Goal: Task Accomplishment & Management: Complete application form

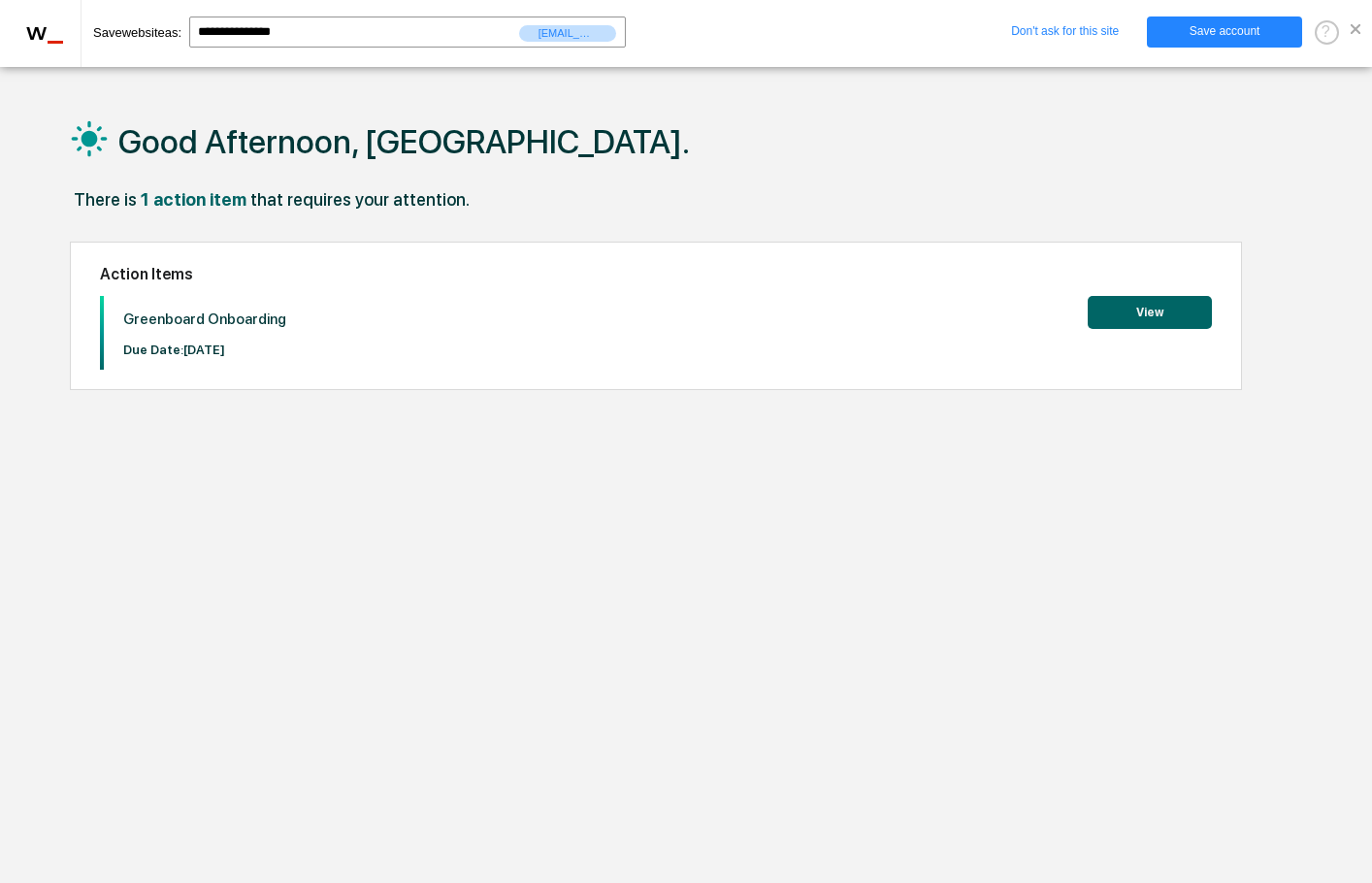
drag, startPoint x: 788, startPoint y: 527, endPoint x: 877, endPoint y: 456, distance: 113.9
click at [794, 523] on div "Good Afternoon, Jordan. There is 1 action item that requires your attention. Ac…" at bounding box center [687, 533] width 1293 height 883
click at [1111, 325] on button "View" at bounding box center [1149, 312] width 124 height 33
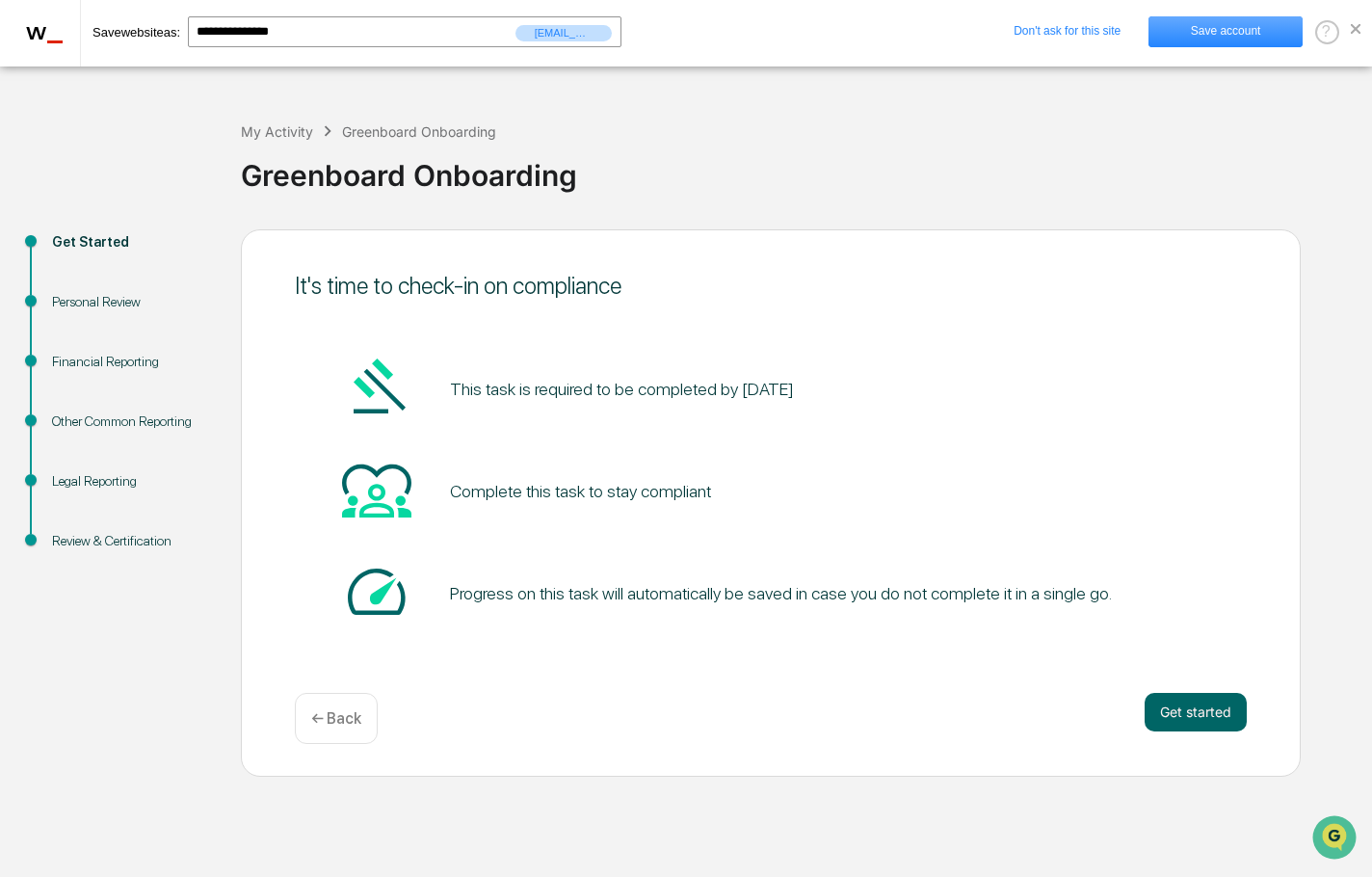
click at [1246, 45] on link "Save account" at bounding box center [1225, 32] width 154 height 31
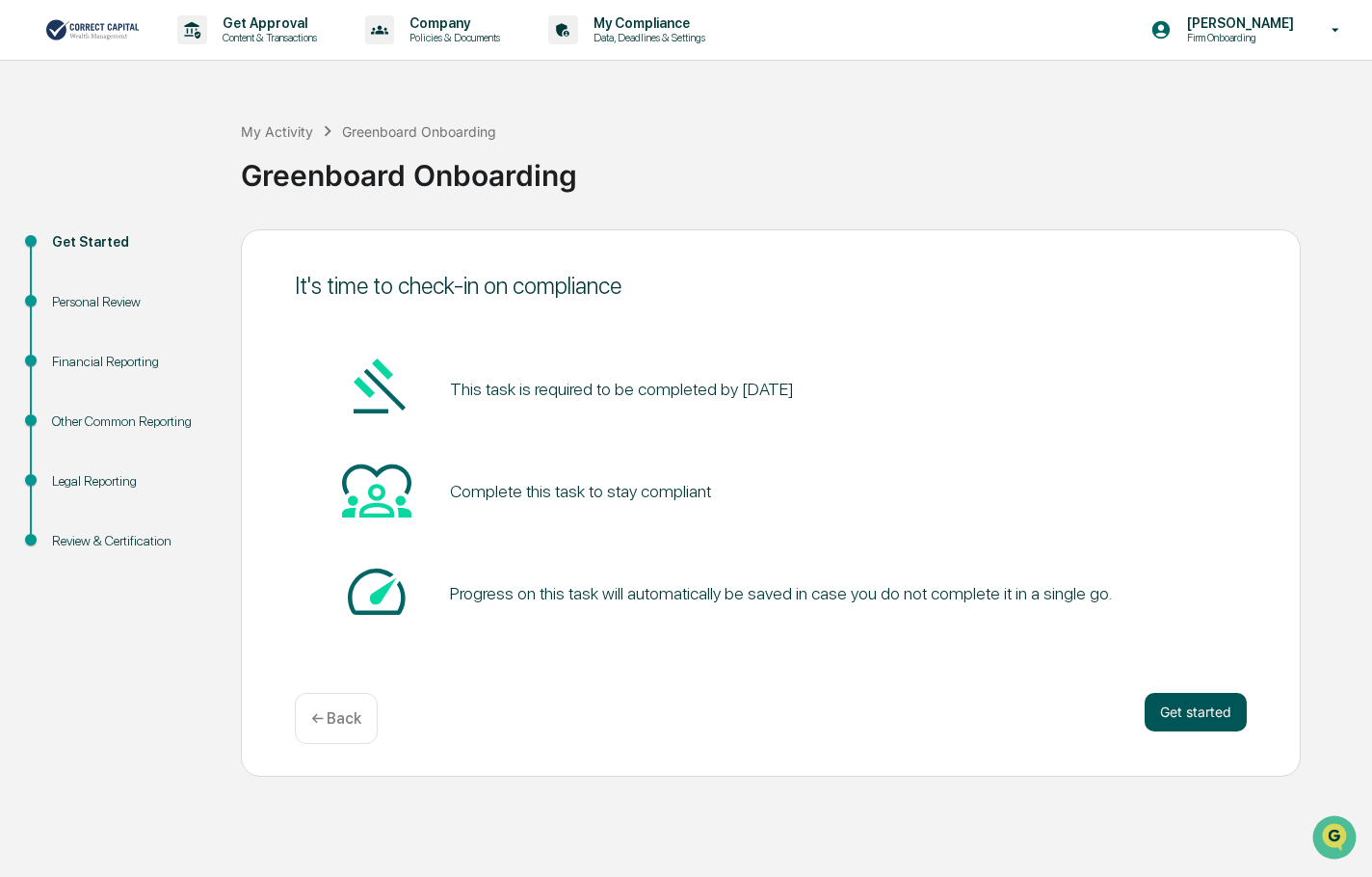
click at [1182, 715] on button "Get started" at bounding box center [1195, 711] width 102 height 39
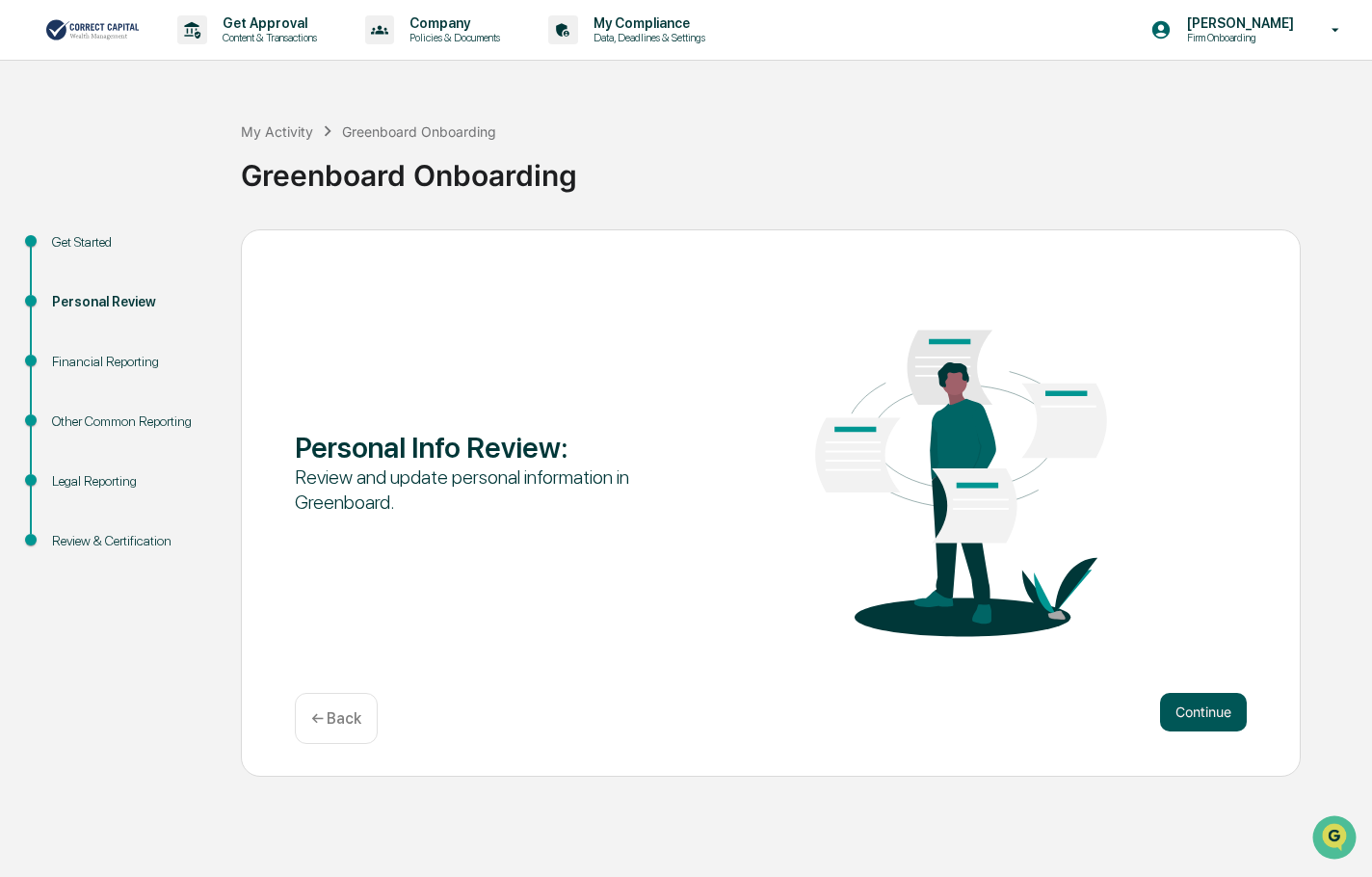
click at [1233, 716] on button "Continue" at bounding box center [1203, 711] width 86 height 39
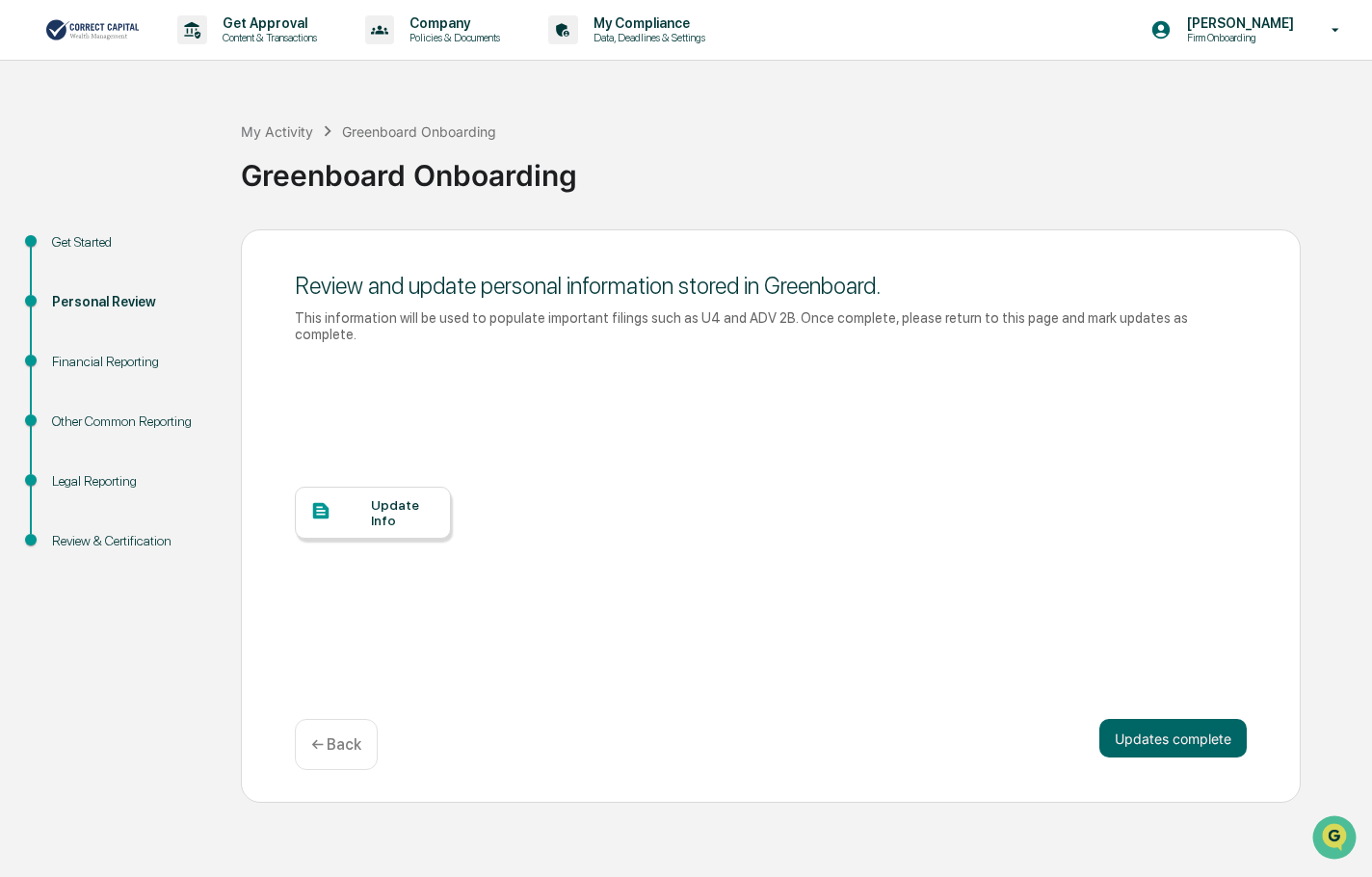
click at [346, 500] on div at bounding box center [340, 512] width 61 height 24
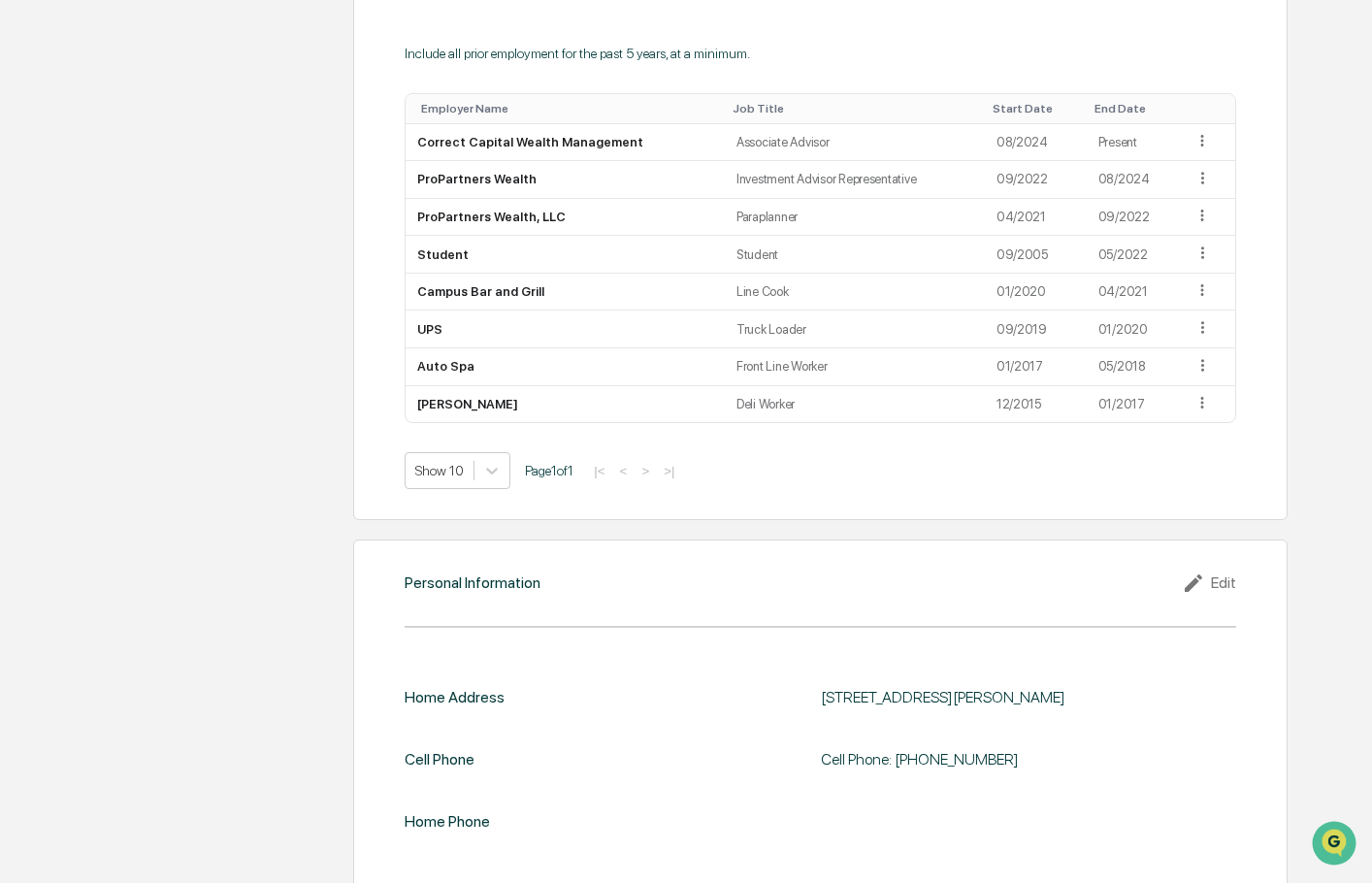
scroll to position [1535, 0]
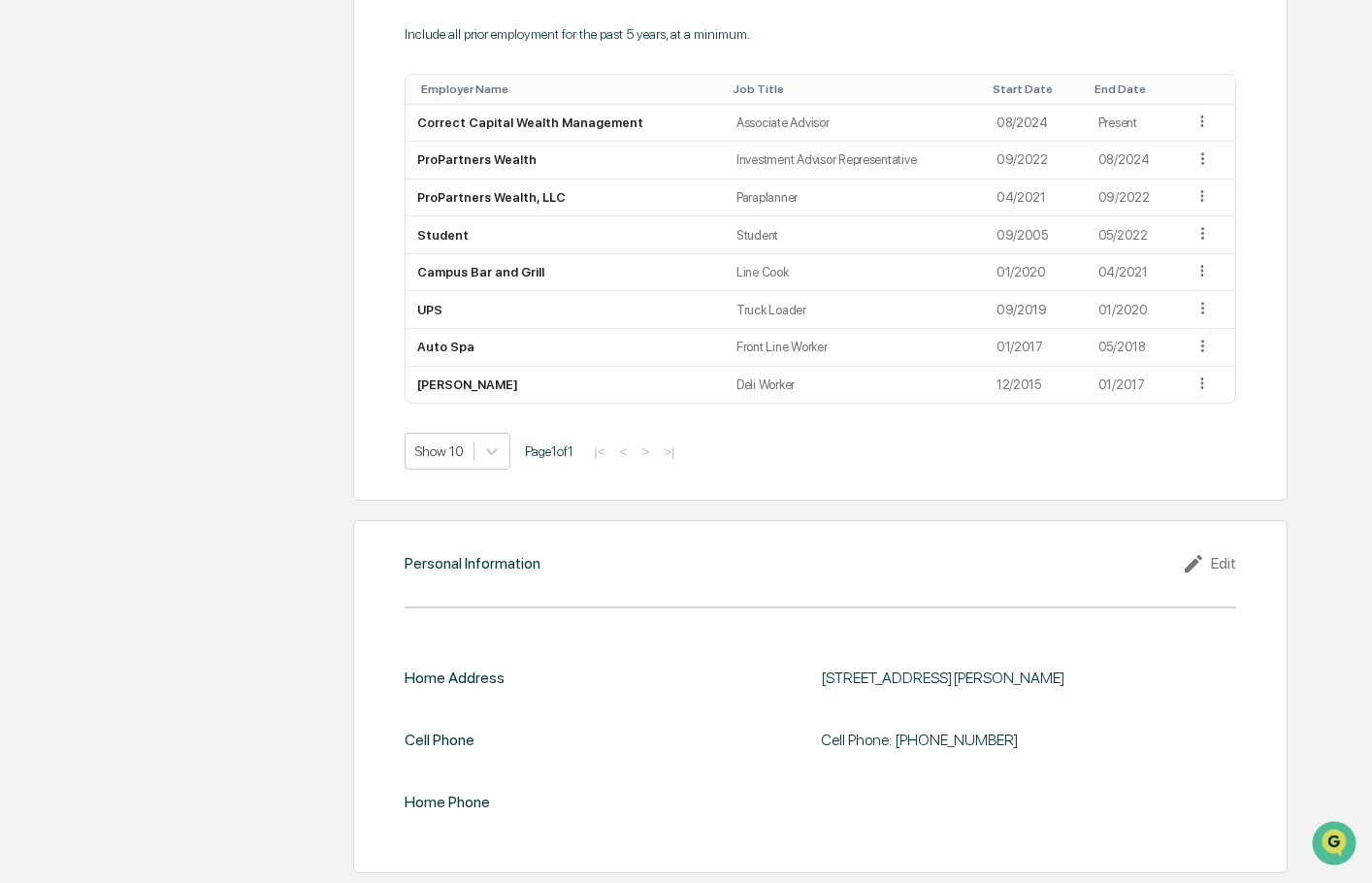
click at [1228, 568] on div "Edit" at bounding box center [1208, 563] width 54 height 23
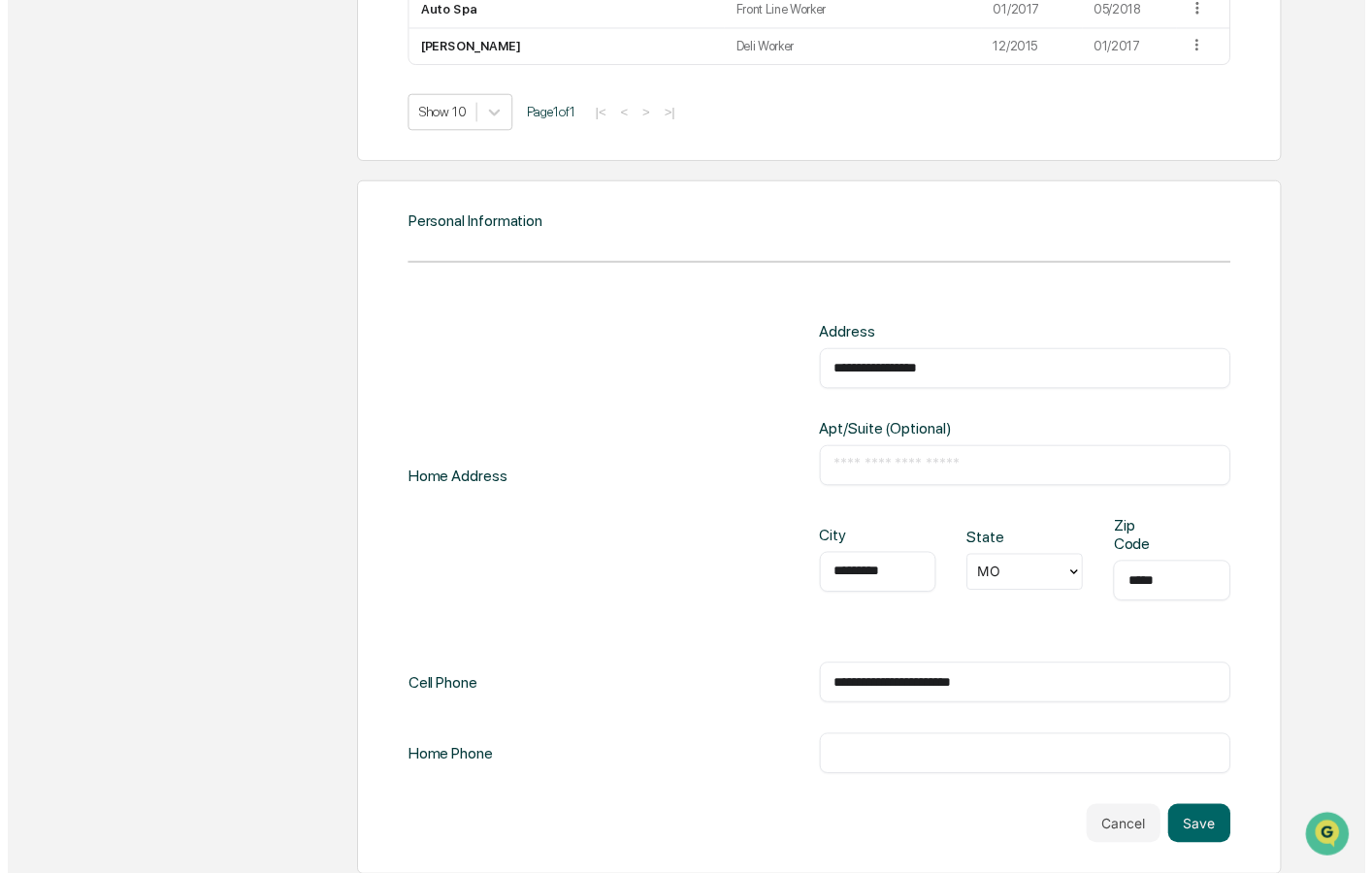
scroll to position [1883, 0]
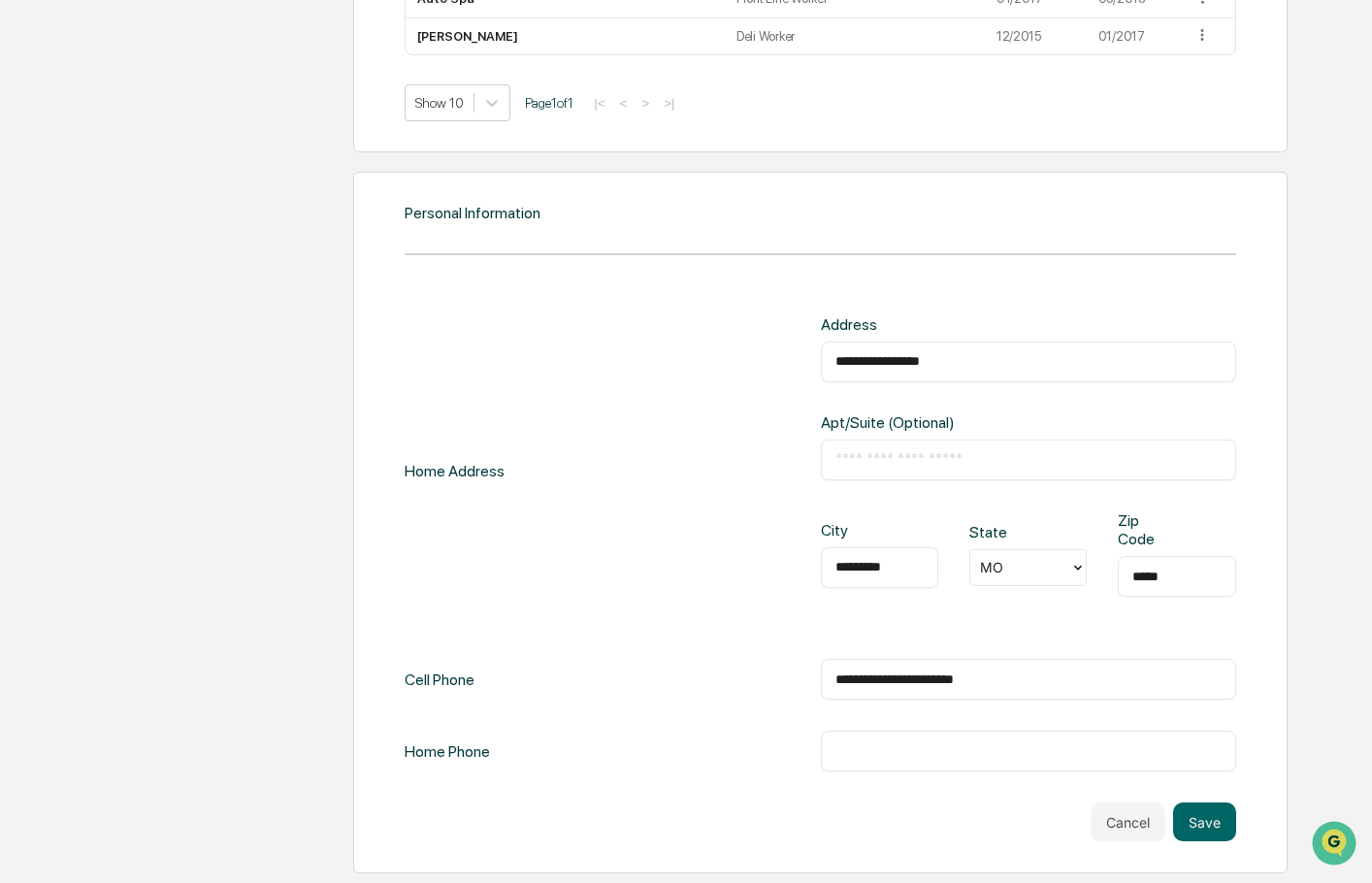
drag, startPoint x: 1009, startPoint y: 684, endPoint x: 941, endPoint y: 687, distance: 68.1
click at [941, 687] on input "**********" at bounding box center [1028, 678] width 386 height 19
type input "**********"
click at [1192, 813] on button "Save" at bounding box center [1203, 821] width 63 height 39
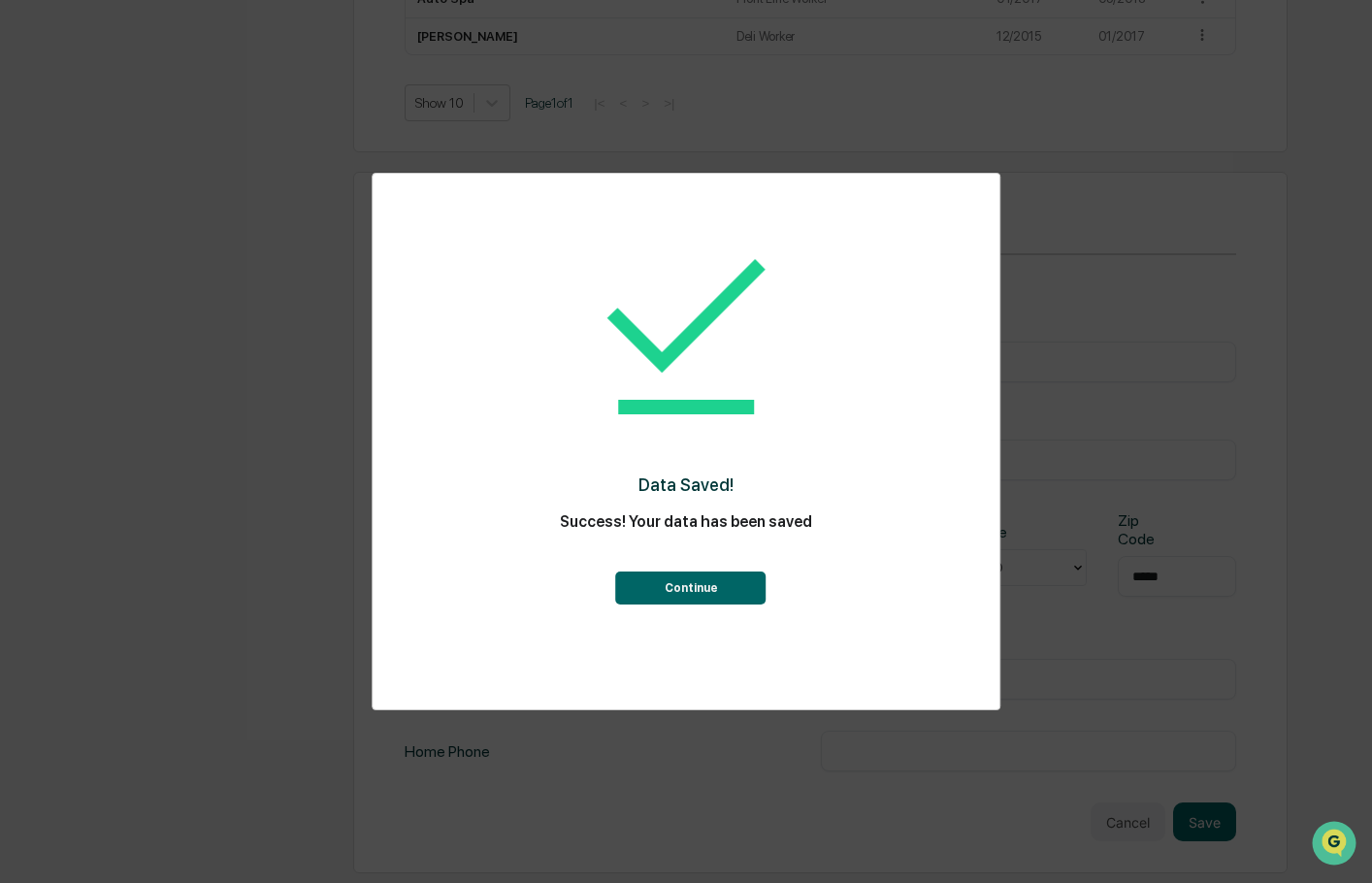
click at [759, 597] on button "Continue" at bounding box center [691, 587] width 151 height 33
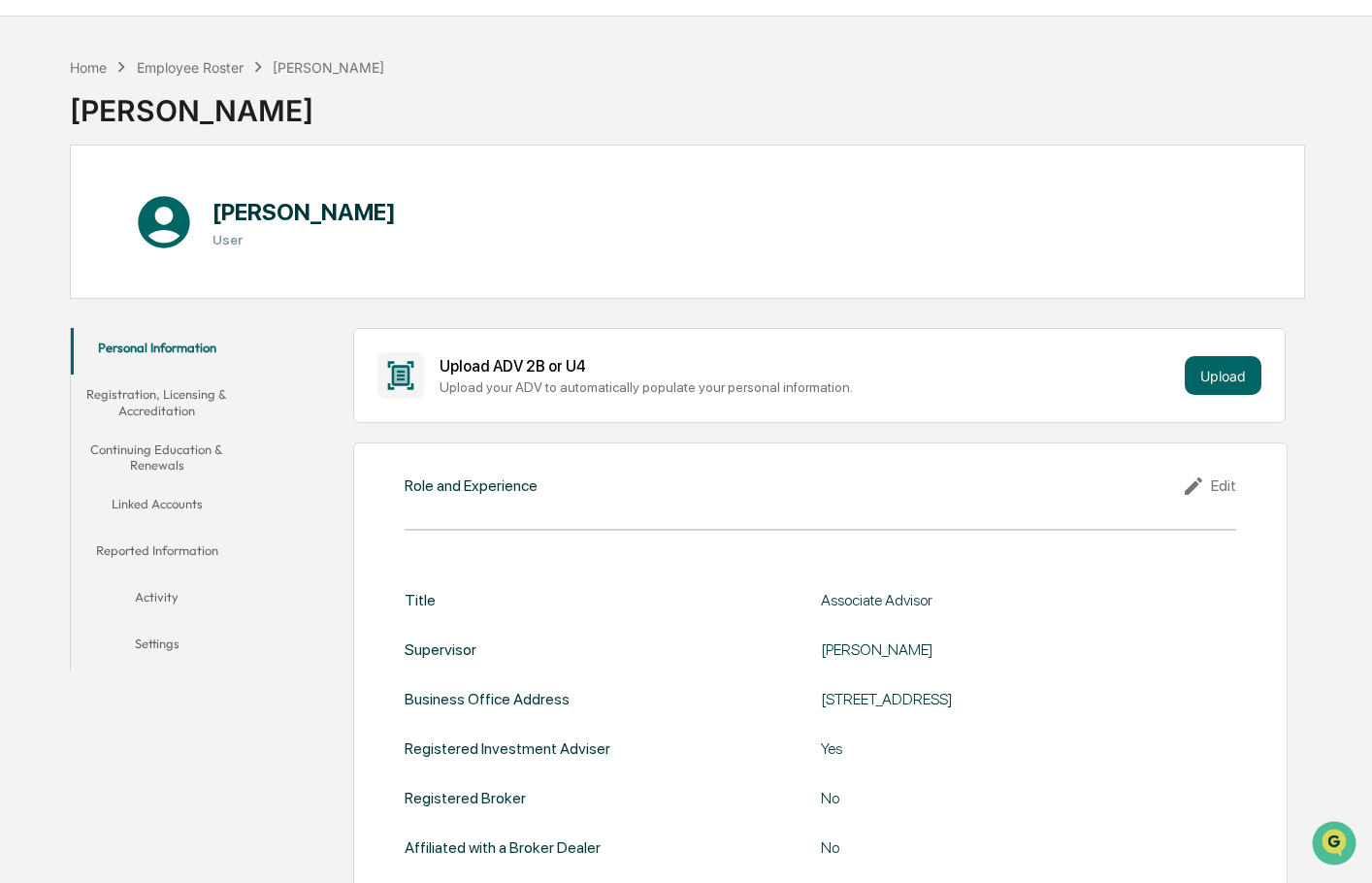
scroll to position [0, 0]
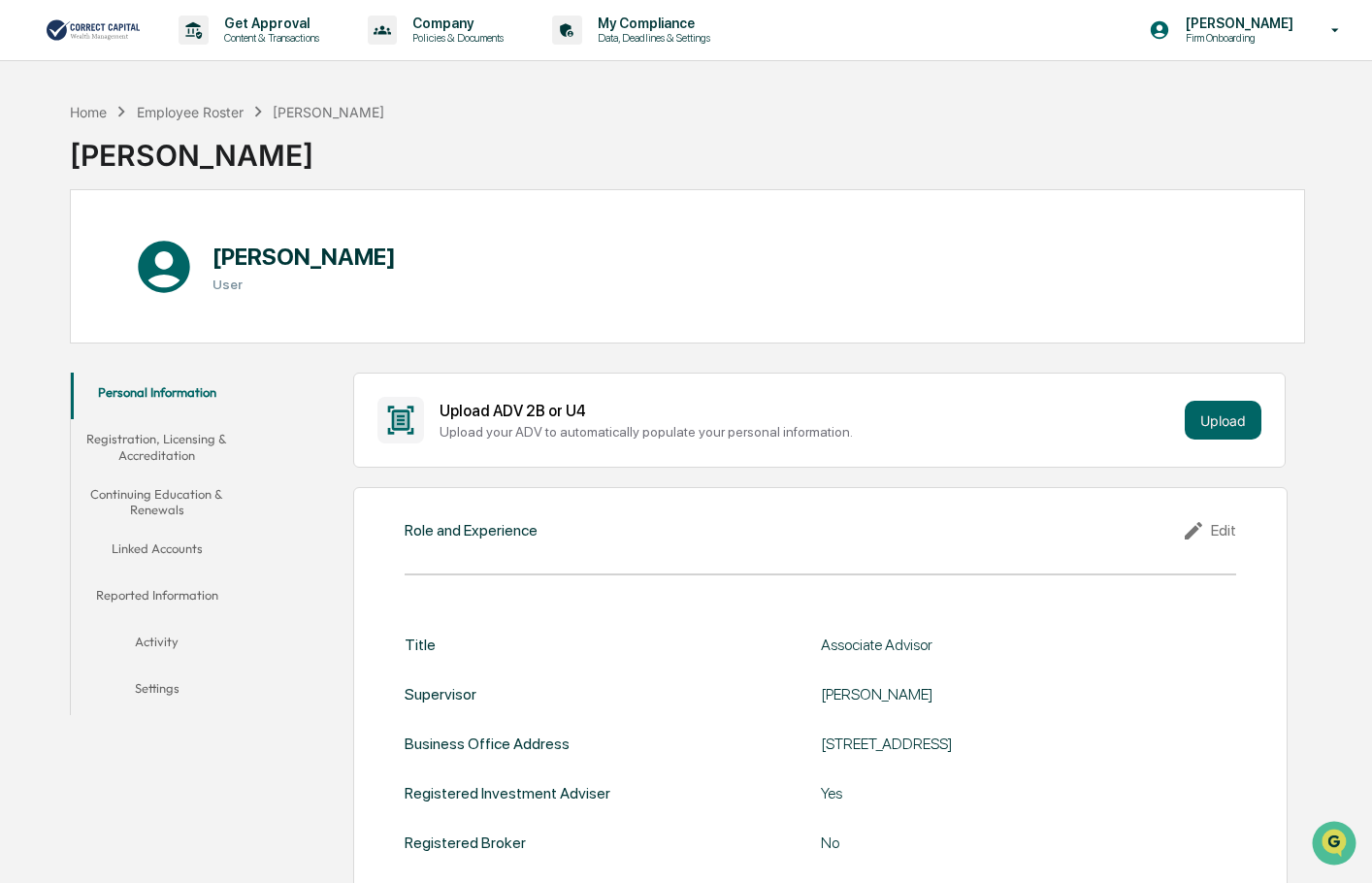
click at [832, 166] on div "Home Employee Roster [PERSON_NAME] [PERSON_NAME]" at bounding box center [687, 140] width 1235 height 97
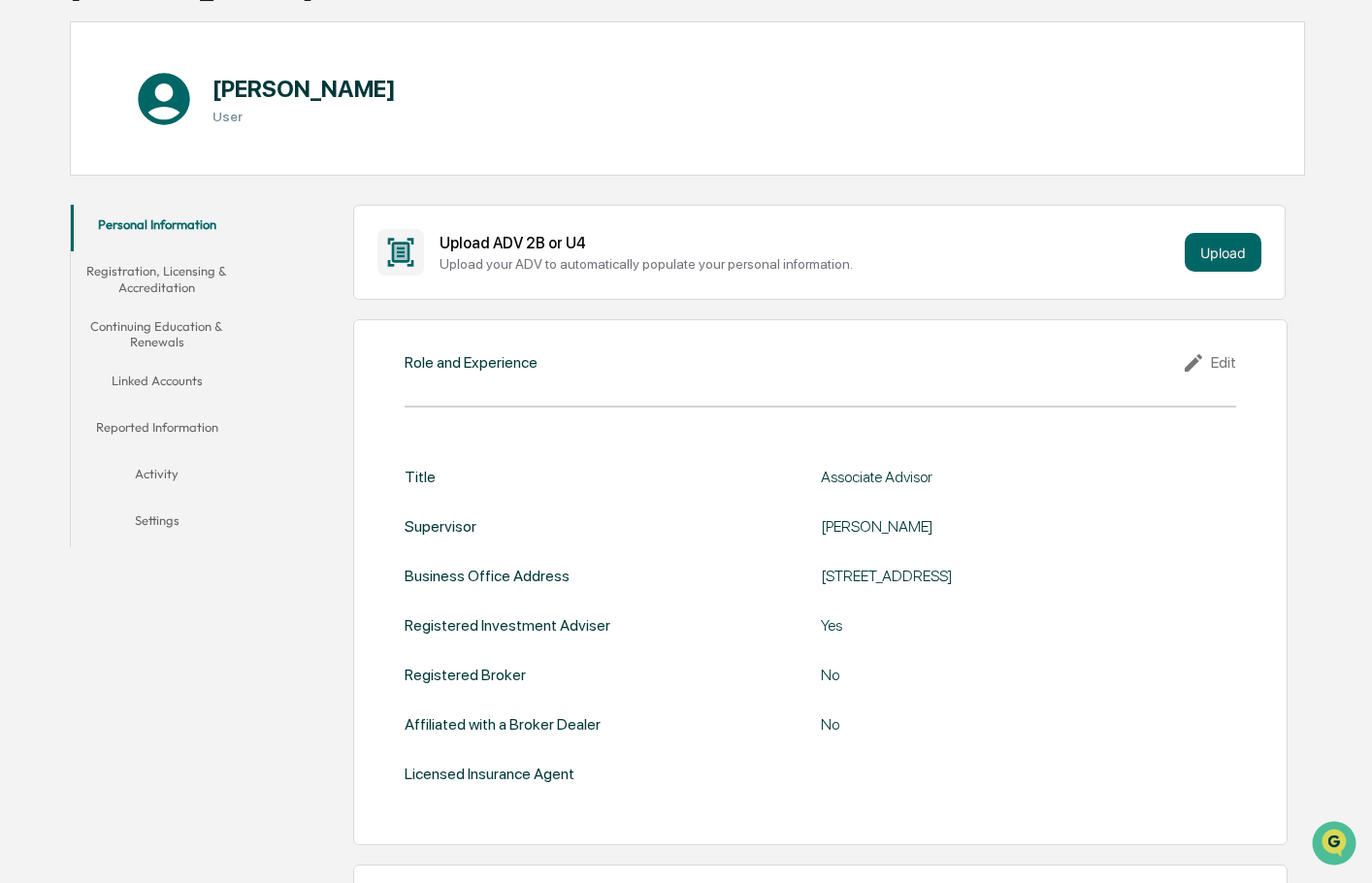
scroll to position [194, 0]
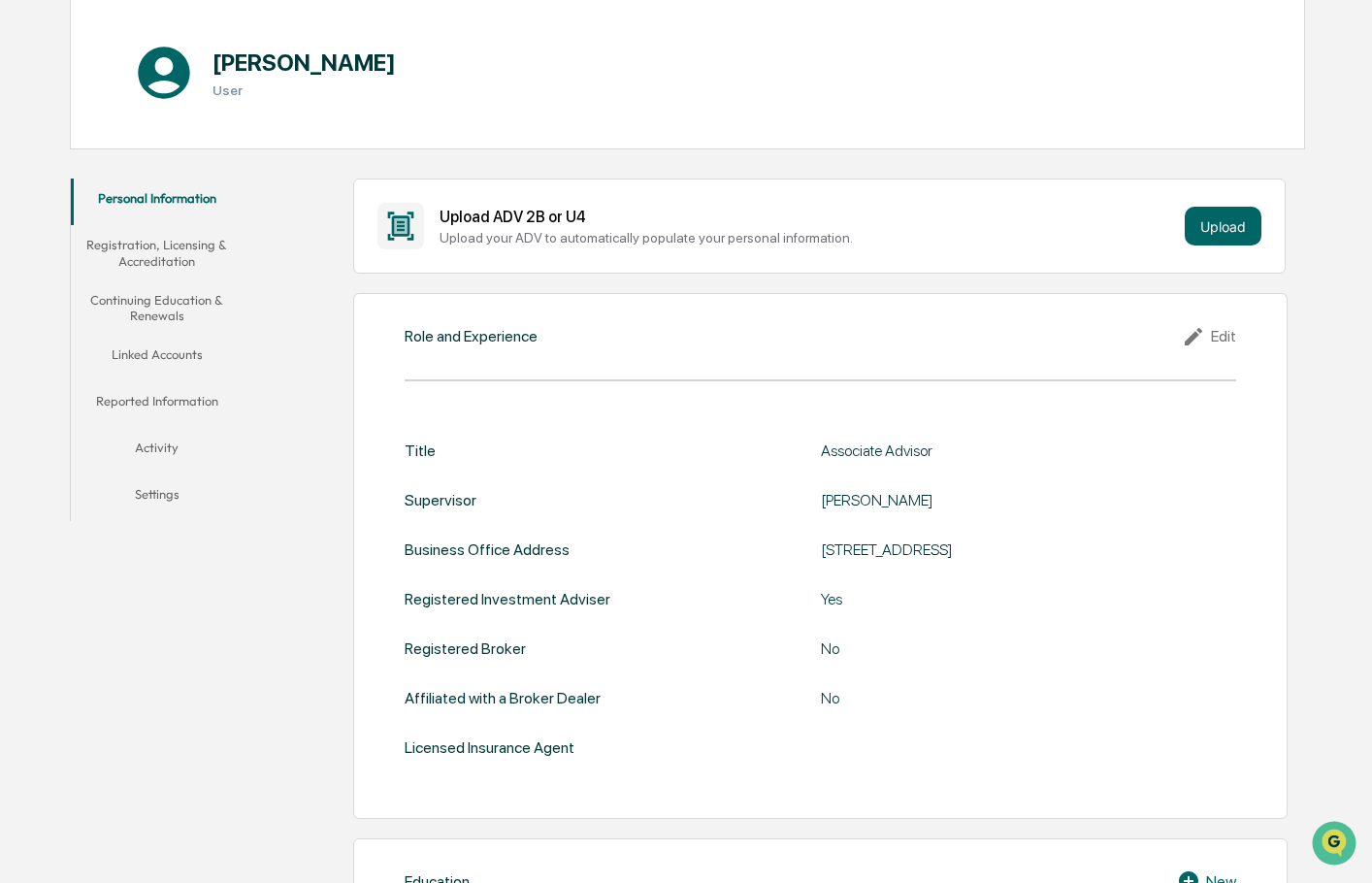
click at [225, 249] on button "Registration, Licensing & Accreditation" at bounding box center [157, 252] width 172 height 55
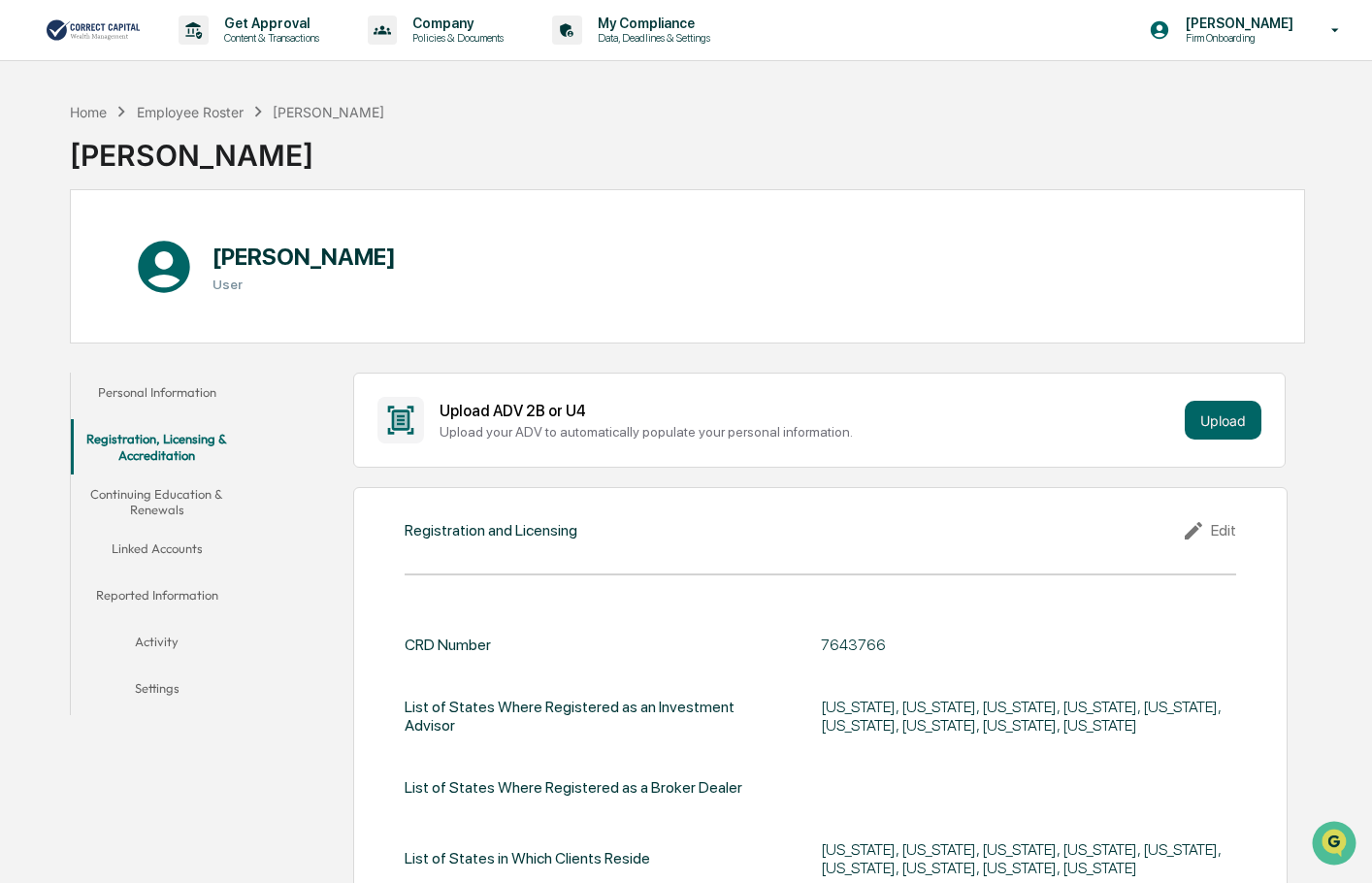
click at [145, 498] on button "Continuing Education & Renewals" at bounding box center [157, 501] width 172 height 55
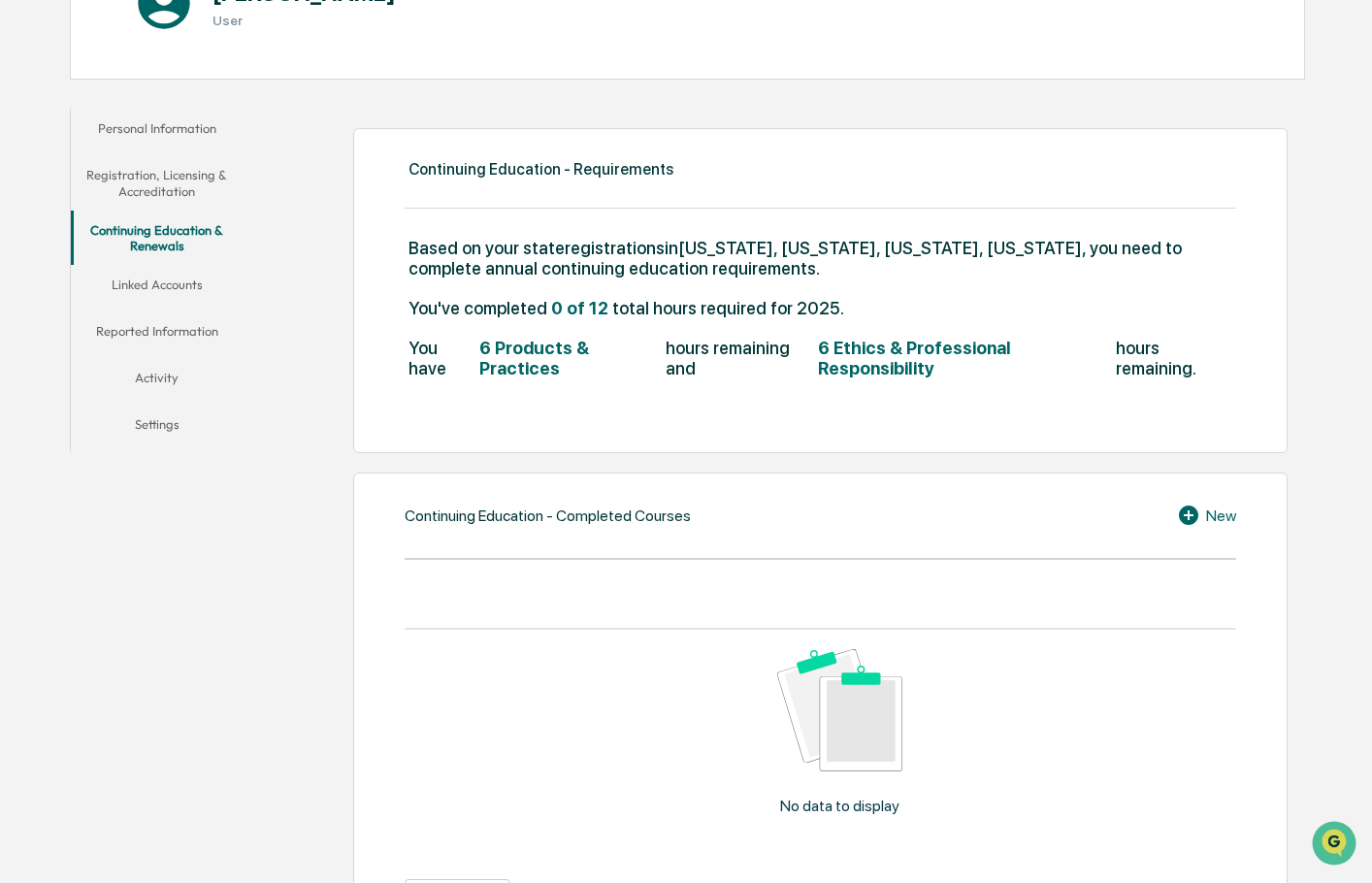
scroll to position [291, 0]
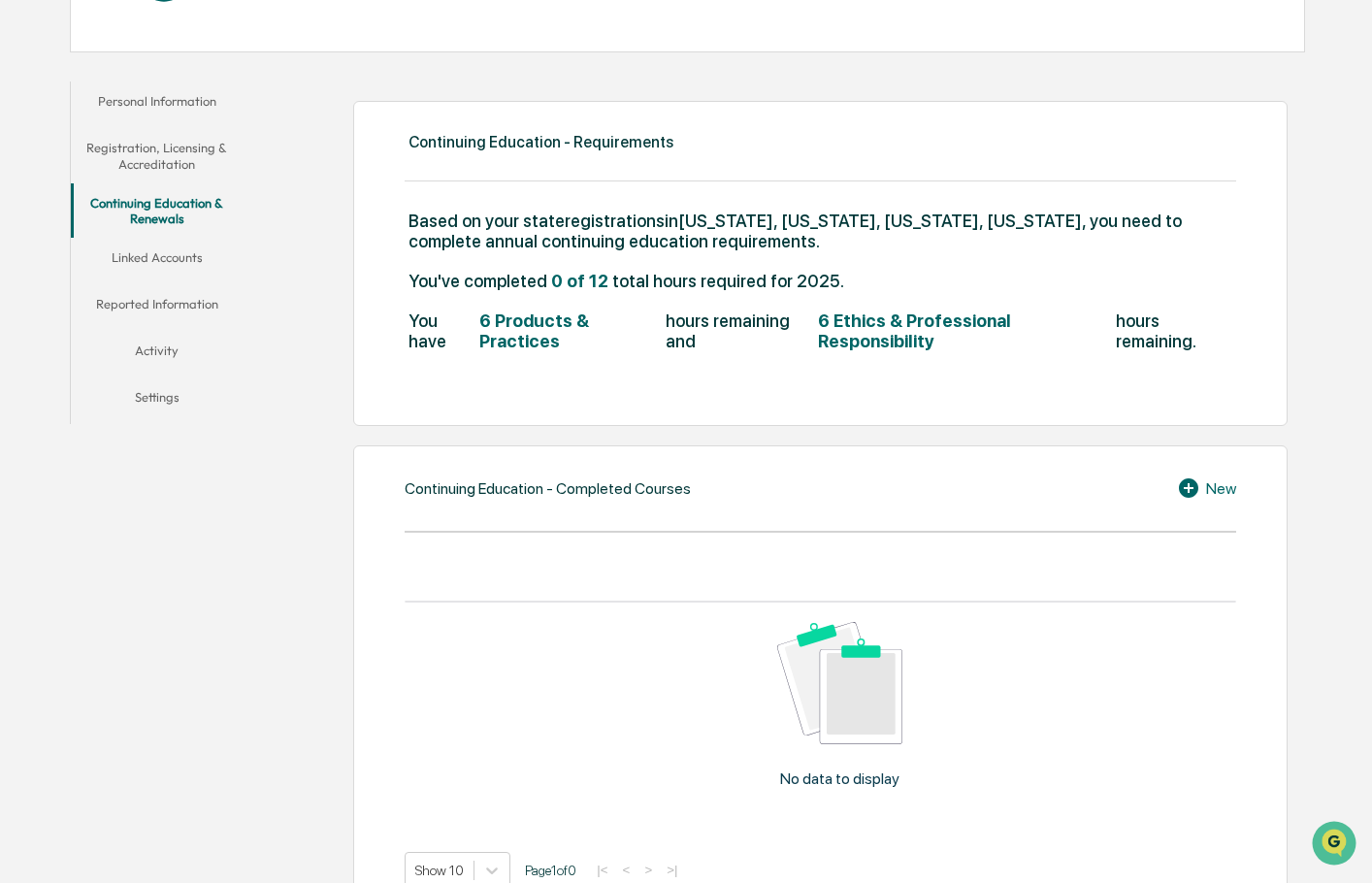
click at [867, 332] on span "6 Ethics & Professional Responsibility" at bounding box center [965, 331] width 294 height 41
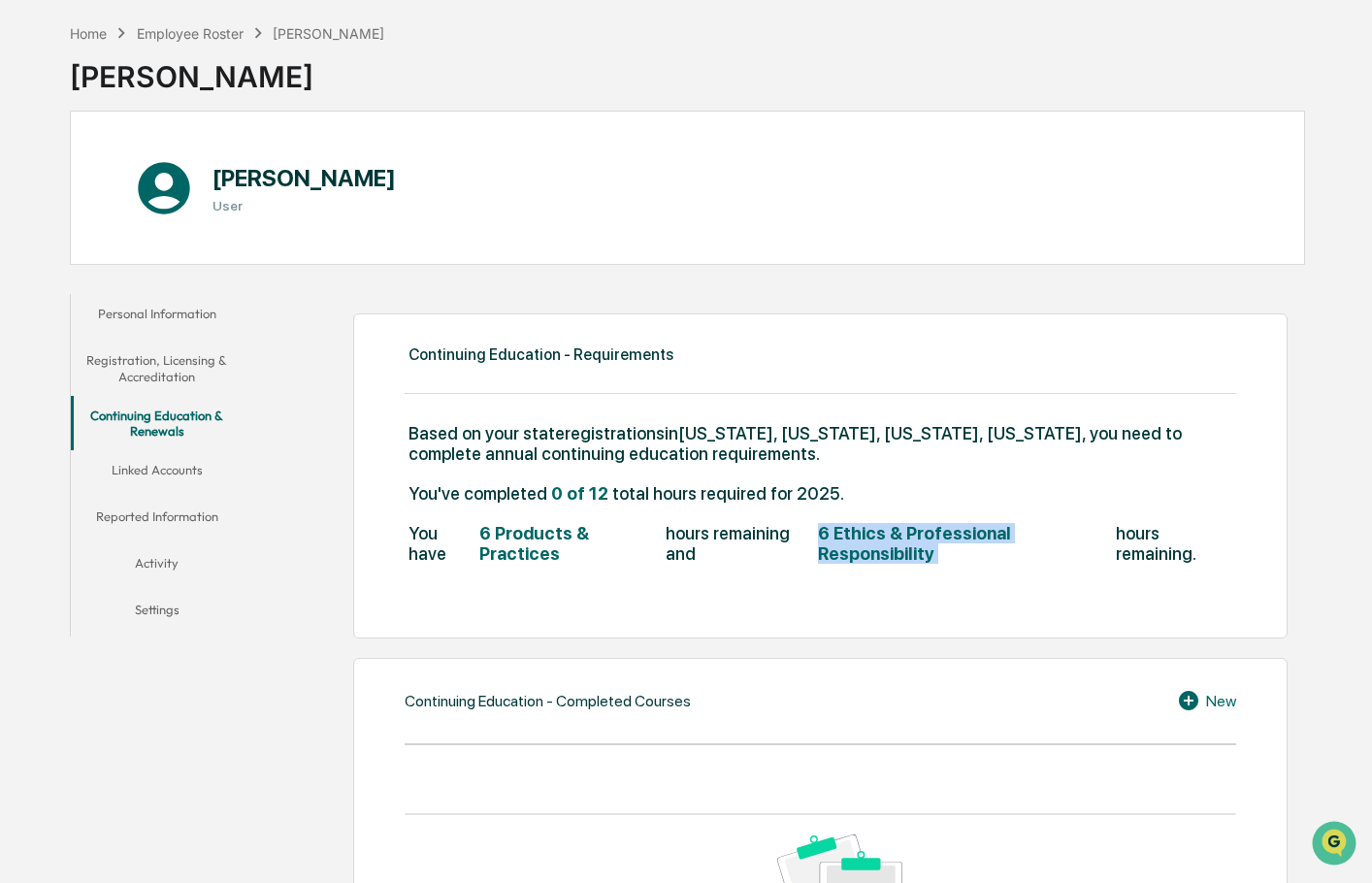
scroll to position [0, 0]
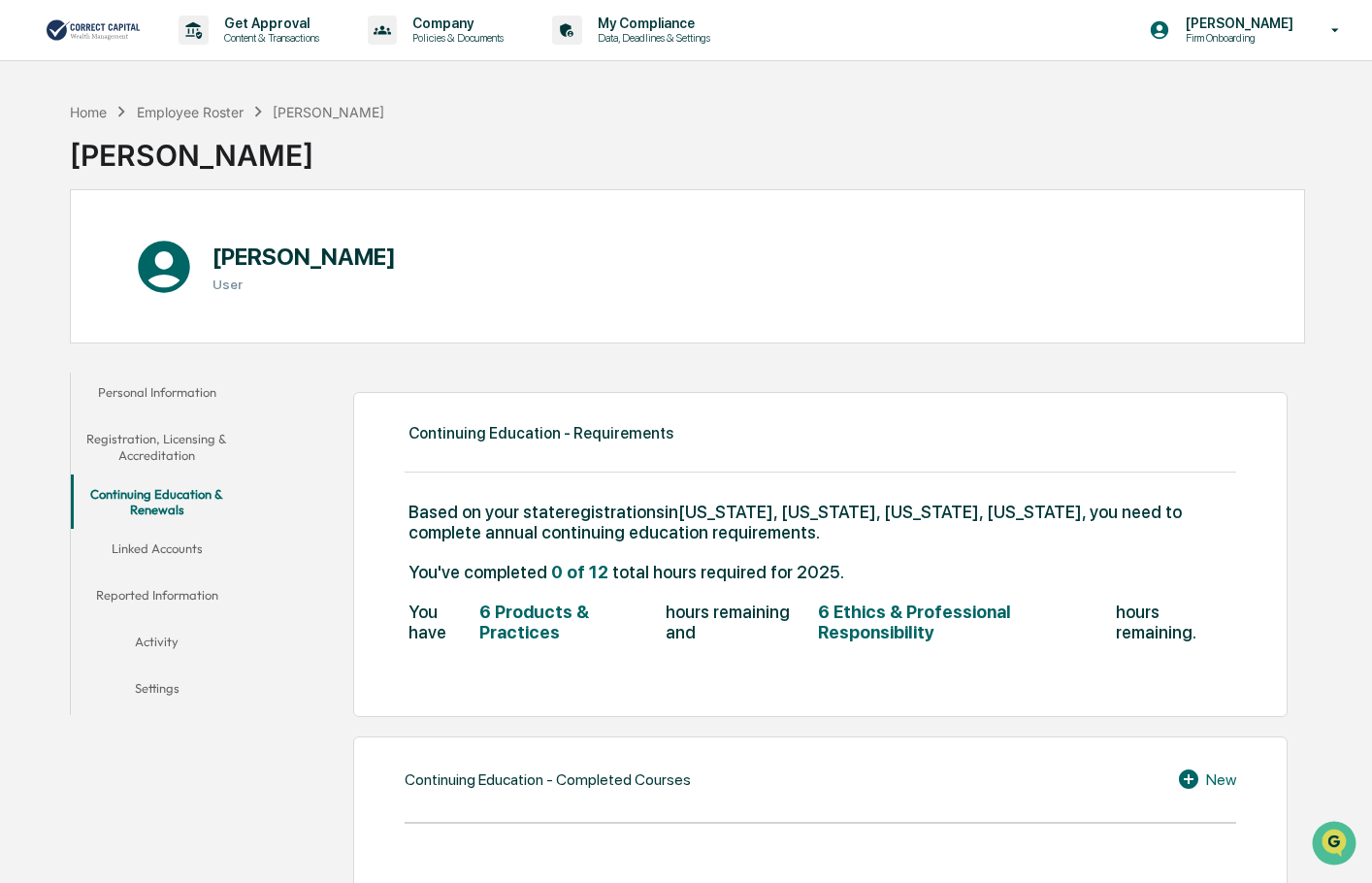
click at [718, 113] on div "Home Employee Roster [PERSON_NAME] [PERSON_NAME]" at bounding box center [687, 140] width 1235 height 97
click at [434, 37] on p "Policies & Documents" at bounding box center [454, 38] width 117 height 14
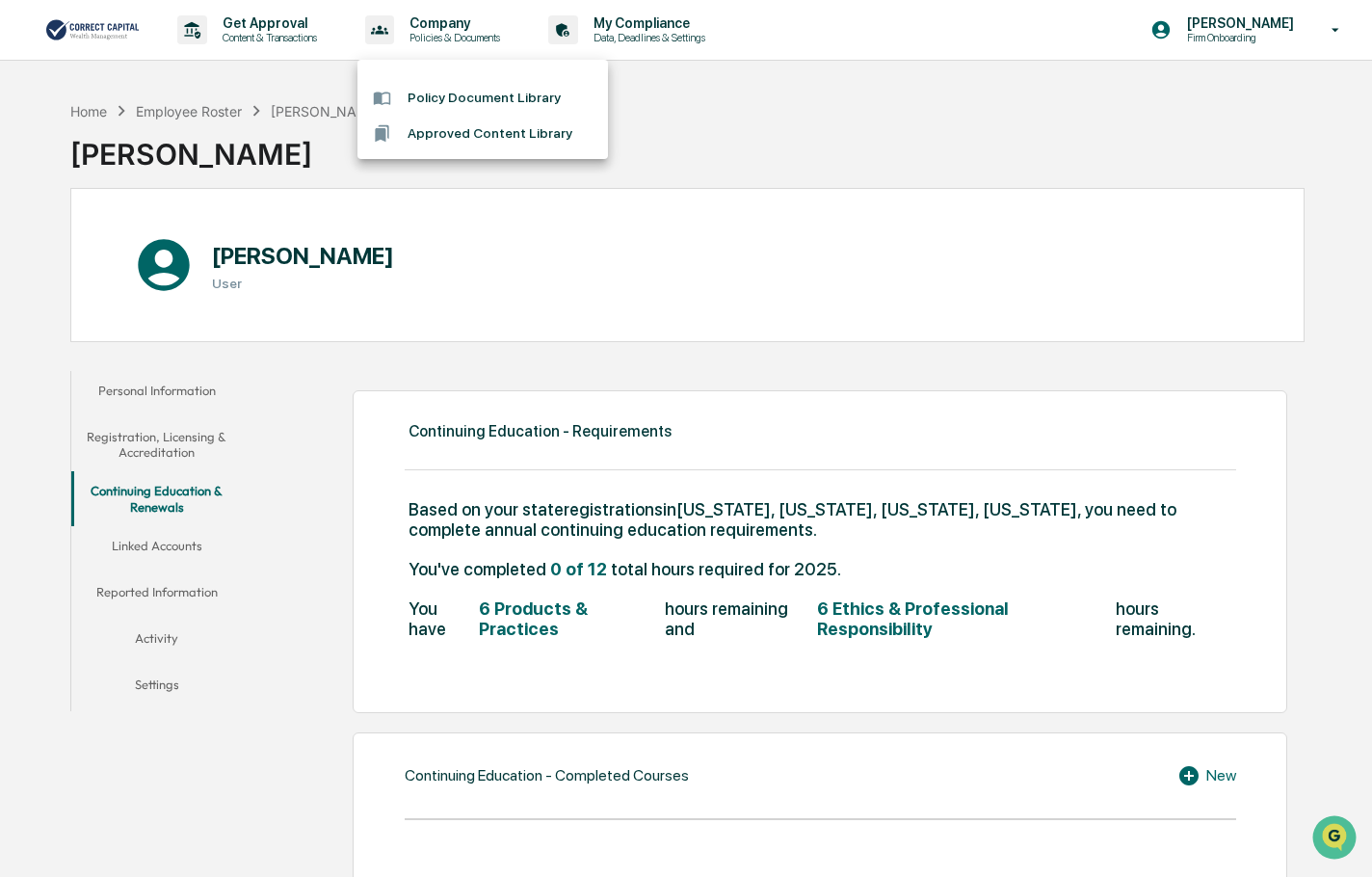
click at [672, 131] on div at bounding box center [686, 438] width 1372 height 877
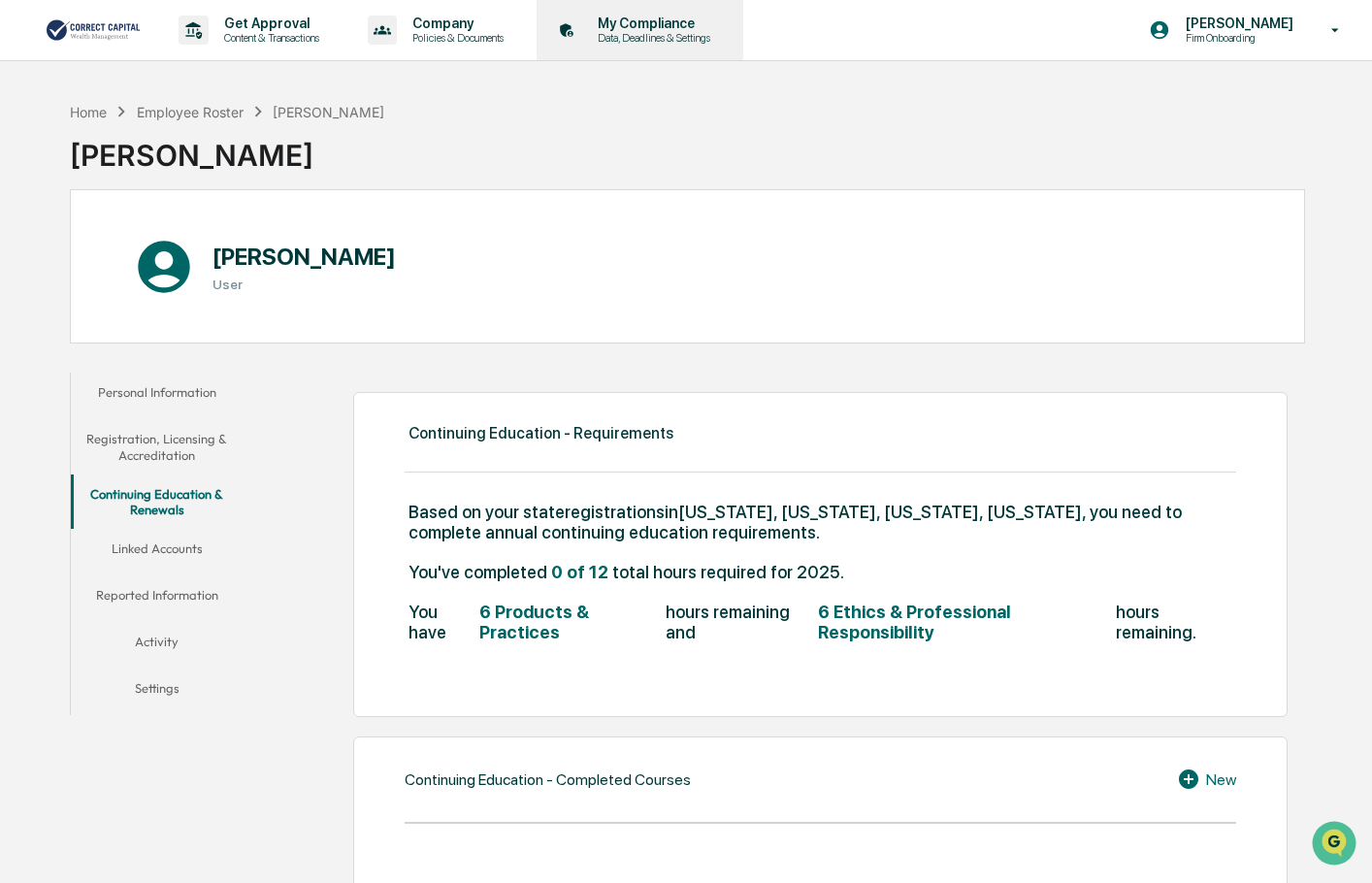
click at [666, 35] on p "Data, Deadlines & Settings" at bounding box center [651, 38] width 138 height 14
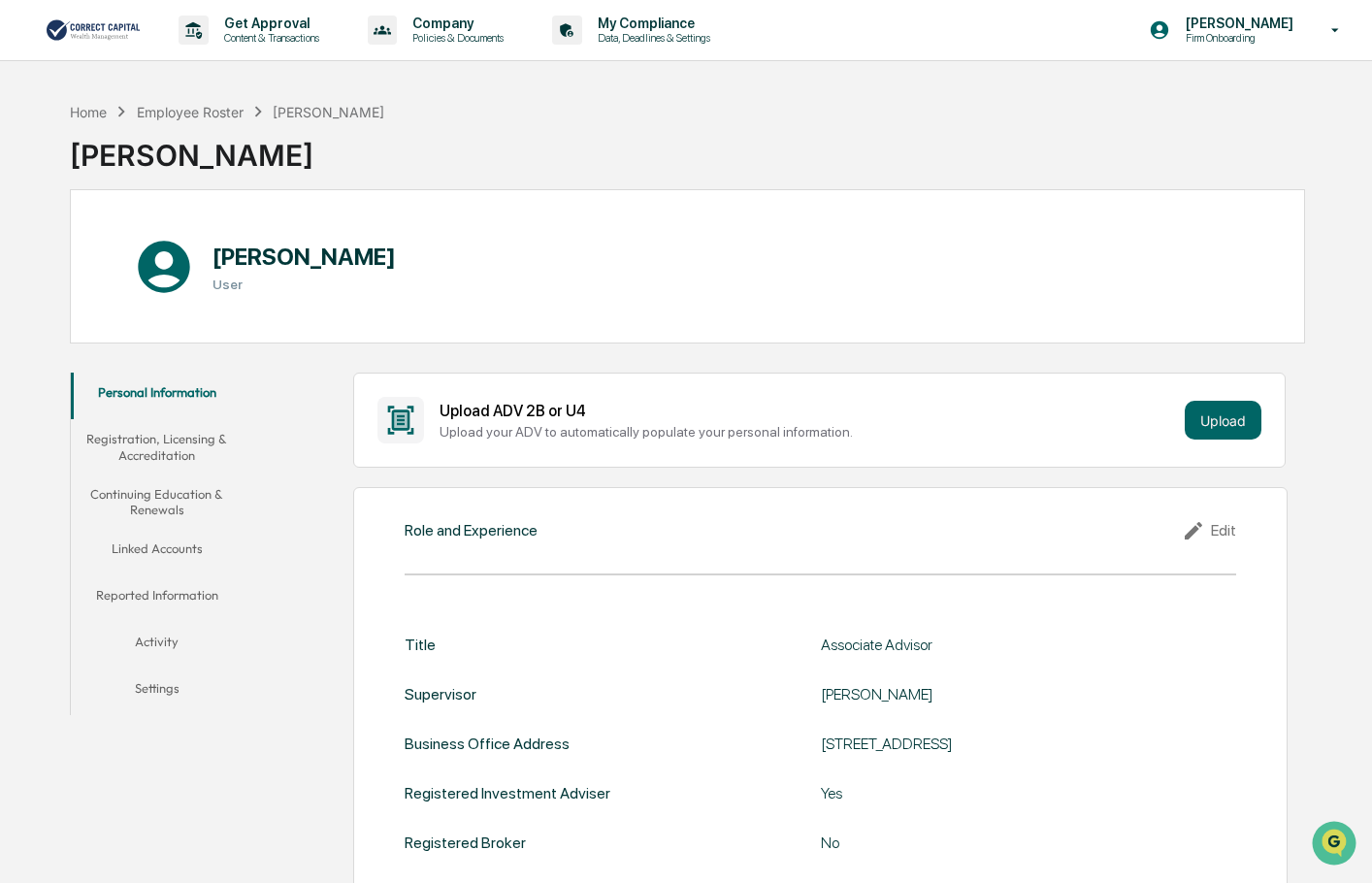
click at [482, 218] on div "[PERSON_NAME] User" at bounding box center [687, 266] width 1235 height 154
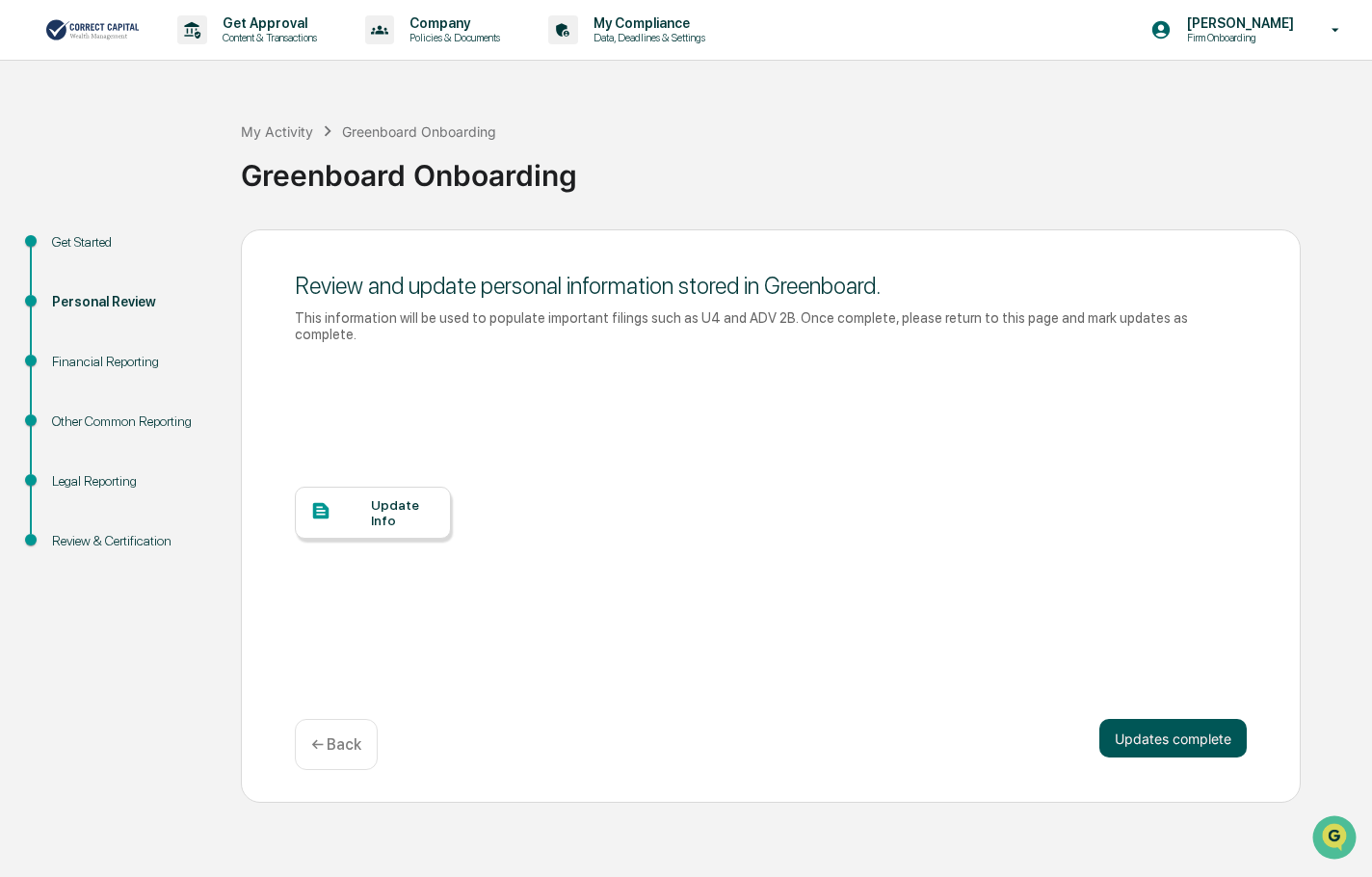
click at [1173, 723] on button "Updates complete" at bounding box center [1173, 738] width 148 height 39
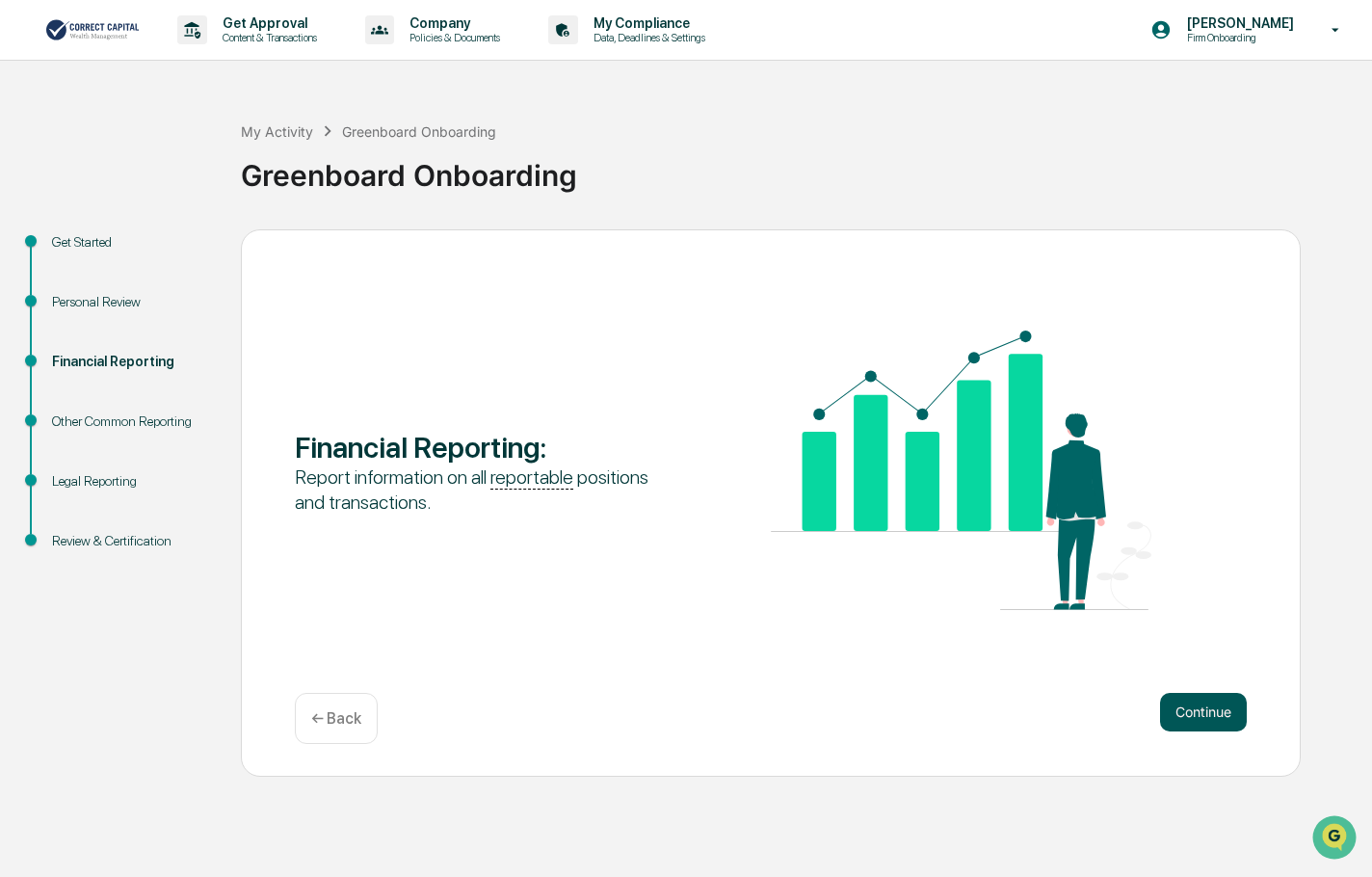
click at [1221, 708] on button "Continue" at bounding box center [1203, 711] width 86 height 39
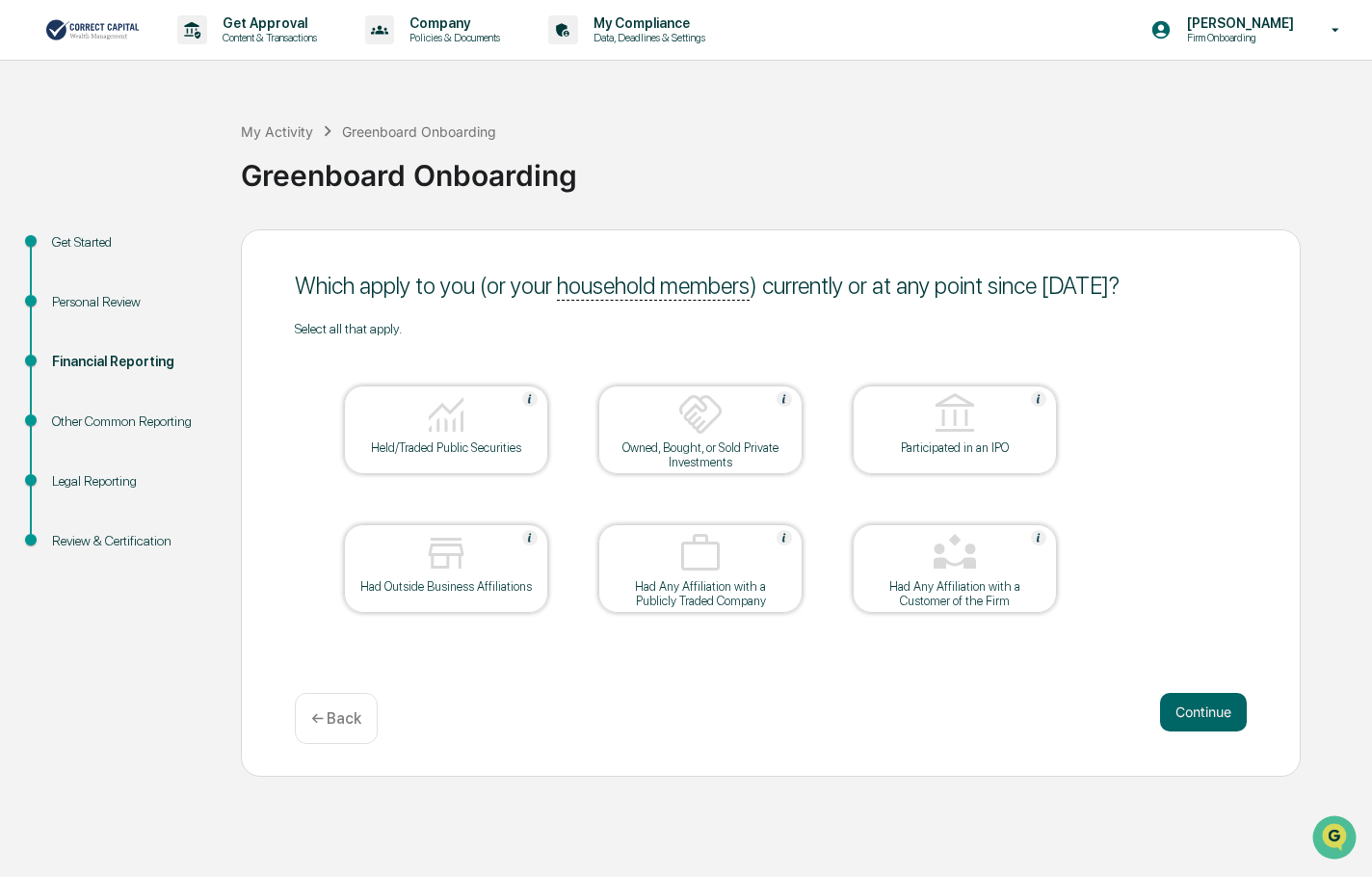
click at [491, 440] on div "Held/Traded Public Securities" at bounding box center [445, 447] width 174 height 15
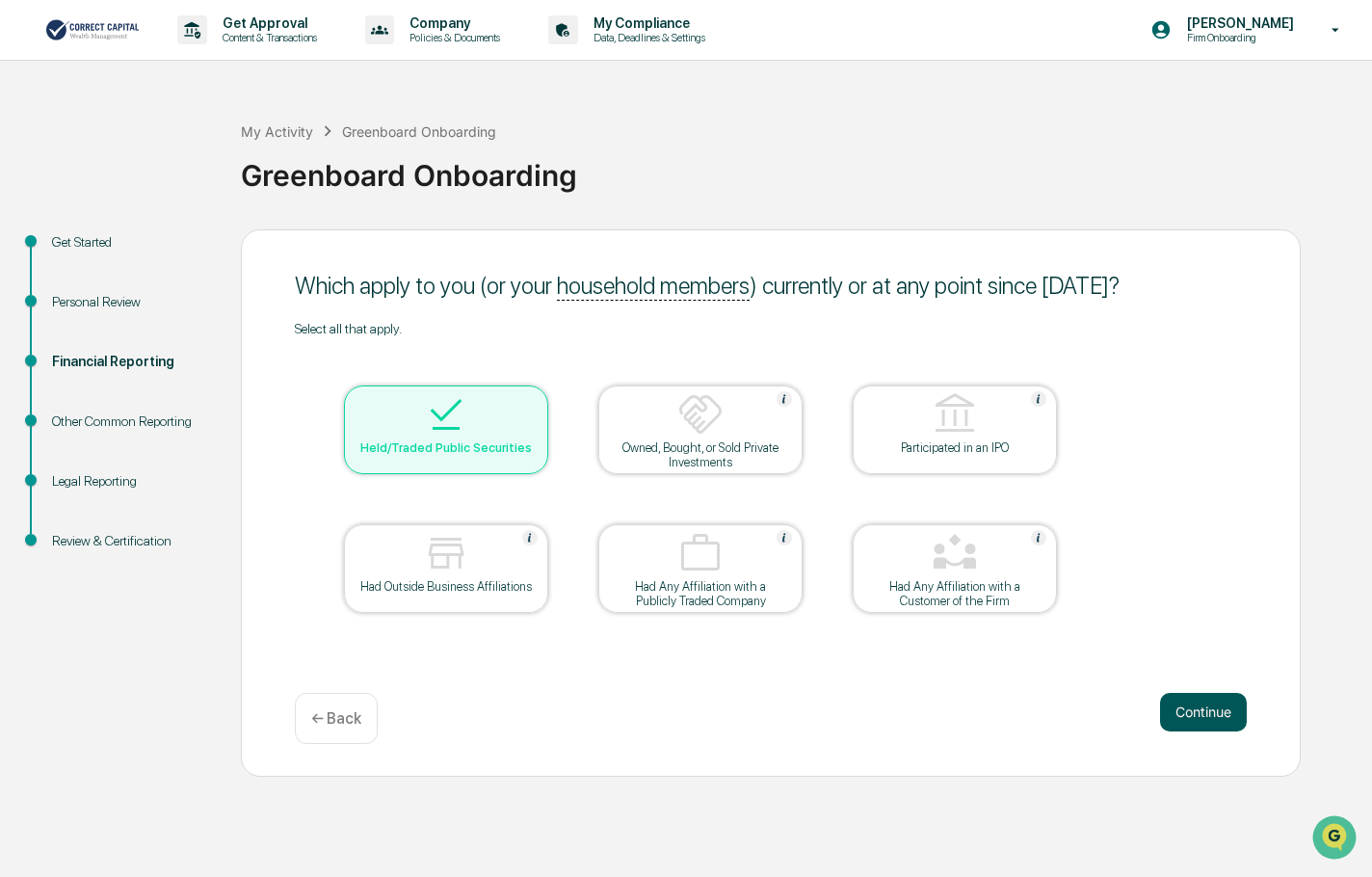
click at [1163, 699] on button "Continue" at bounding box center [1203, 711] width 86 height 39
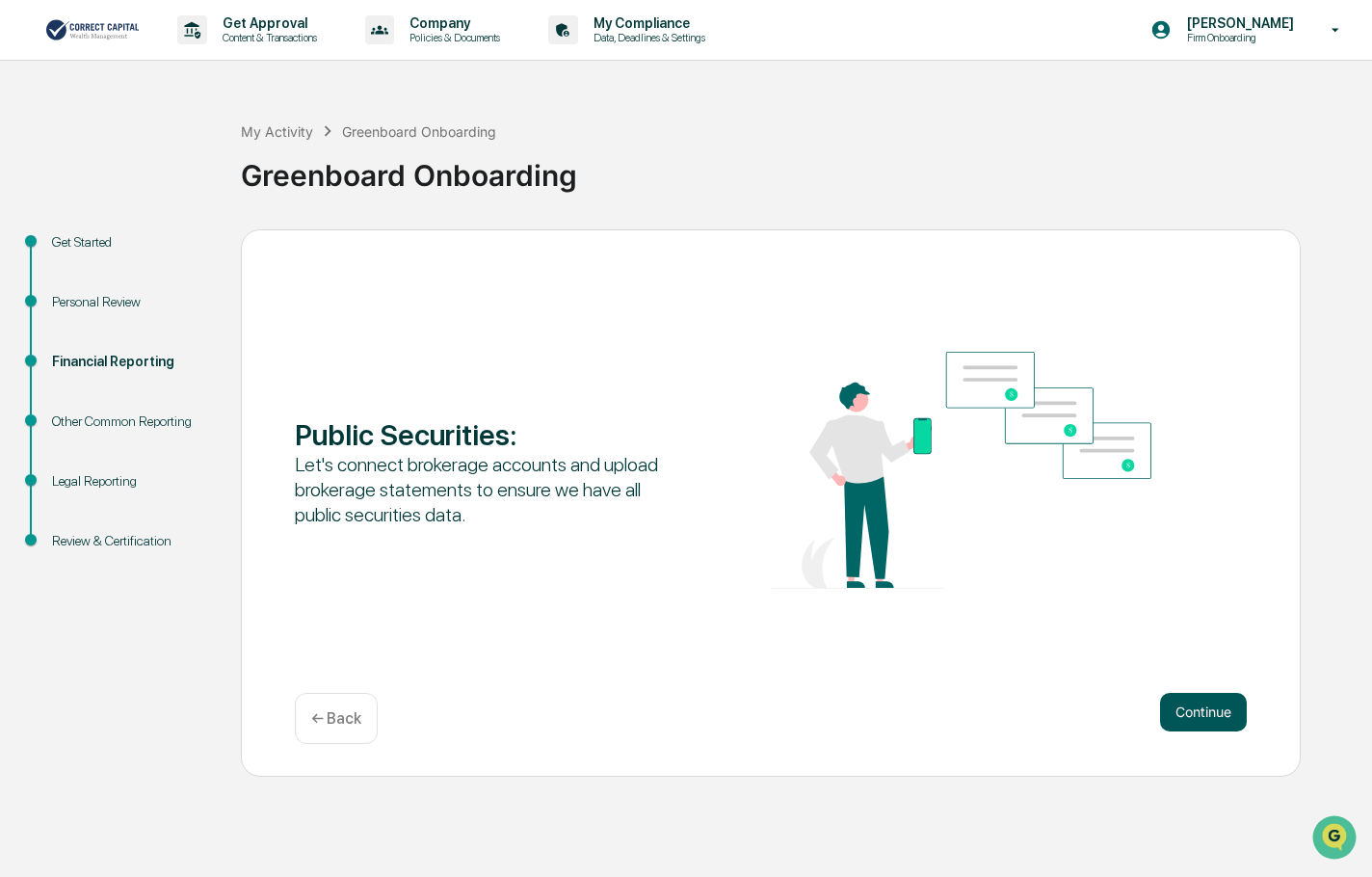
click at [1188, 715] on button "Continue" at bounding box center [1203, 711] width 86 height 39
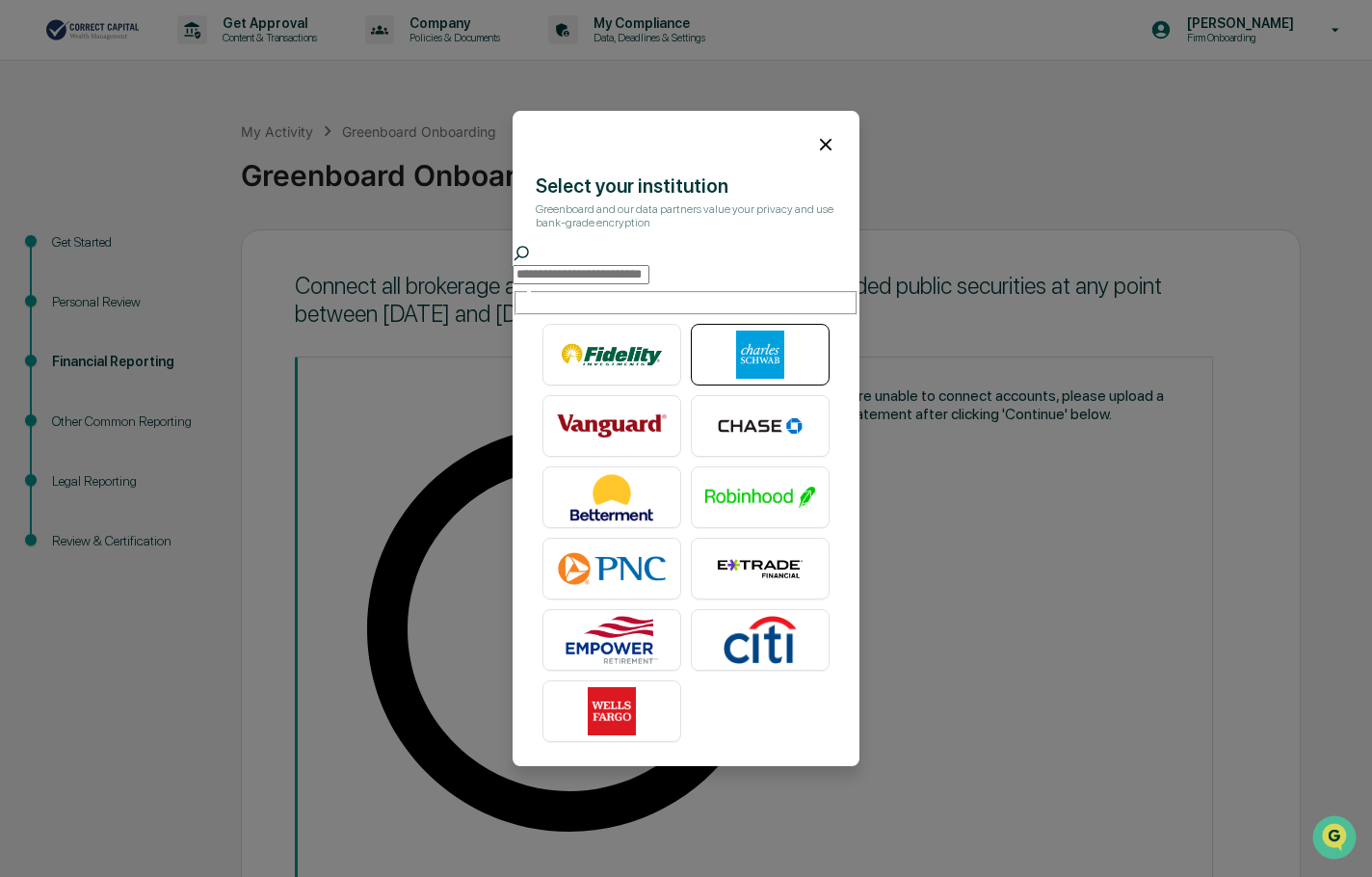
click at [755, 360] on img at bounding box center [760, 354] width 110 height 49
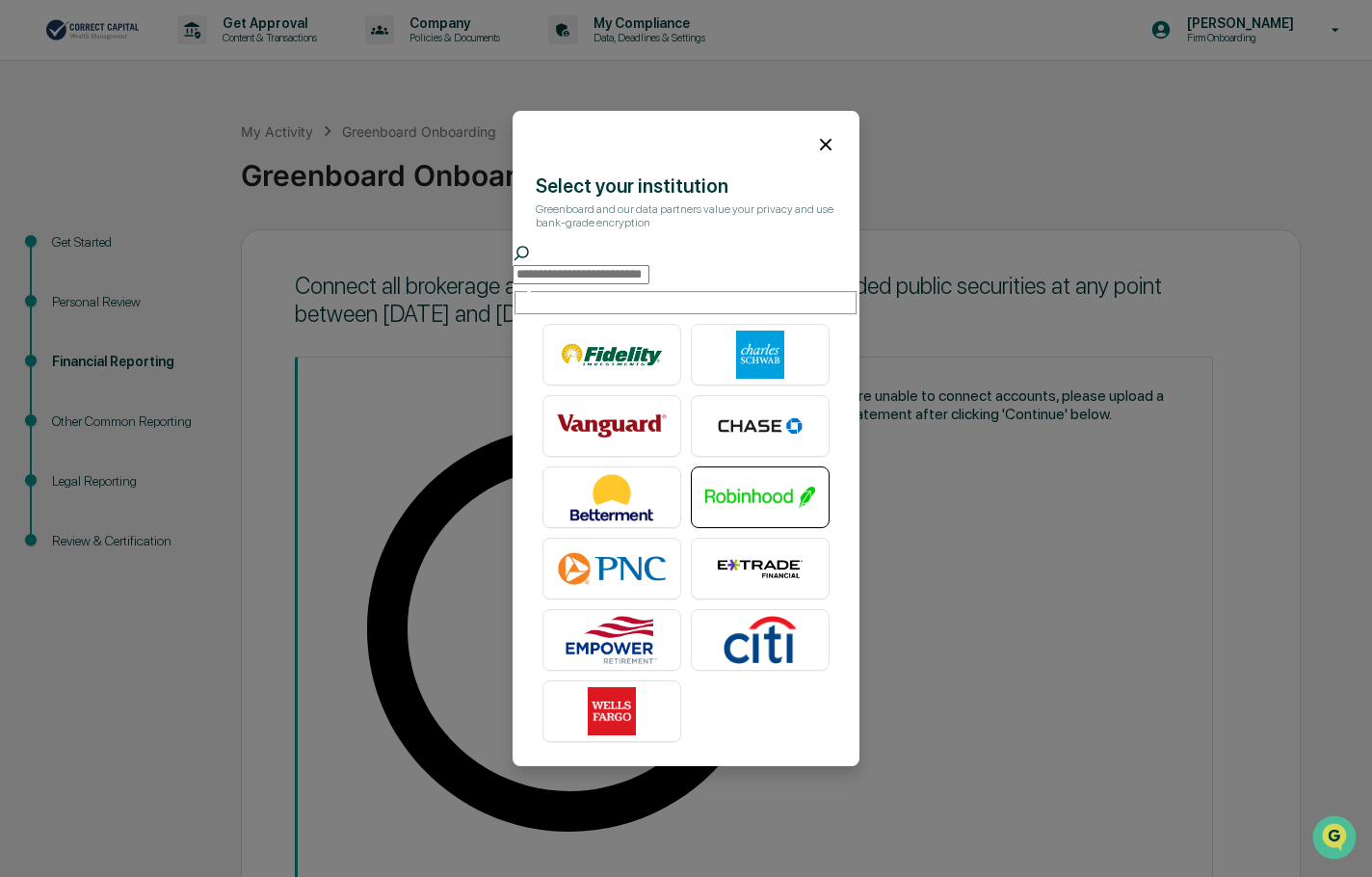
click at [769, 503] on img at bounding box center [760, 497] width 110 height 49
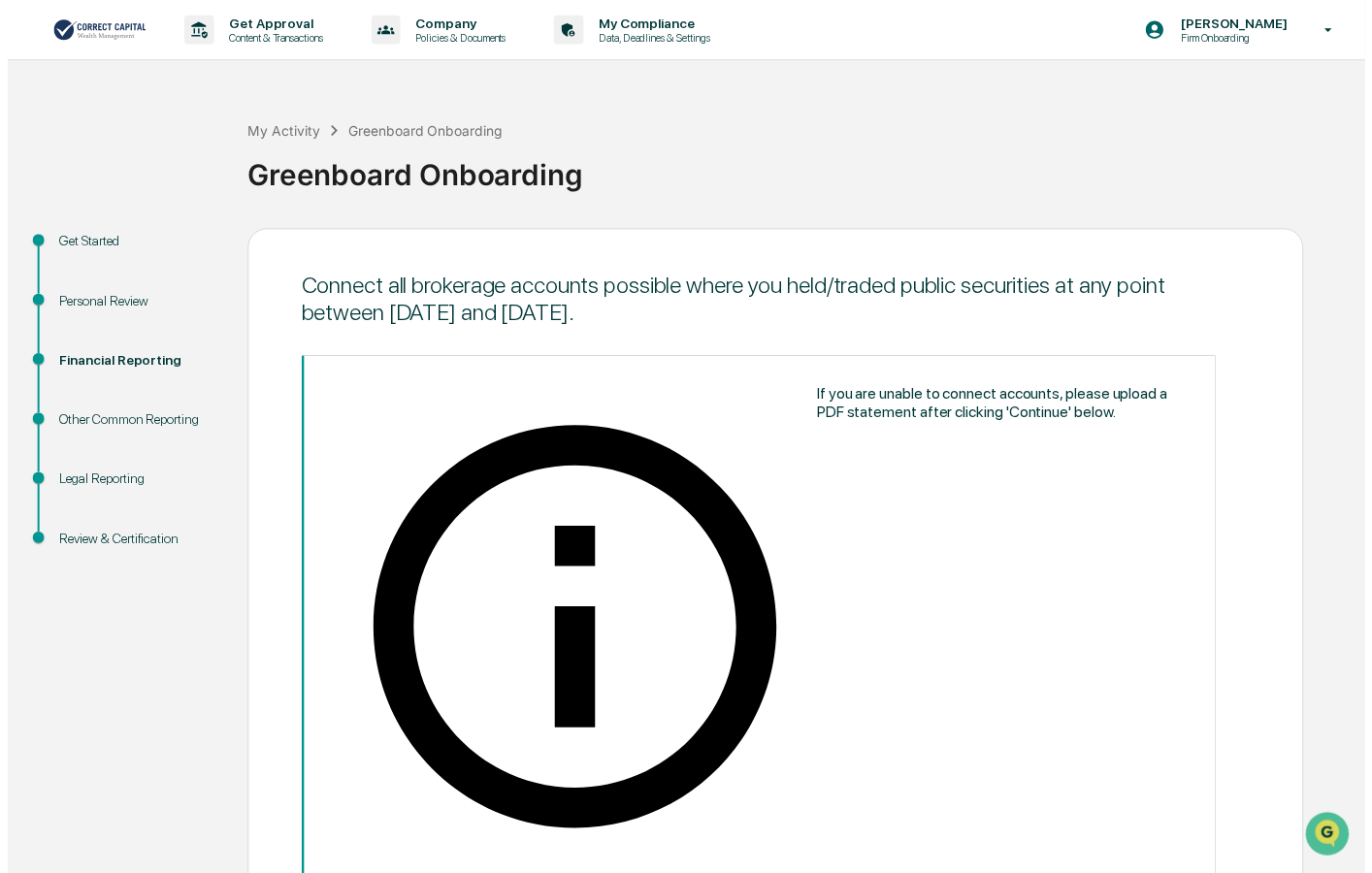
scroll to position [17, 0]
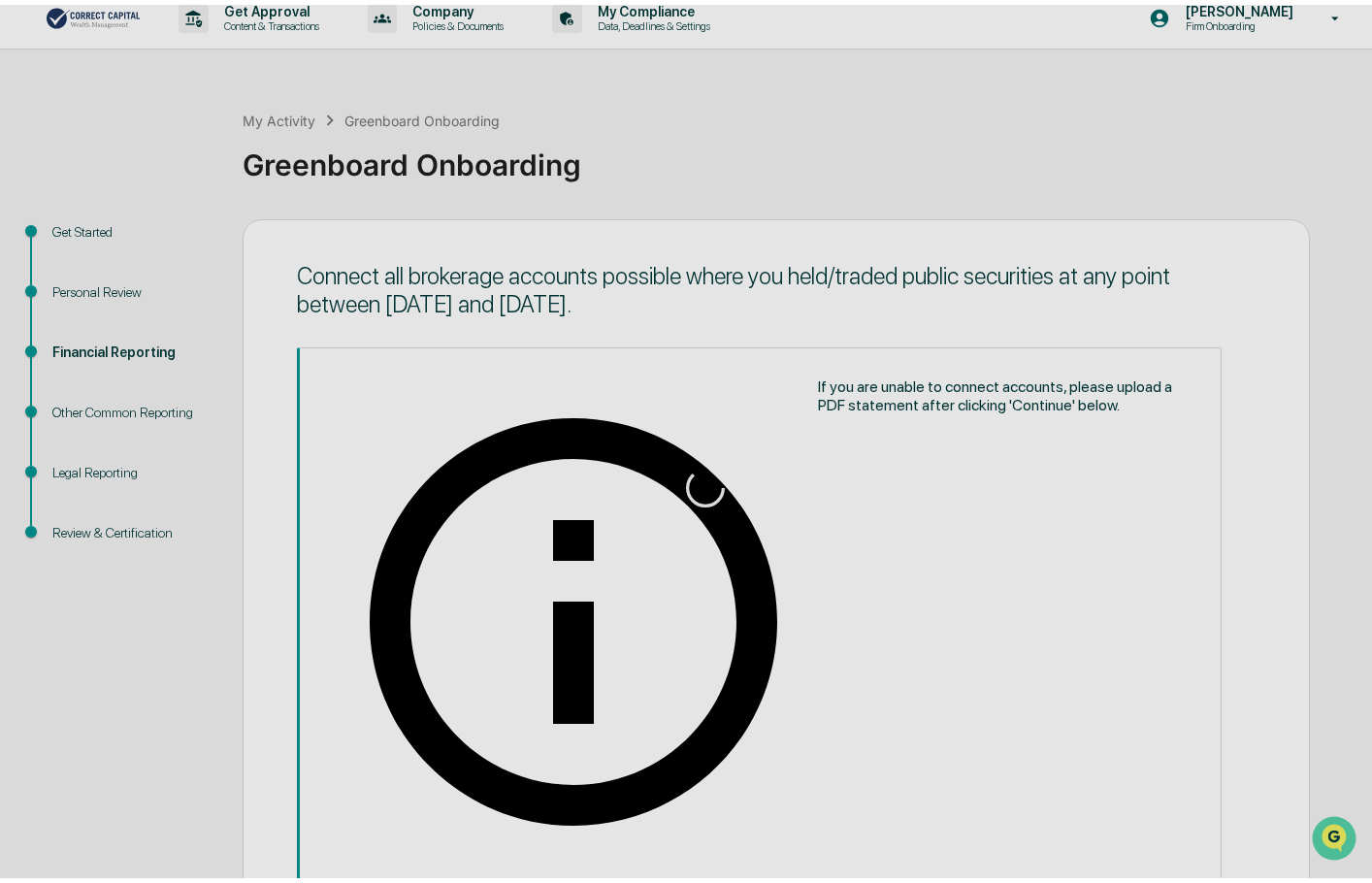
scroll to position [0, 0]
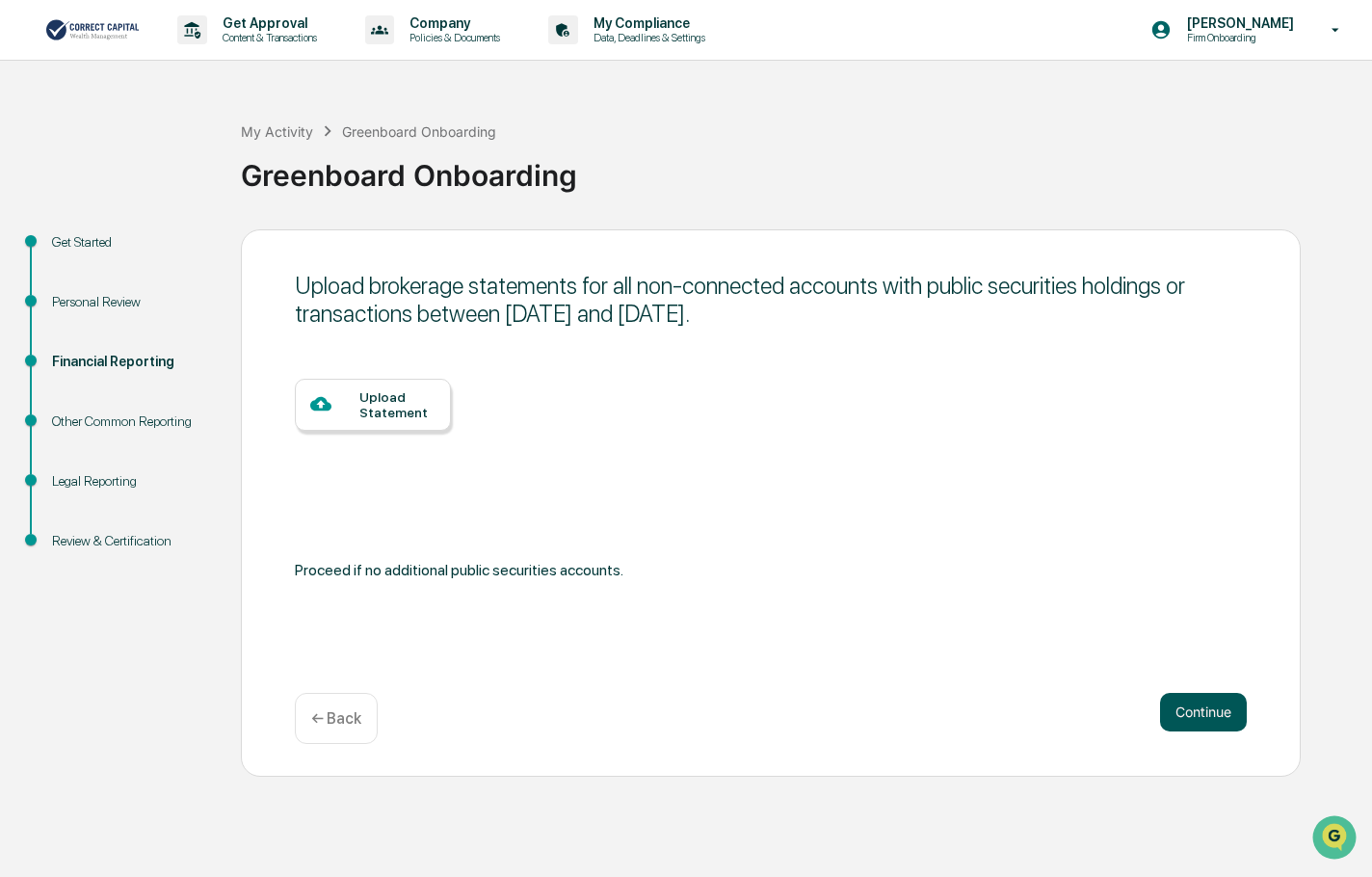
click at [1200, 711] on button "Continue" at bounding box center [1203, 711] width 86 height 39
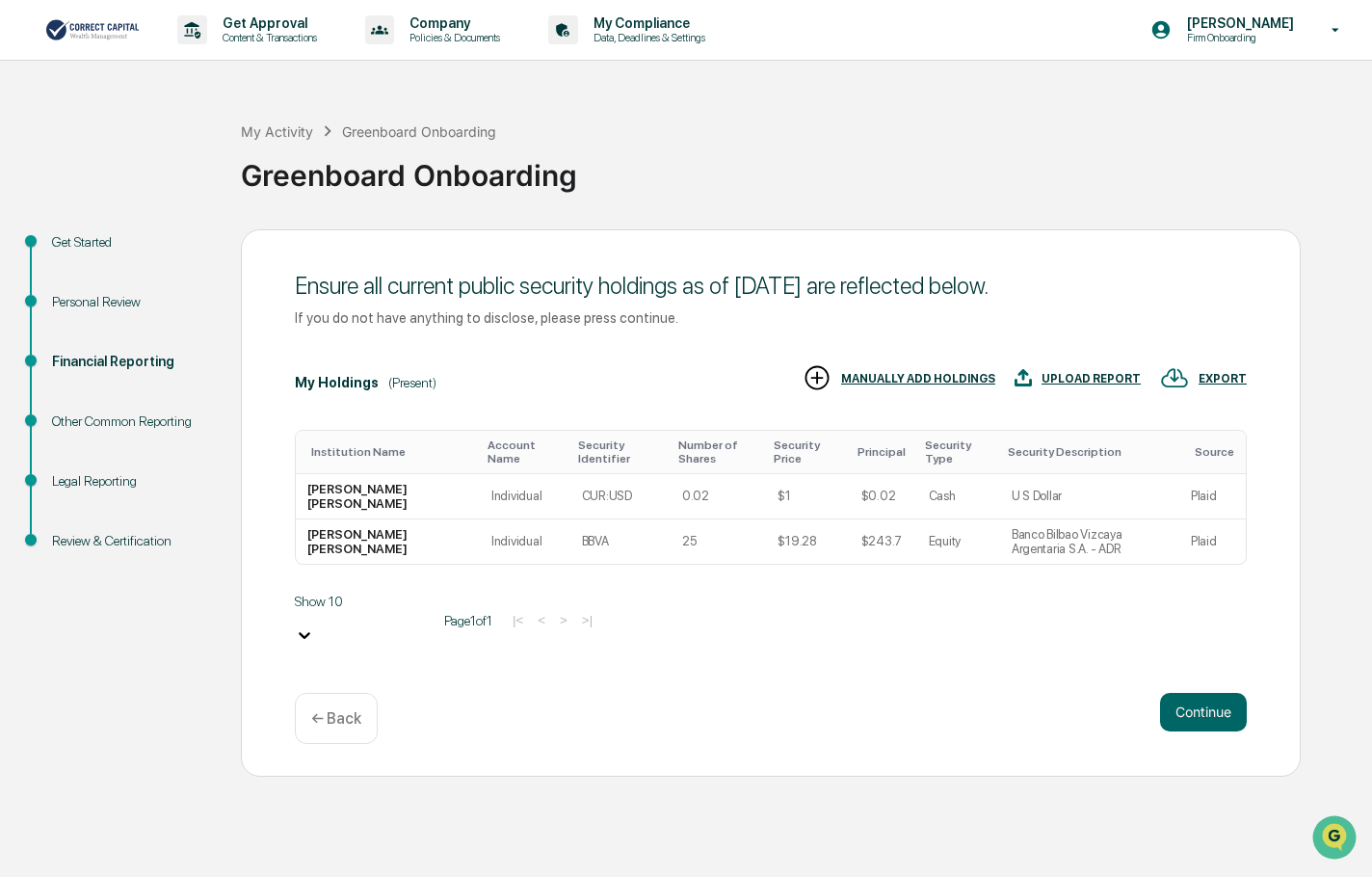
click at [483, 621] on div "Show 10 Page 1 of 1 |< < > >|" at bounding box center [771, 620] width 952 height 54
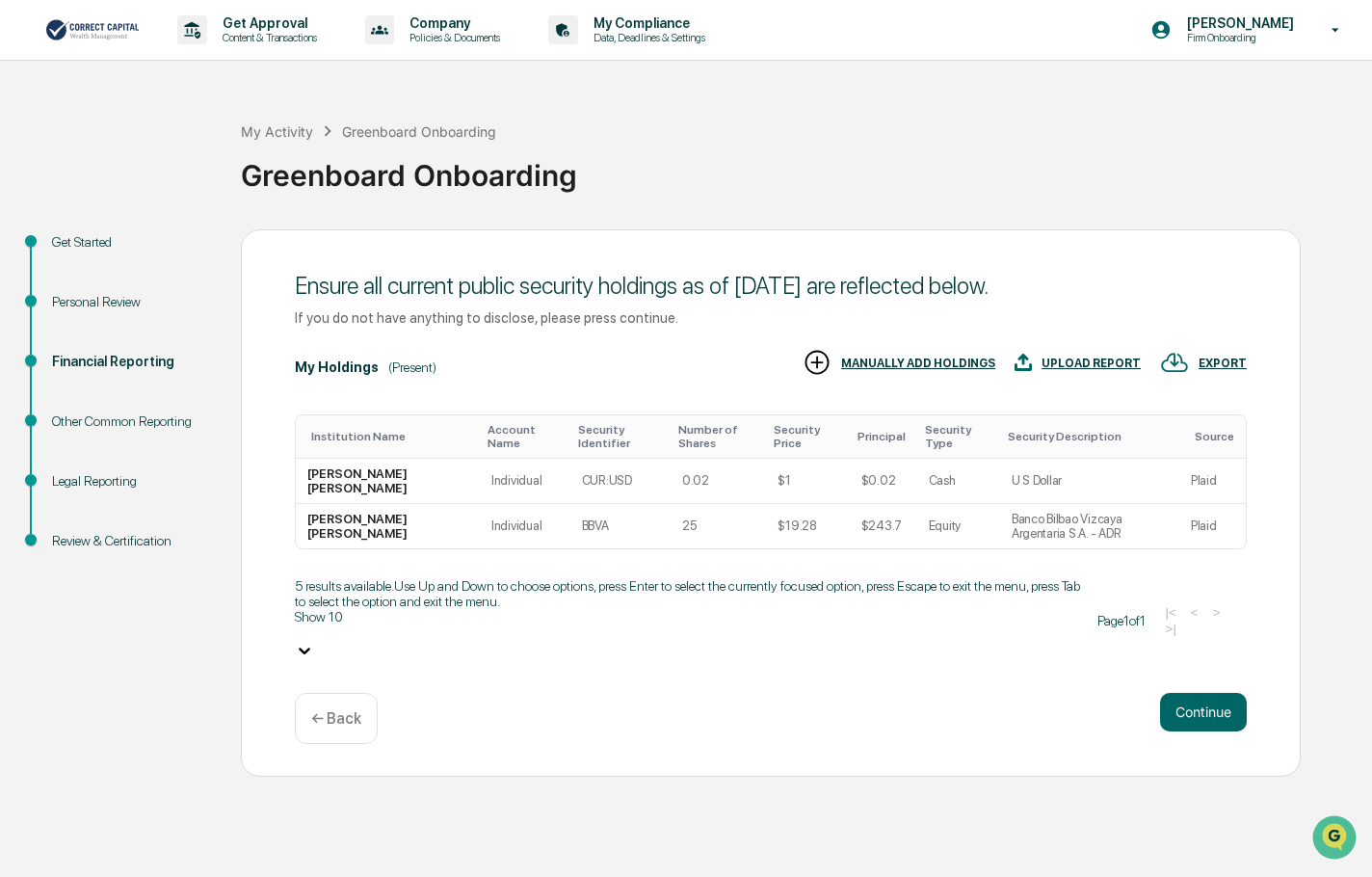
click at [314, 641] on icon at bounding box center [304, 650] width 19 height 19
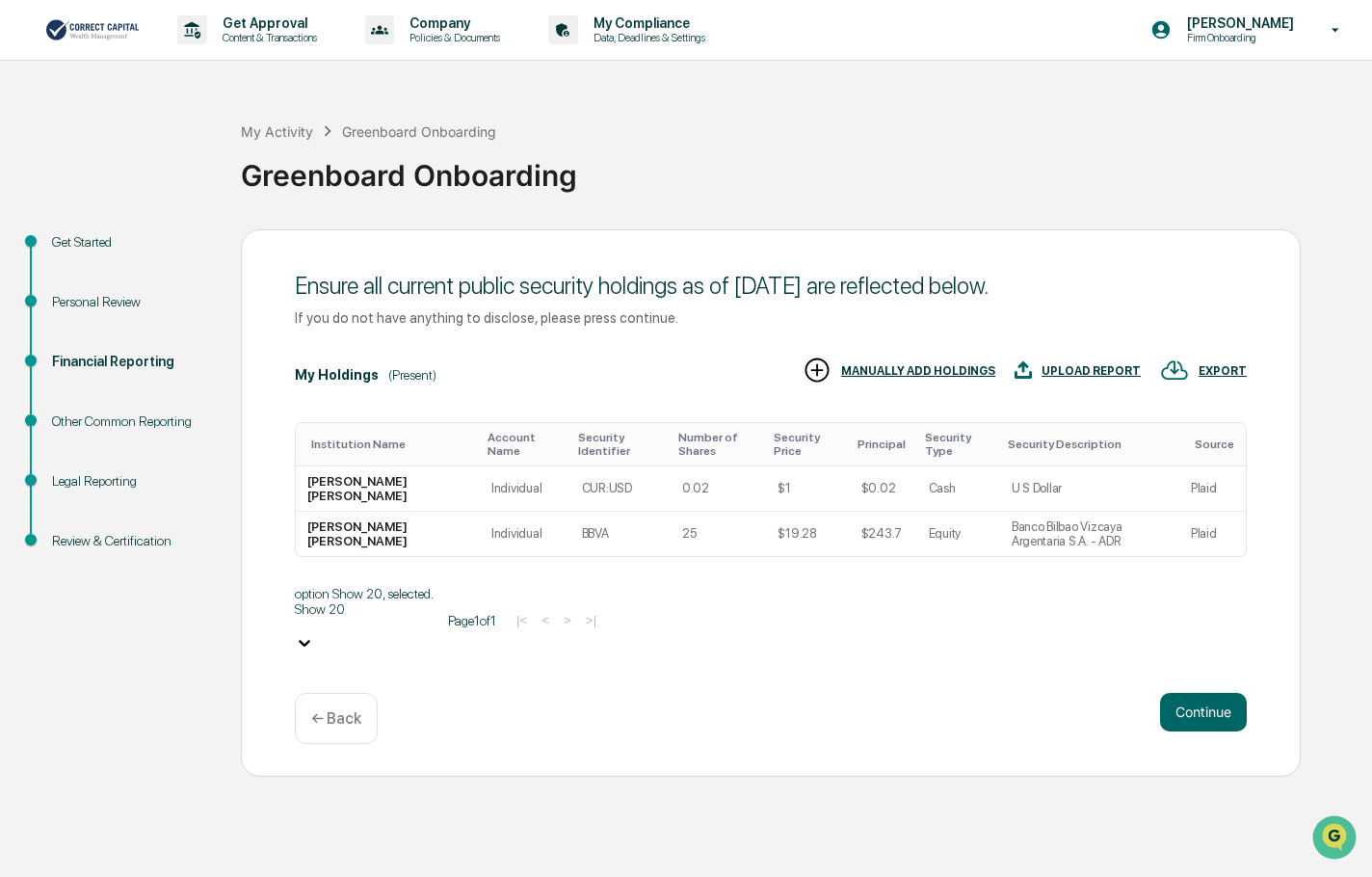
click at [650, 685] on div "Ensure all current public security holdings as of June 30, 2025 are reflected b…" at bounding box center [771, 503] width 1060 height 548
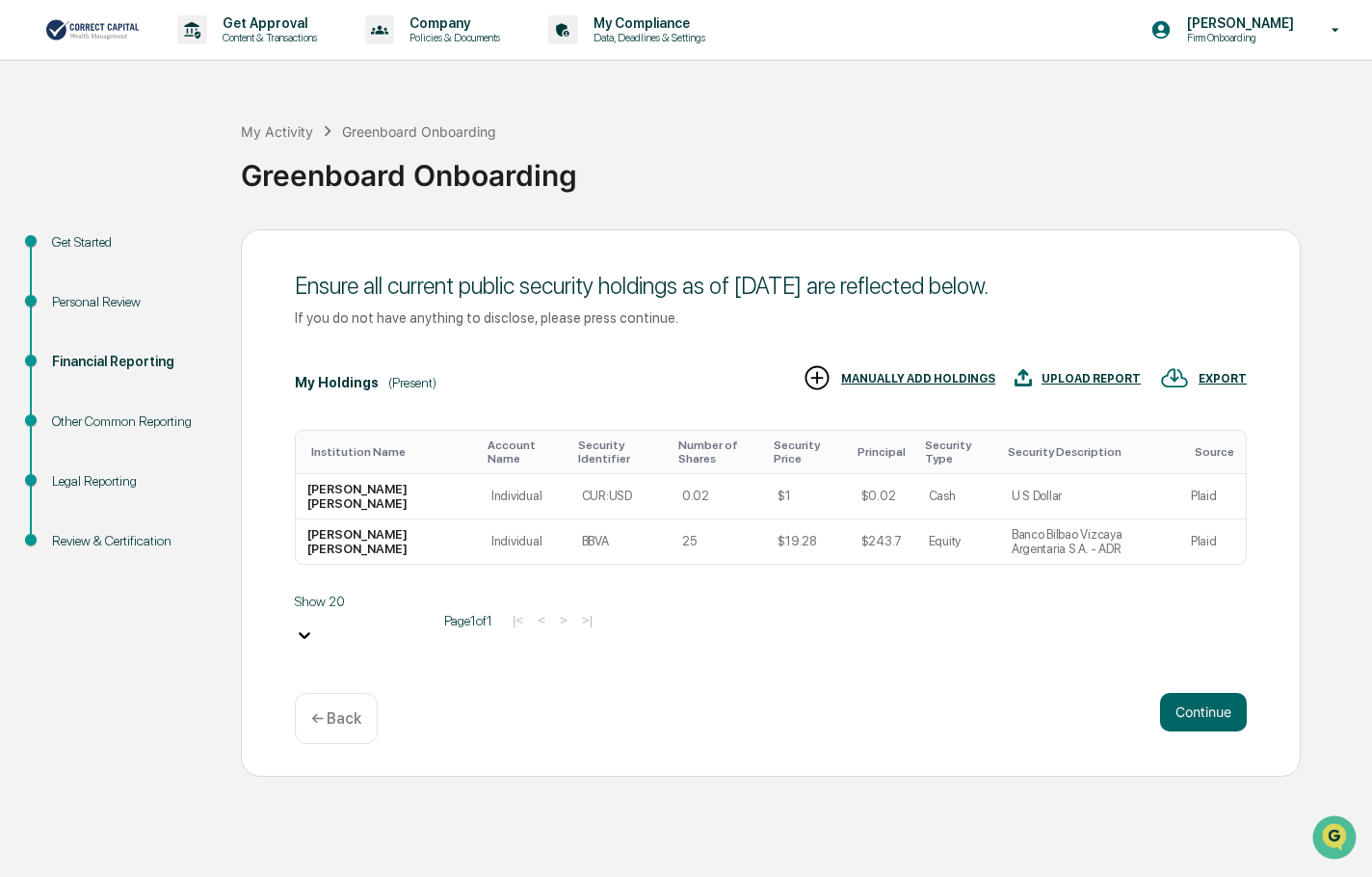
click at [650, 681] on div "Ensure all current public security holdings as of June 30, 2025 are reflected b…" at bounding box center [771, 503] width 1060 height 548
click at [647, 674] on div "Ensure all current public security holdings as of June 30, 2025 are reflected b…" at bounding box center [771, 503] width 1060 height 548
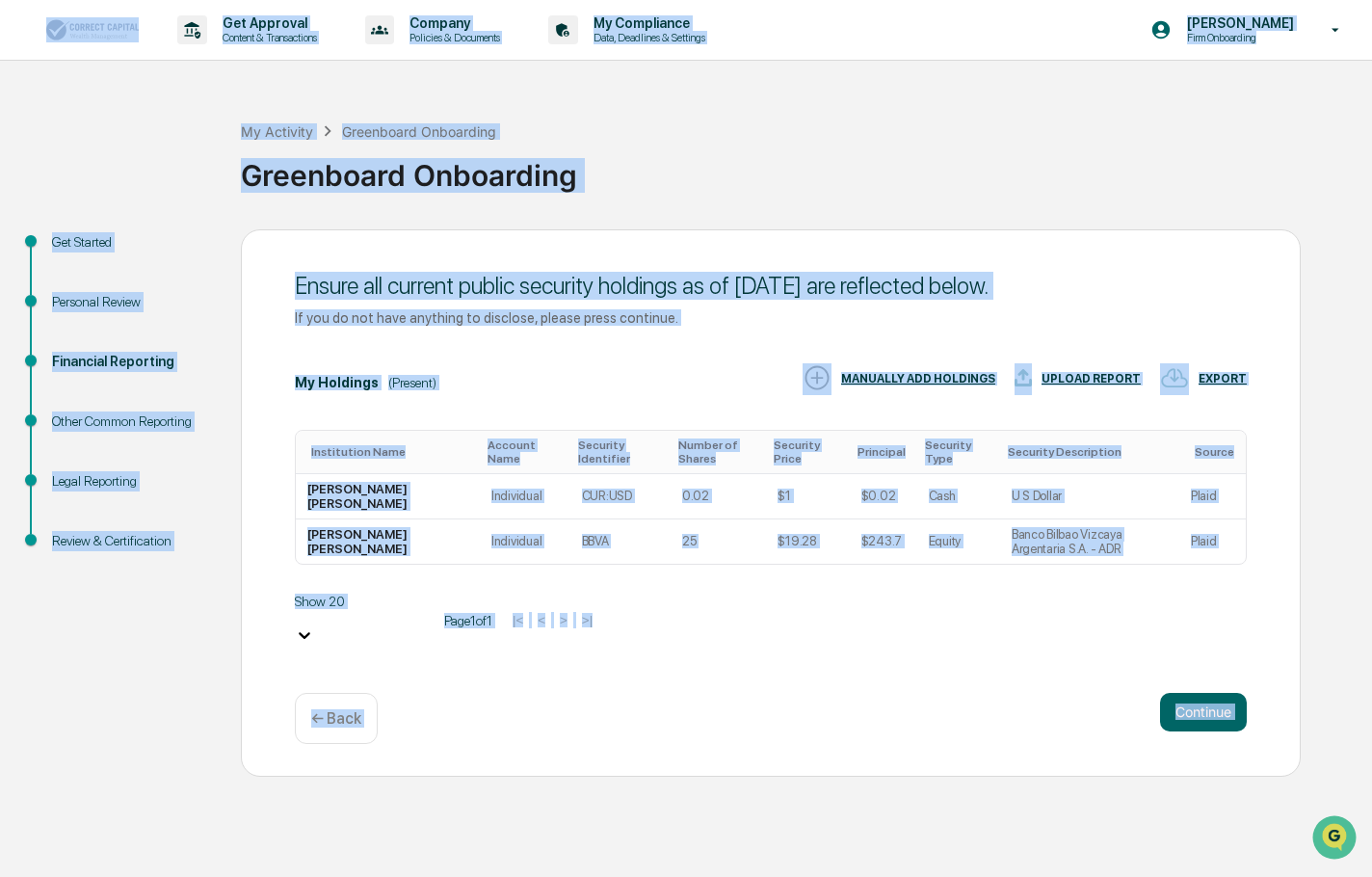
click at [647, 674] on div "Ensure all current public security holdings as of June 30, 2025 are reflected b…" at bounding box center [771, 503] width 1060 height 548
click at [1224, 700] on button "Continue" at bounding box center [1203, 711] width 86 height 39
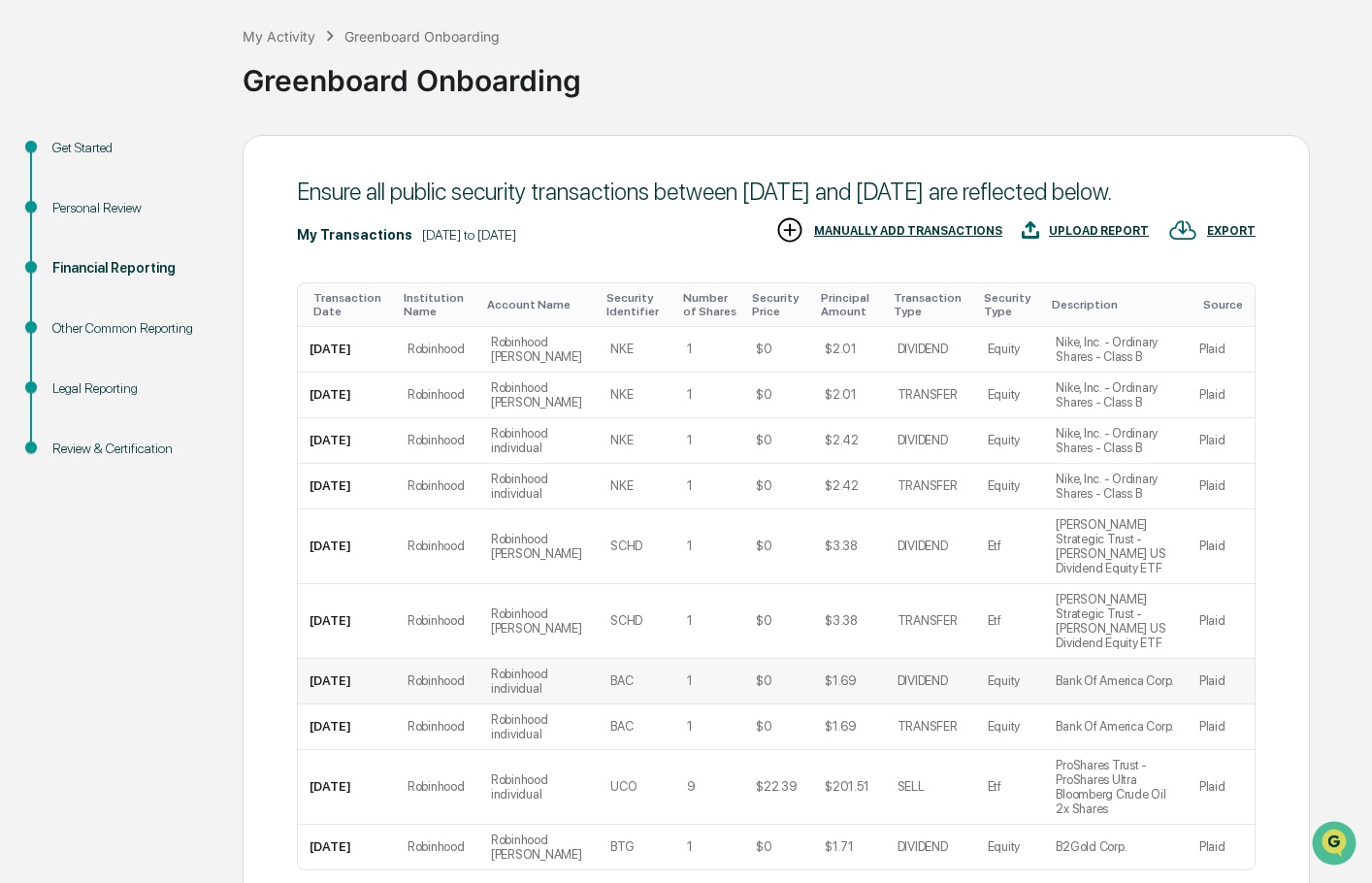
scroll to position [223, 0]
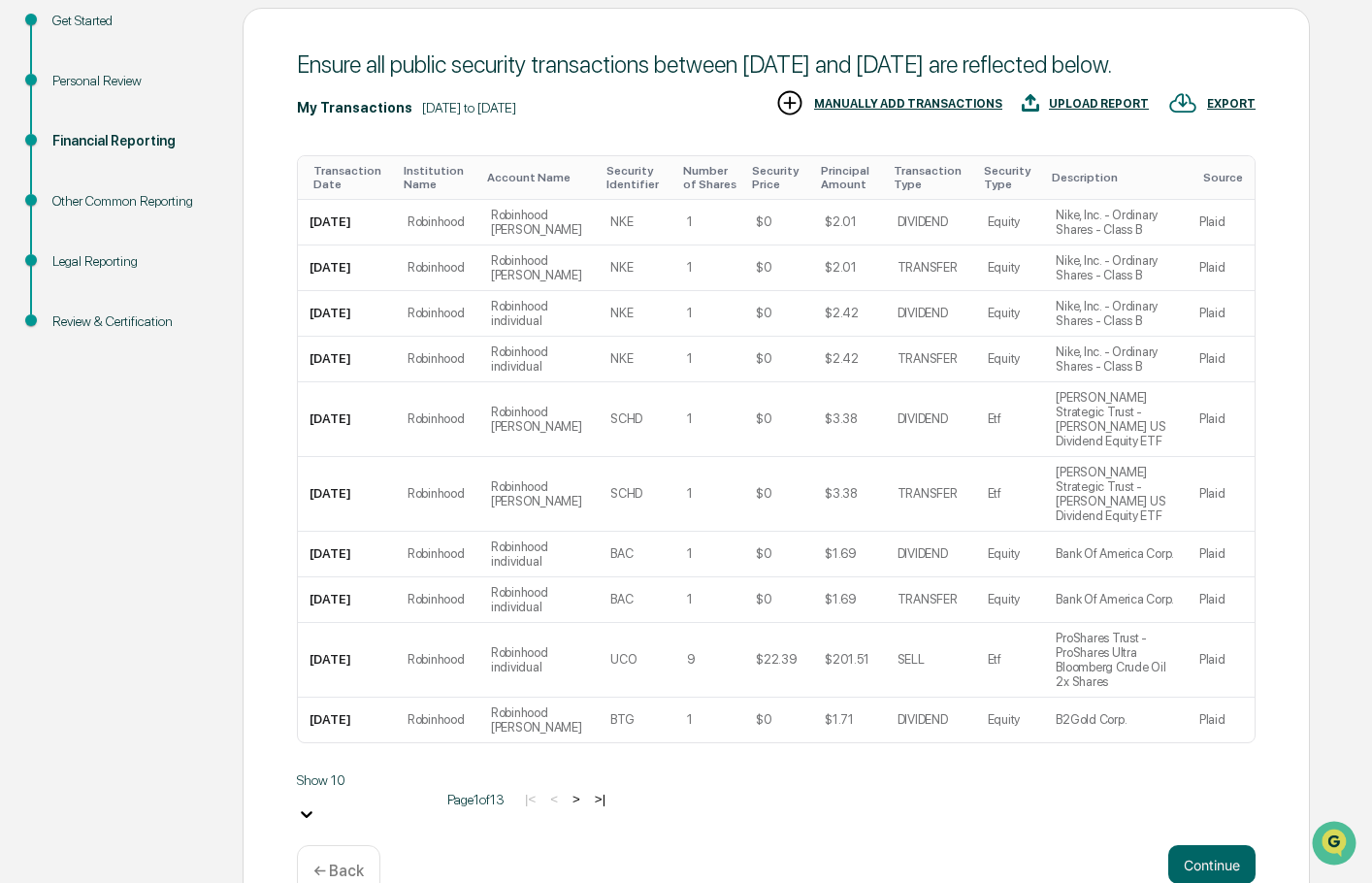
click at [863, 797] on div "Ensure all public security transactions between April 1, 2025 and June 30, 2025…" at bounding box center [776, 469] width 1067 height 923
click at [589, 791] on button ">|" at bounding box center [600, 799] width 22 height 17
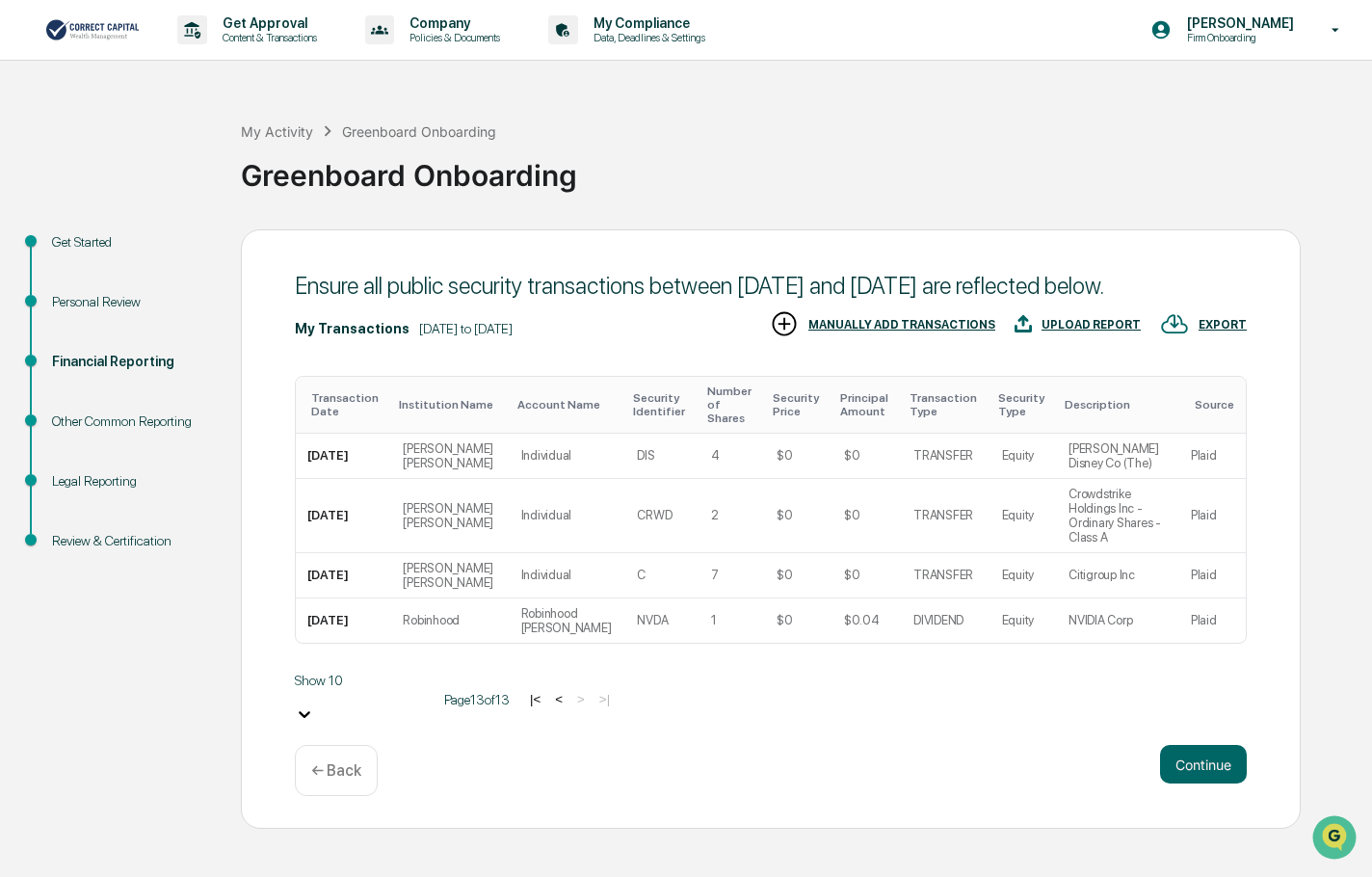
click at [524, 690] on button "|<" at bounding box center [535, 698] width 22 height 17
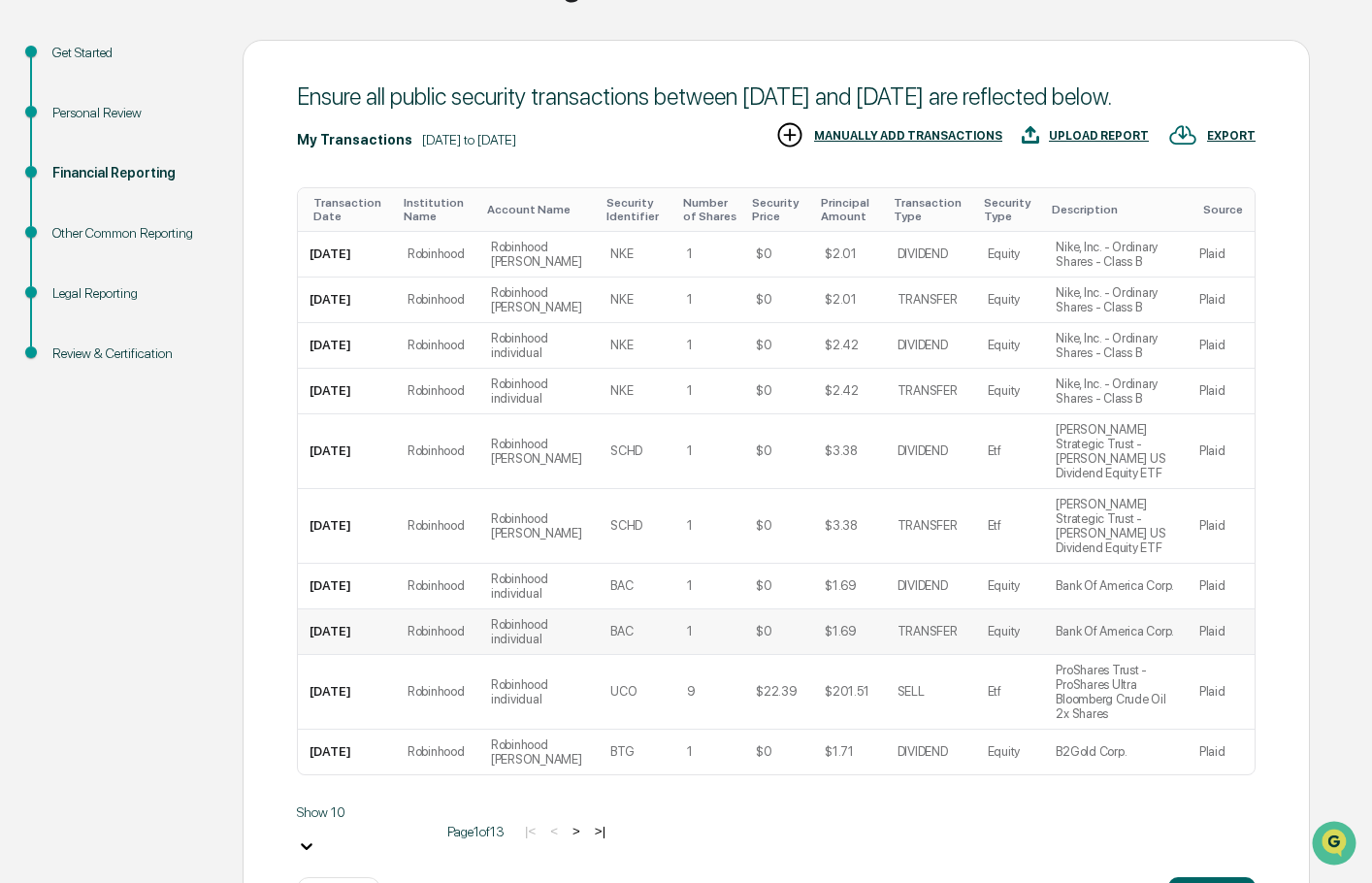
scroll to position [223, 0]
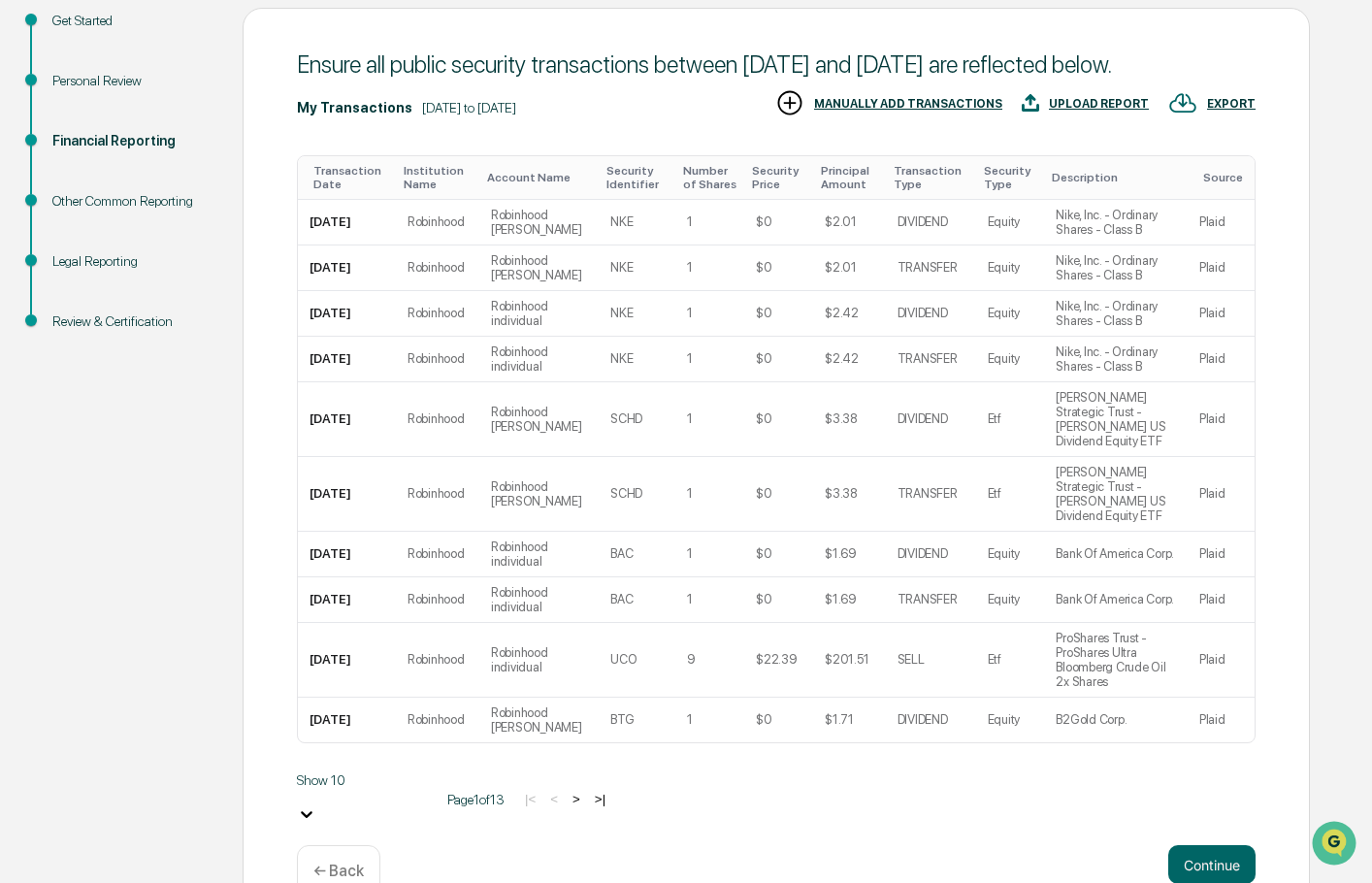
click at [566, 791] on button ">" at bounding box center [575, 799] width 19 height 17
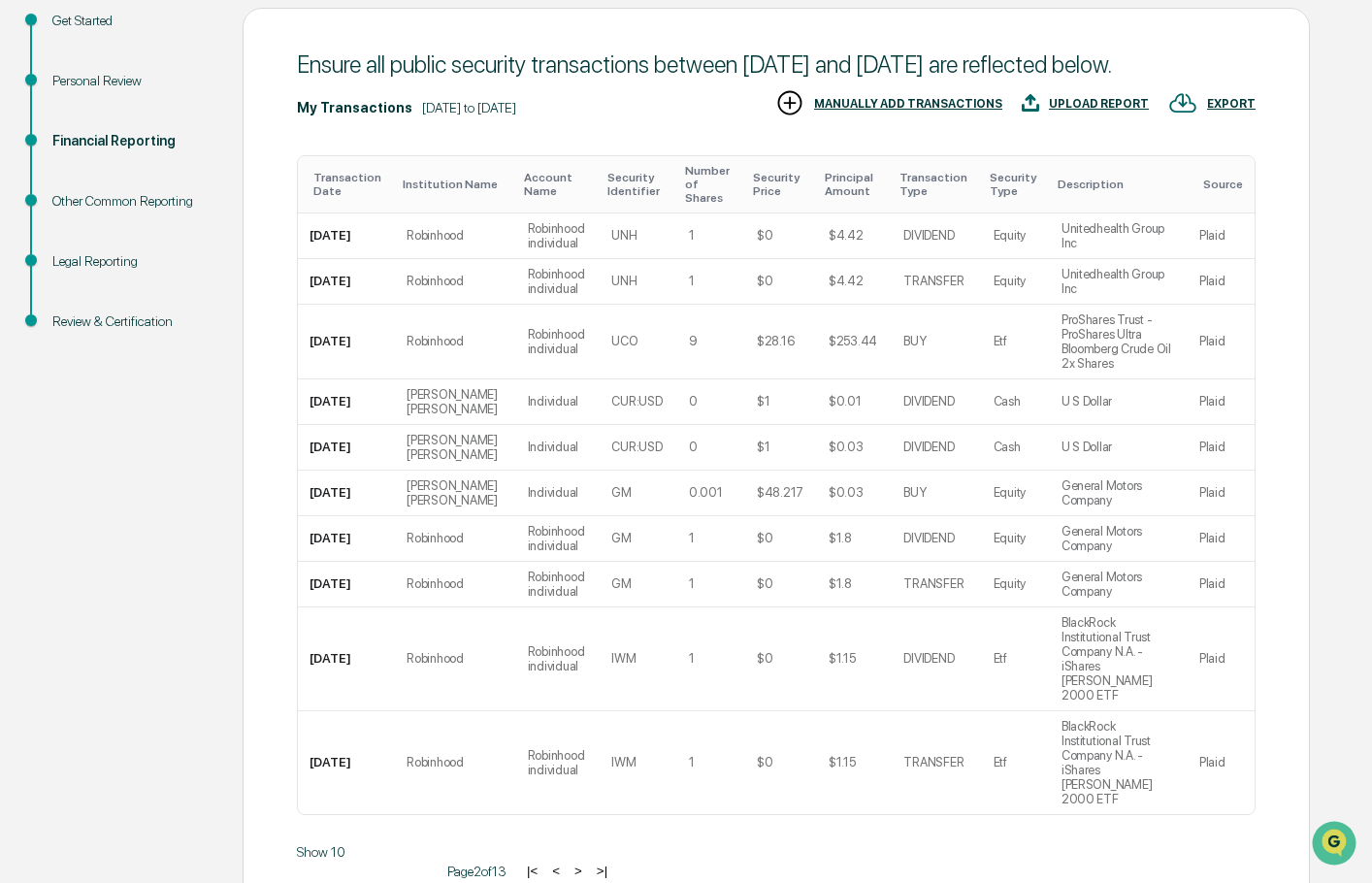
click at [568, 863] on button ">" at bounding box center [577, 871] width 19 height 17
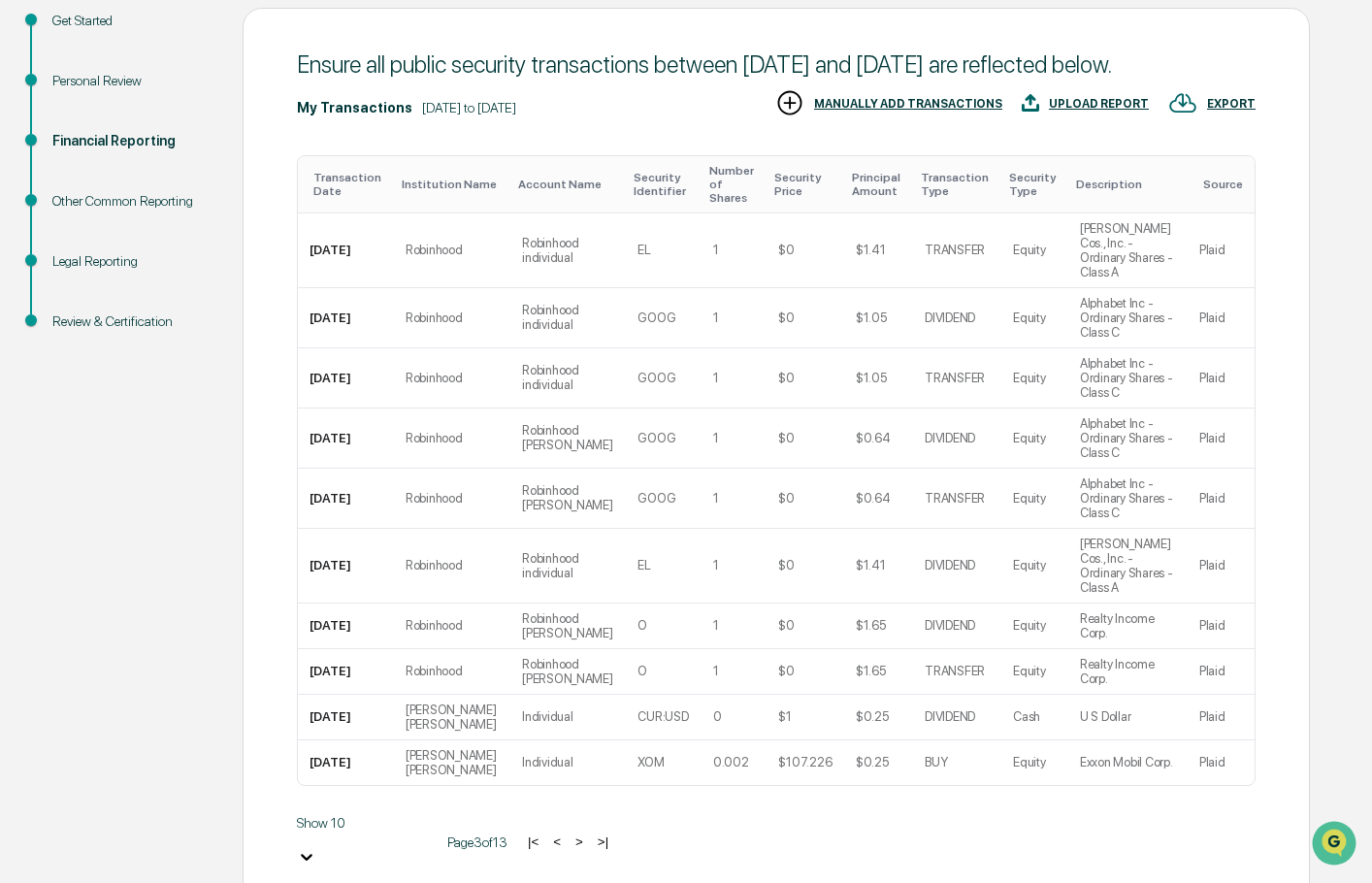
click at [554, 763] on div "Transaction Date Institution Name Account Name Security Identifier Number of Sh…" at bounding box center [776, 508] width 959 height 722
click at [569, 833] on button ">" at bounding box center [578, 841] width 19 height 17
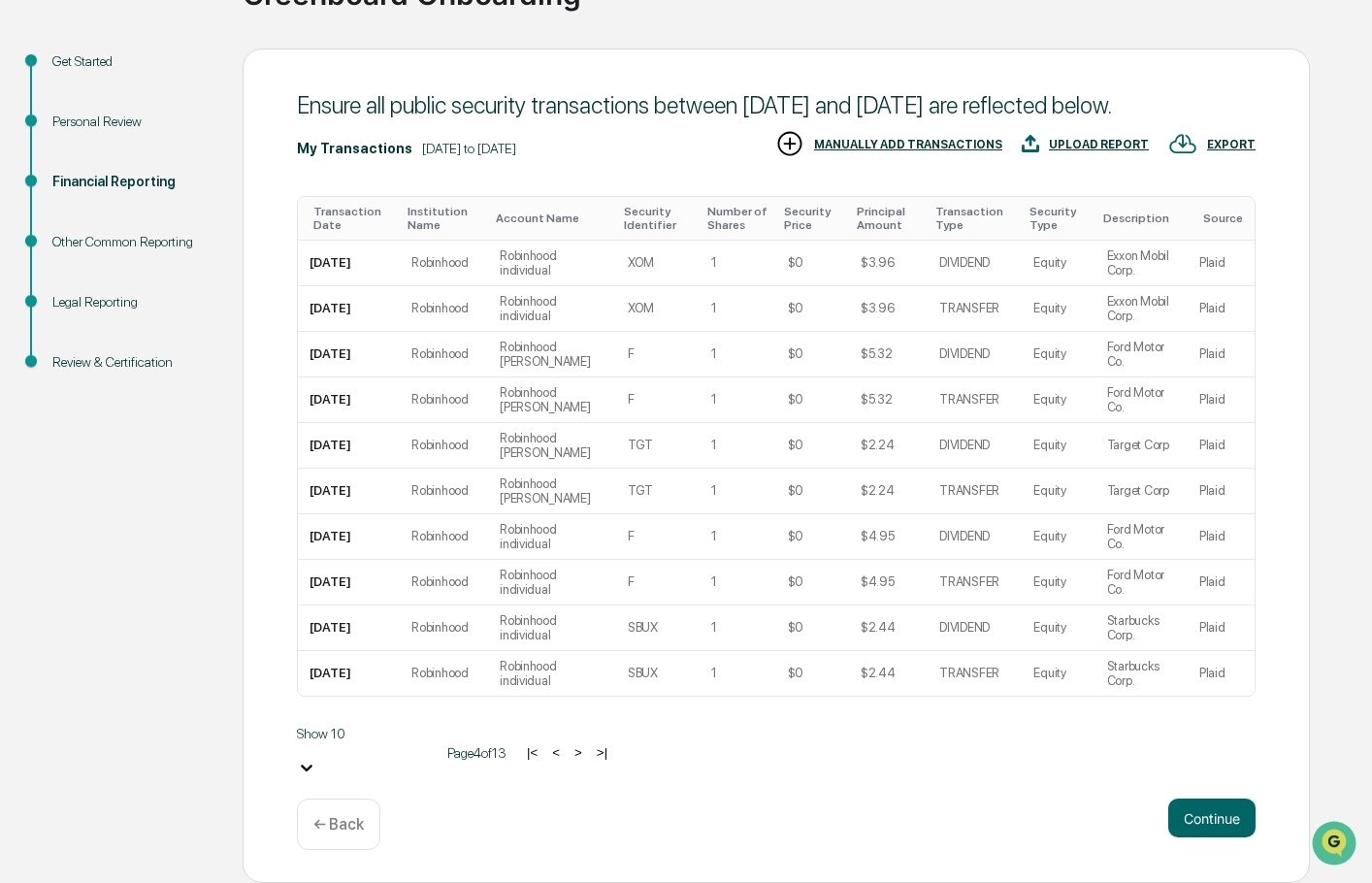
scroll to position [165, 0]
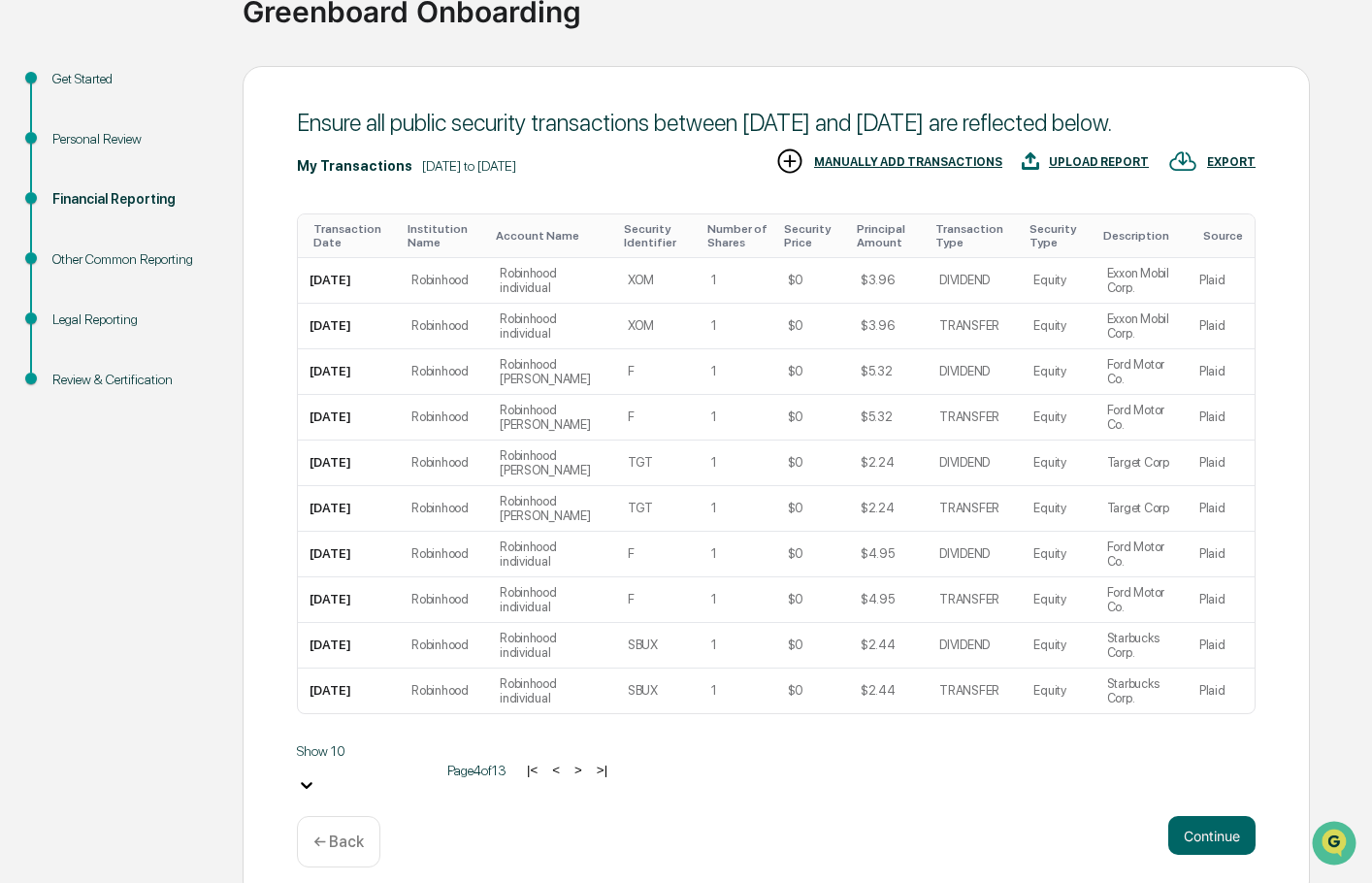
click at [568, 762] on button ">" at bounding box center [577, 770] width 19 height 17
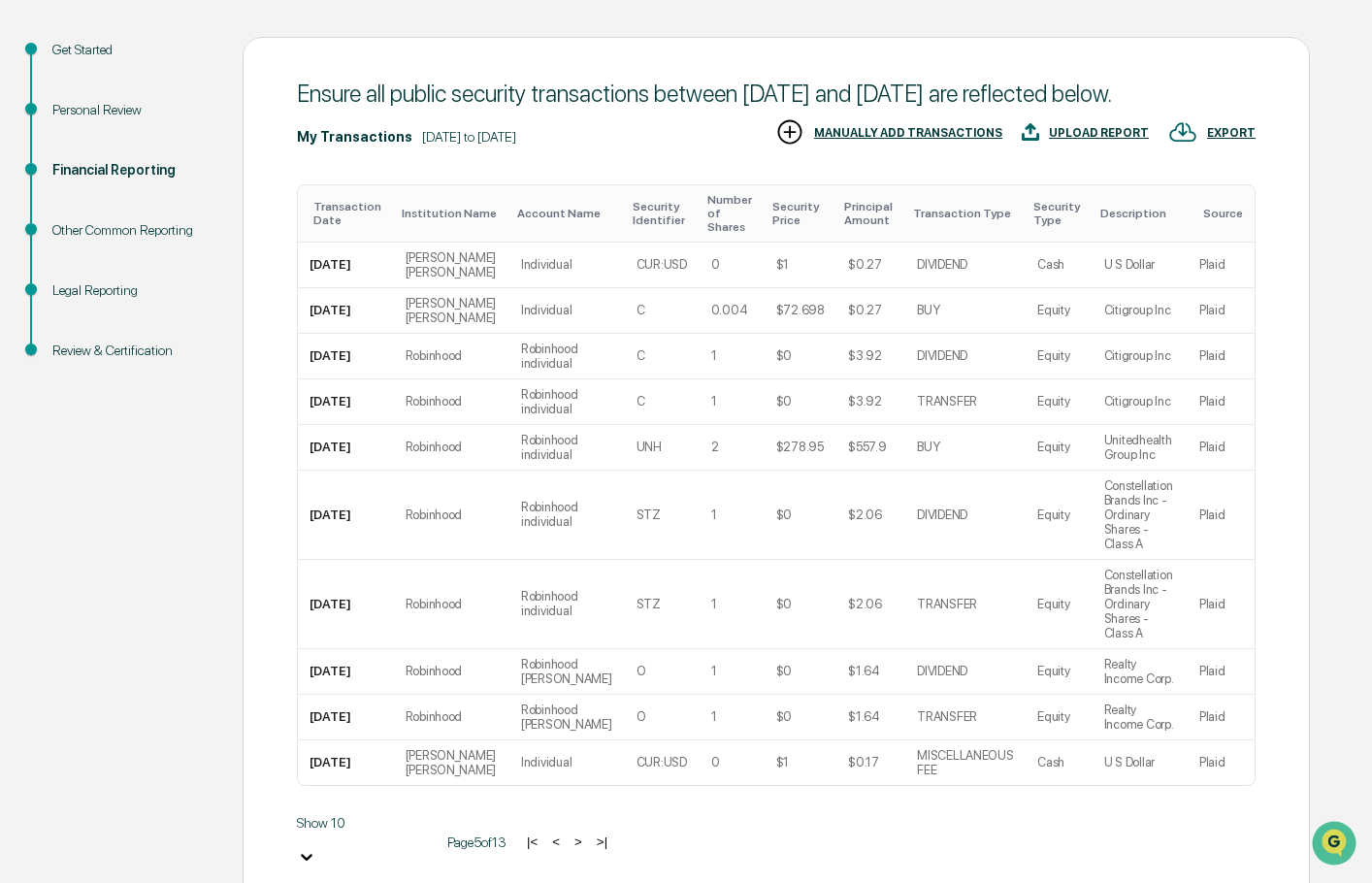
click at [568, 833] on button ">" at bounding box center [577, 841] width 19 height 17
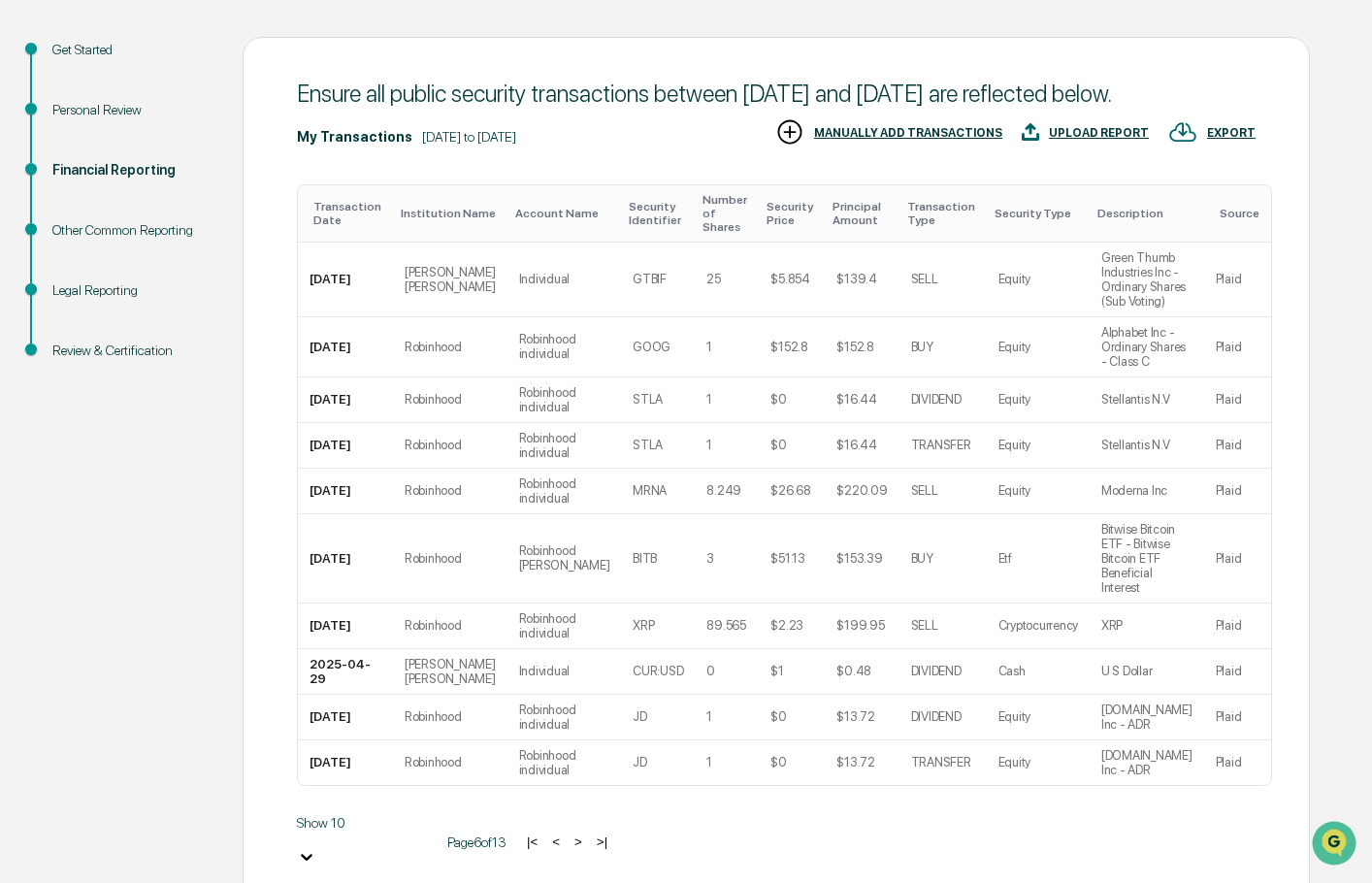
scroll to position [223, 0]
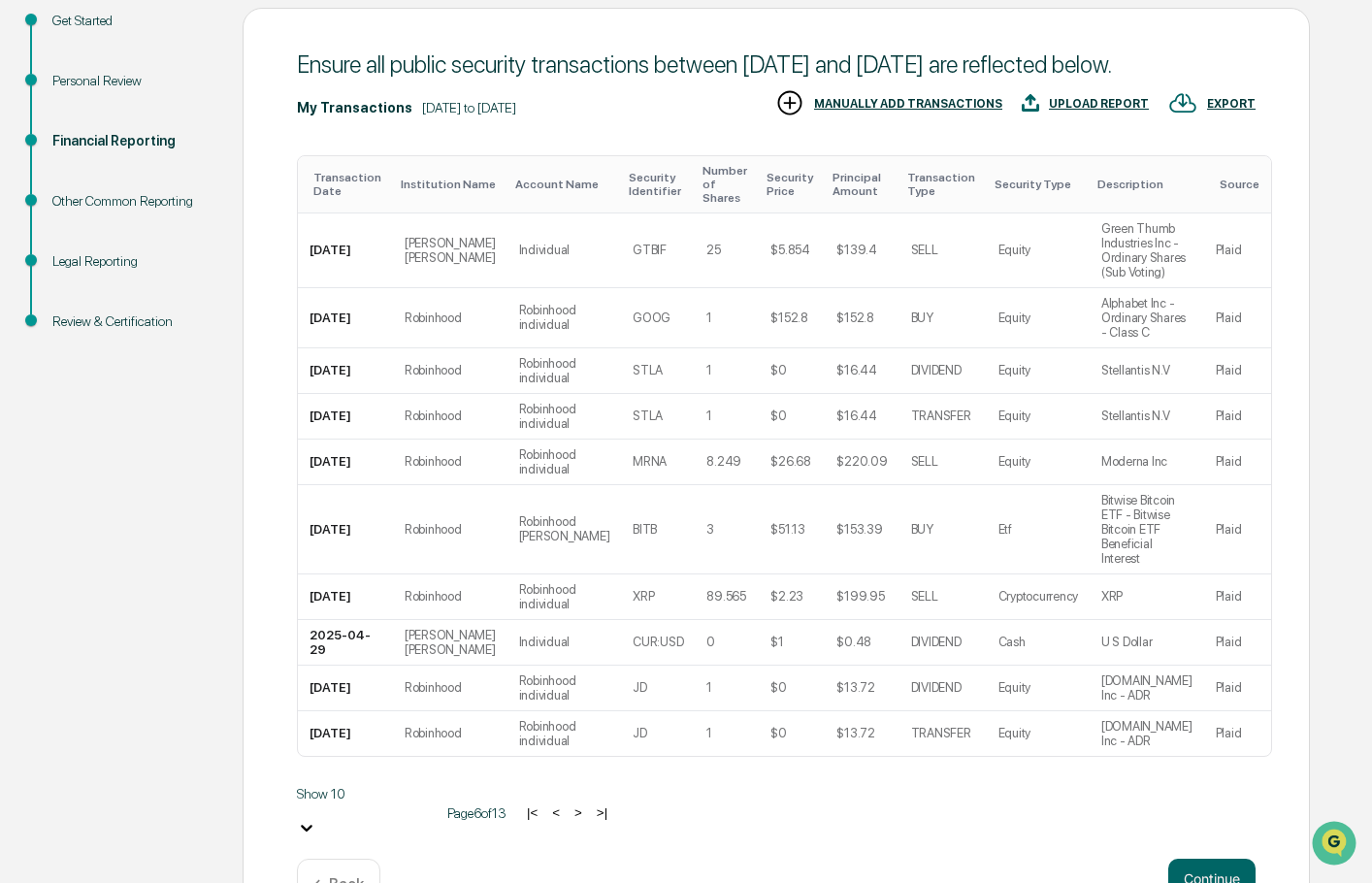
click at [568, 804] on button ">" at bounding box center [577, 812] width 19 height 17
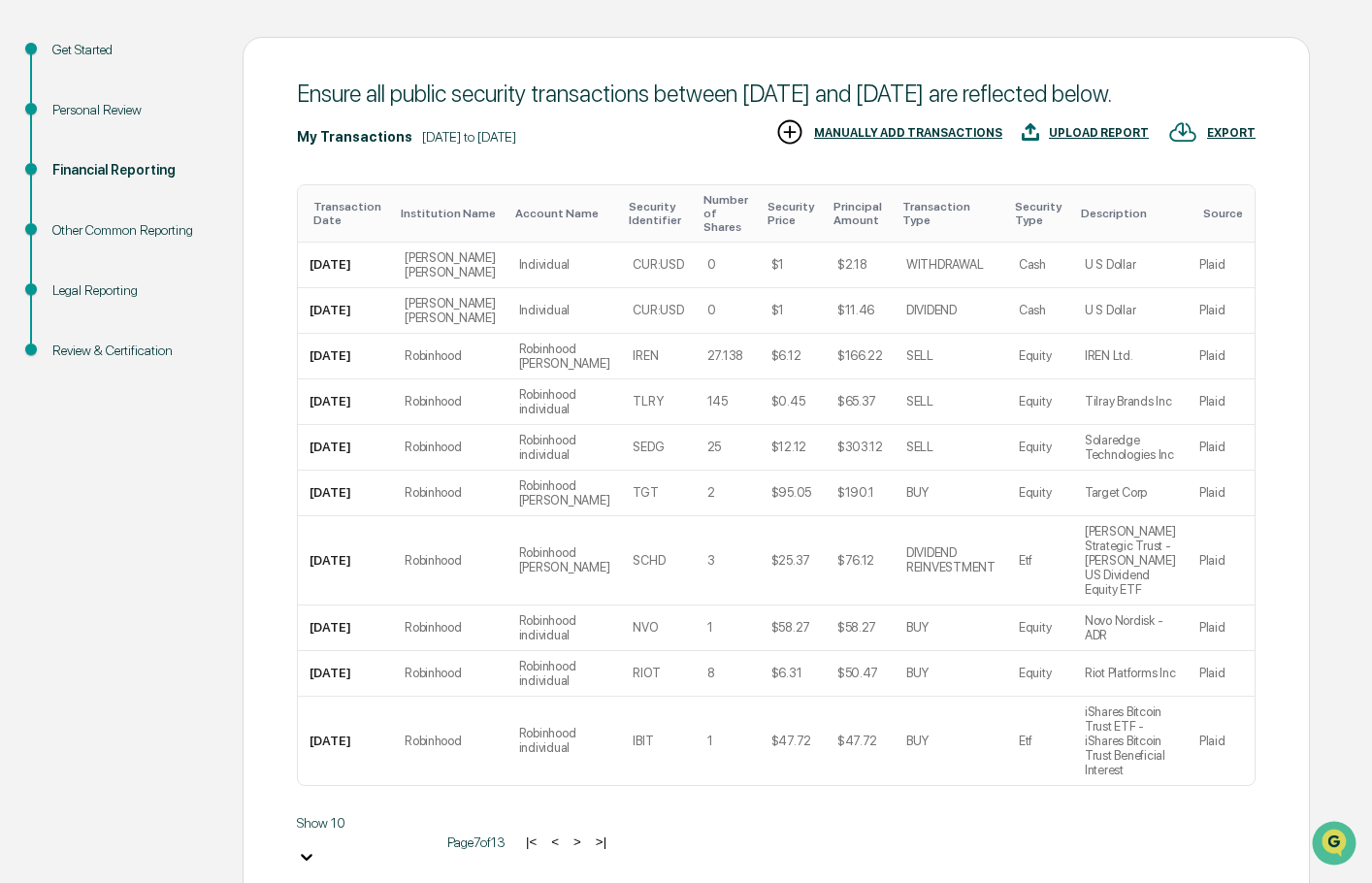
click at [567, 833] on button ">" at bounding box center [576, 841] width 19 height 17
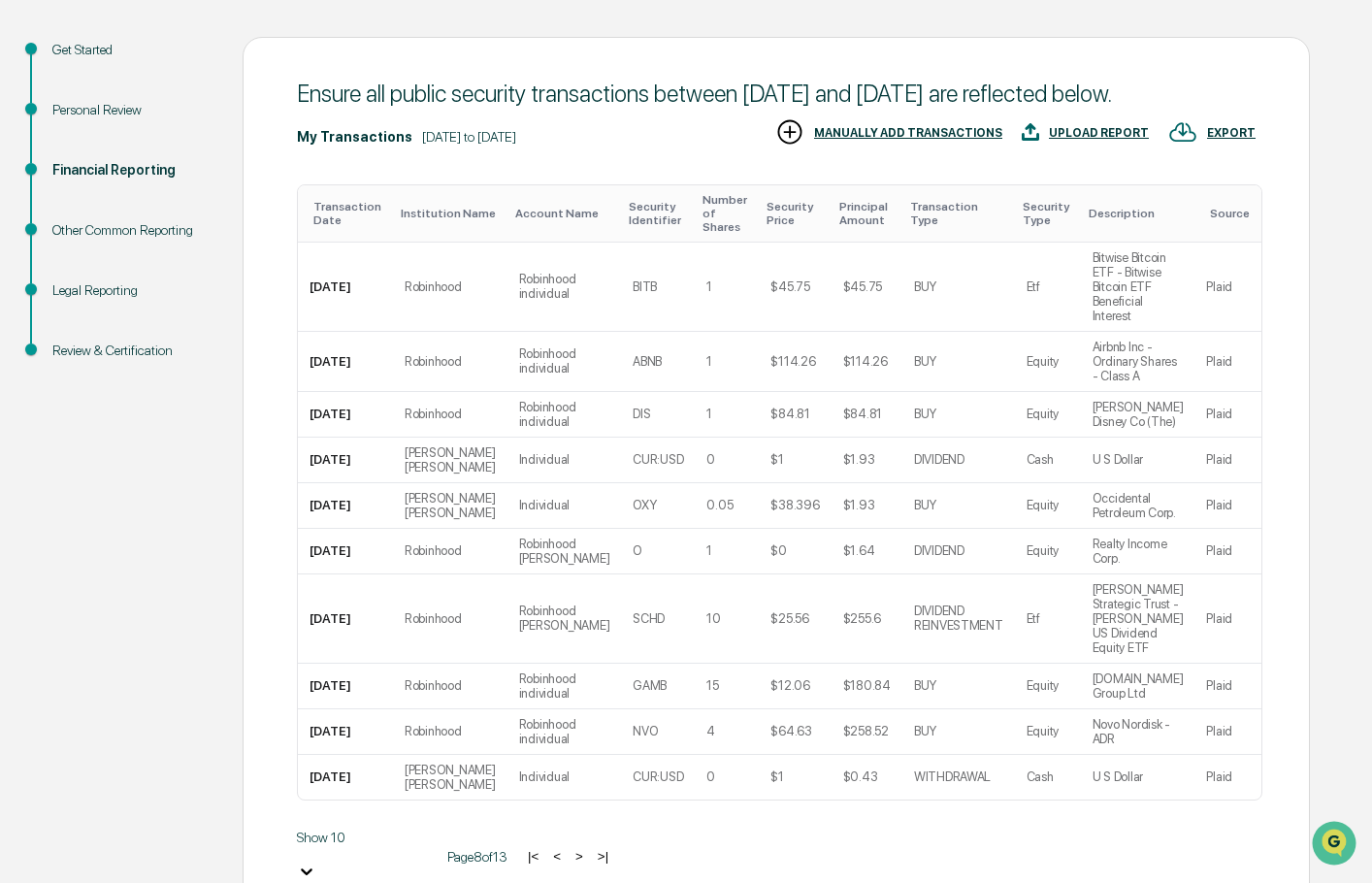
click at [569, 848] on button ">" at bounding box center [578, 856] width 19 height 17
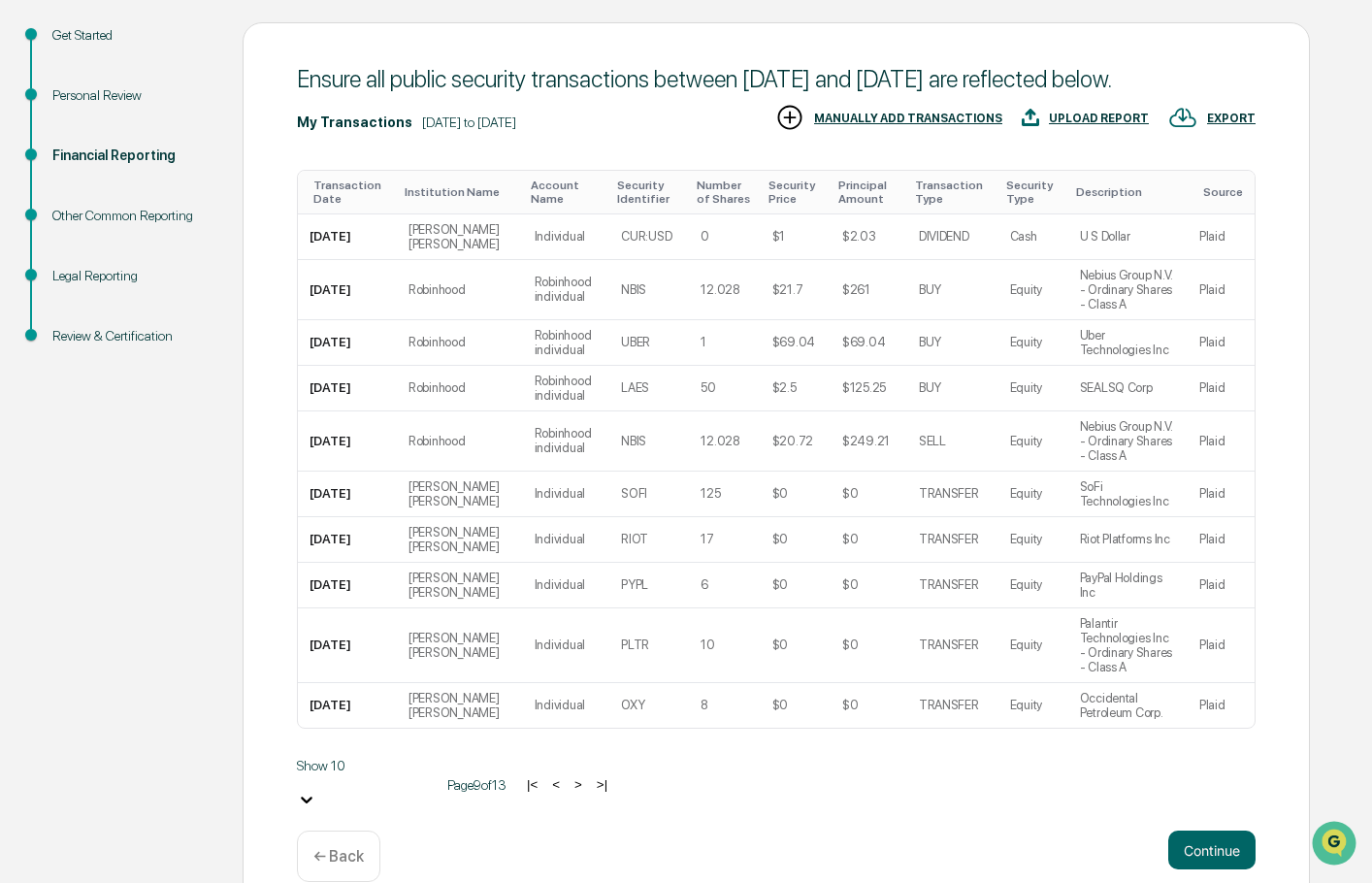
click at [568, 776] on button ">" at bounding box center [577, 784] width 19 height 17
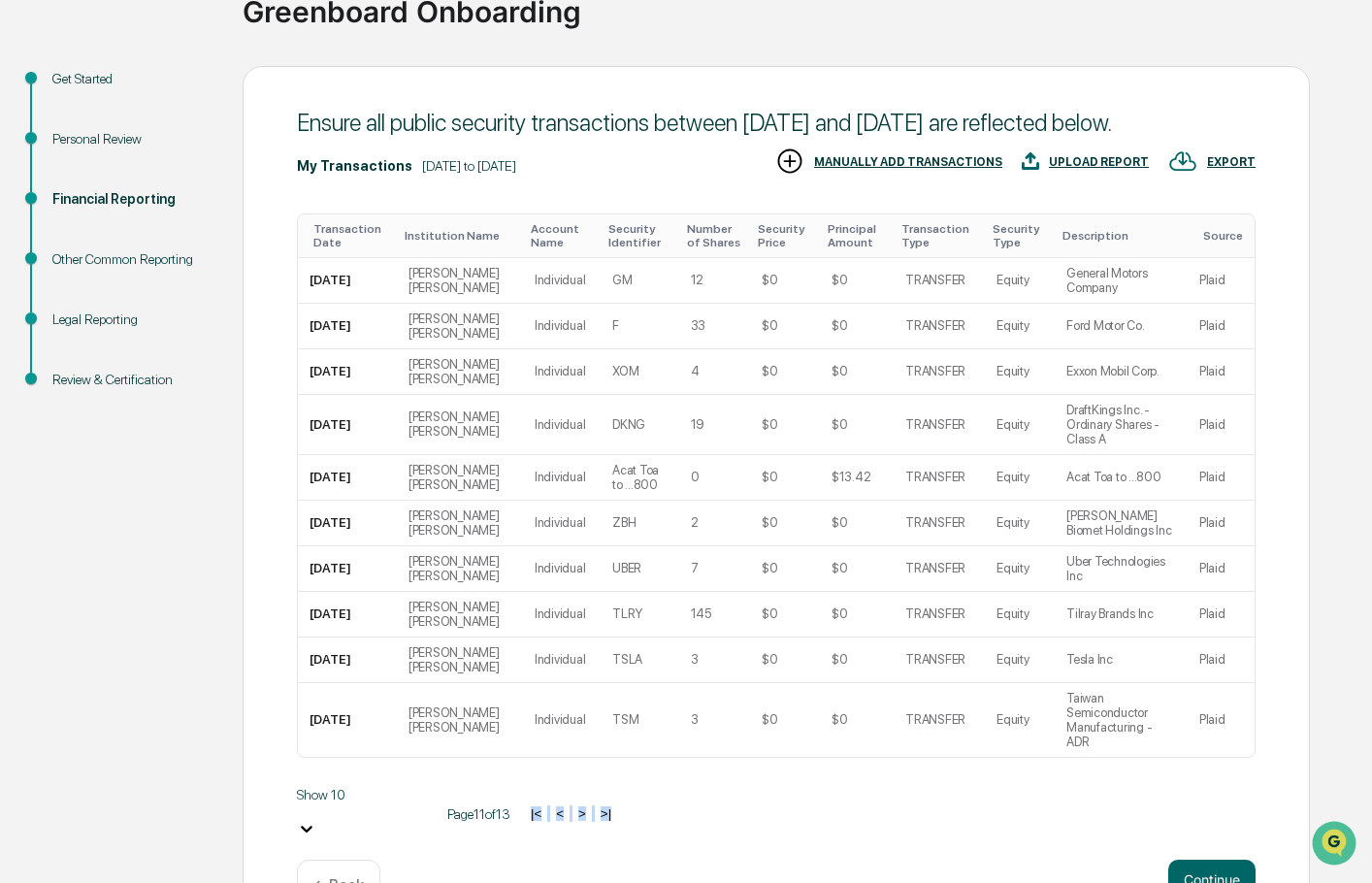
click at [572, 805] on button ">" at bounding box center [581, 813] width 19 height 17
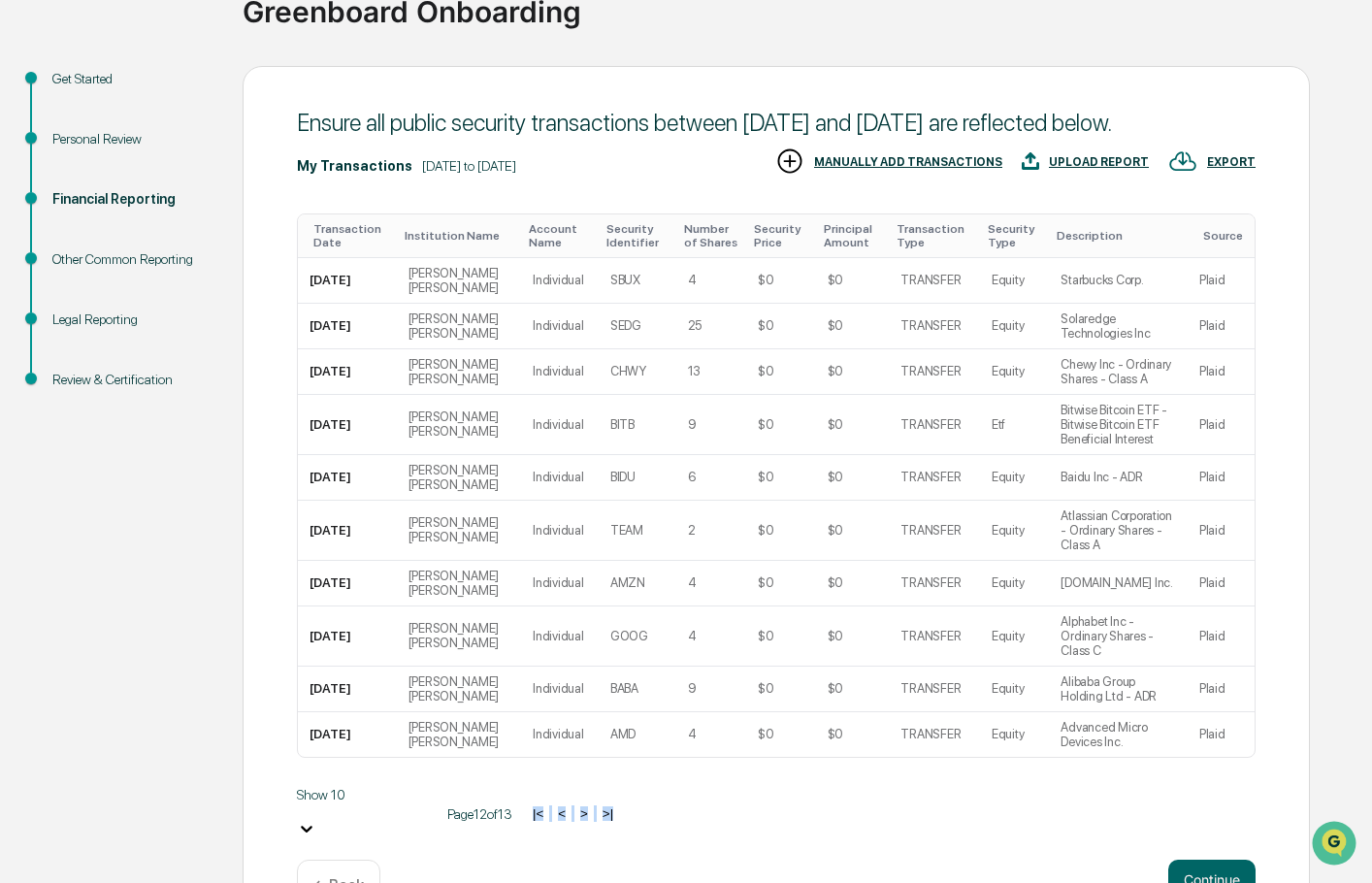
scroll to position [180, 0]
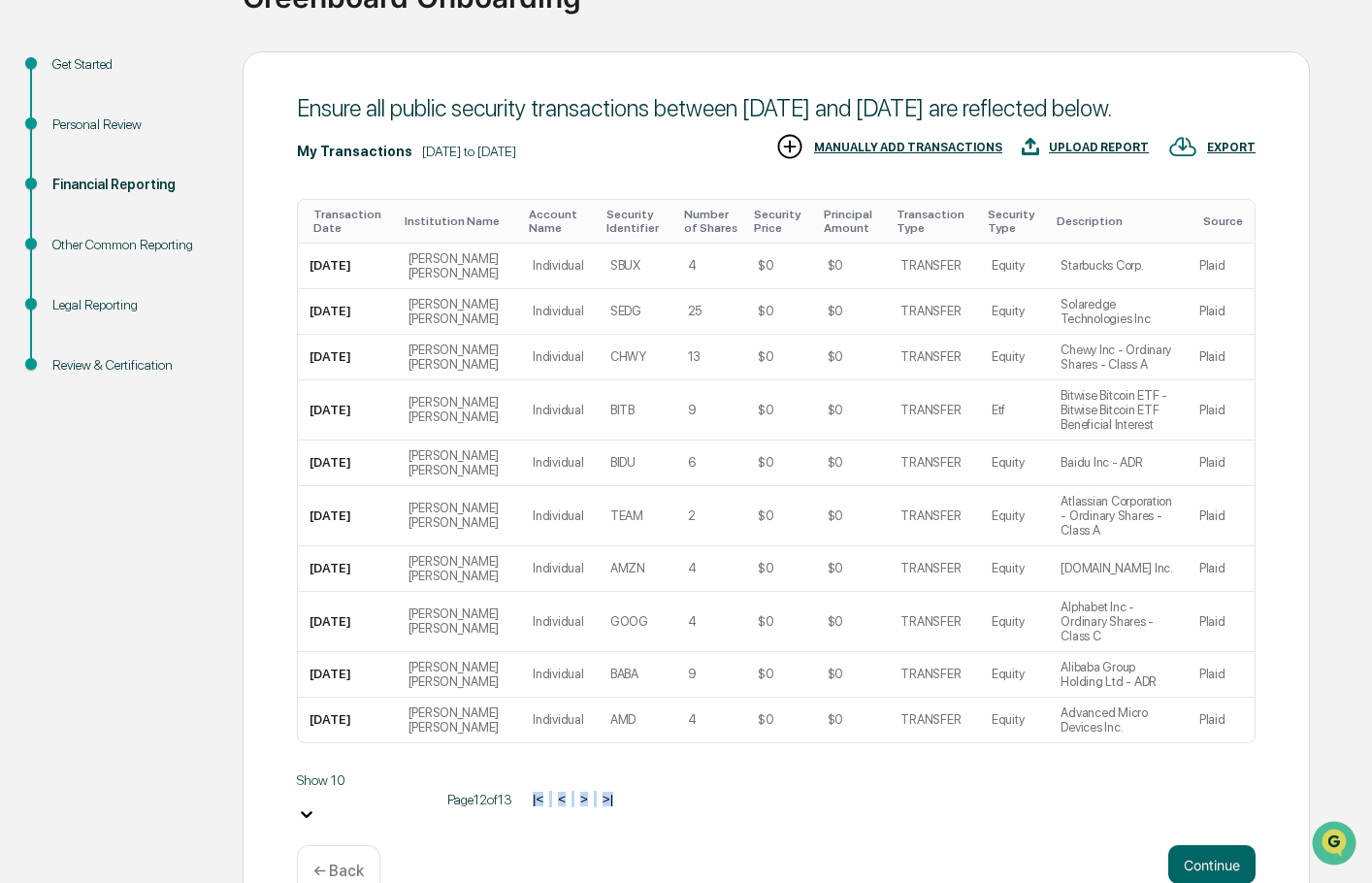
click at [574, 791] on button ">" at bounding box center [583, 799] width 19 height 17
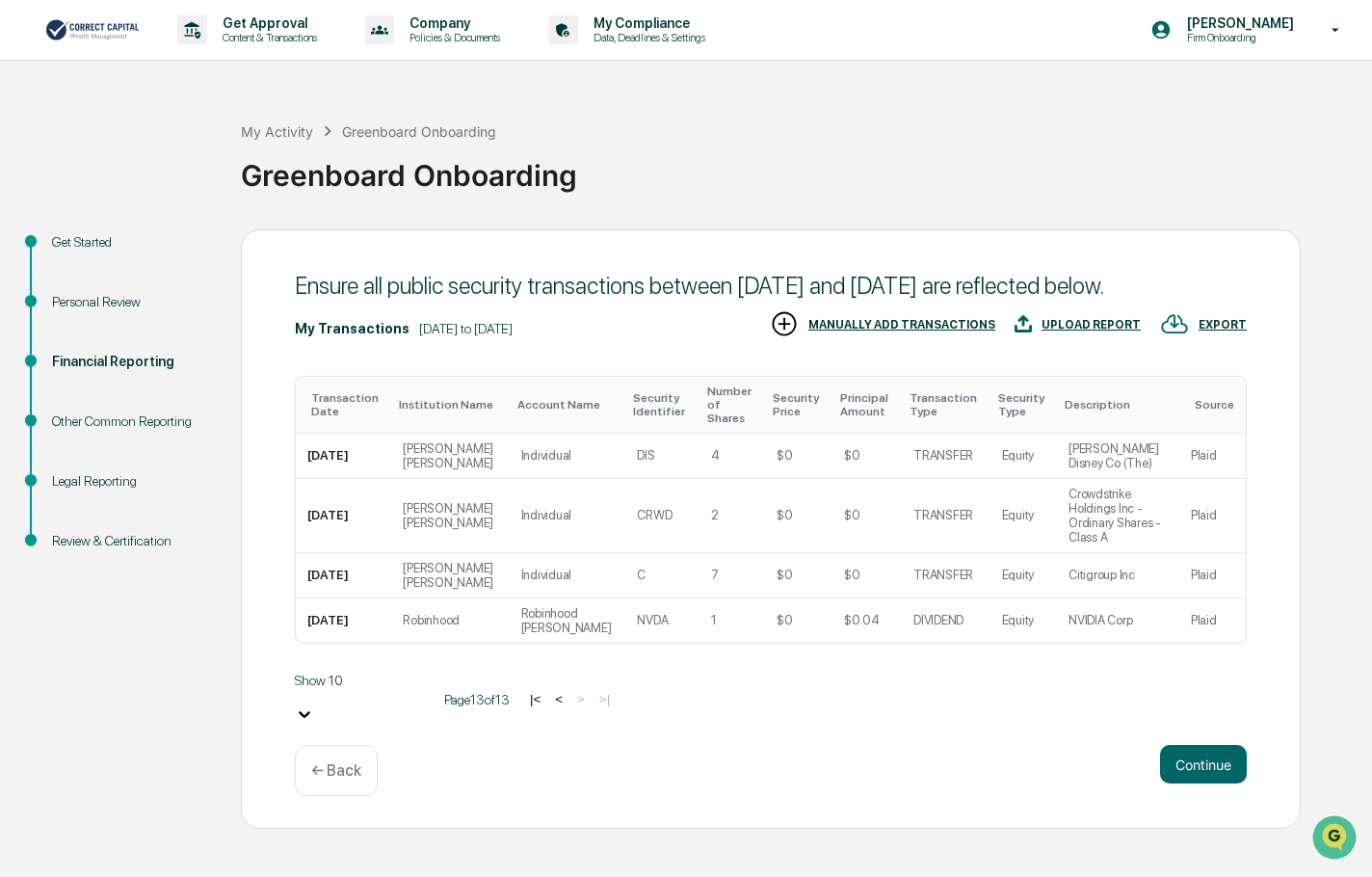
click at [556, 752] on div "Ensure all public security transactions between April 1, 2025 and June 30, 2025…" at bounding box center [771, 529] width 1060 height 600
click at [550, 690] on button "<" at bounding box center [559, 698] width 19 height 17
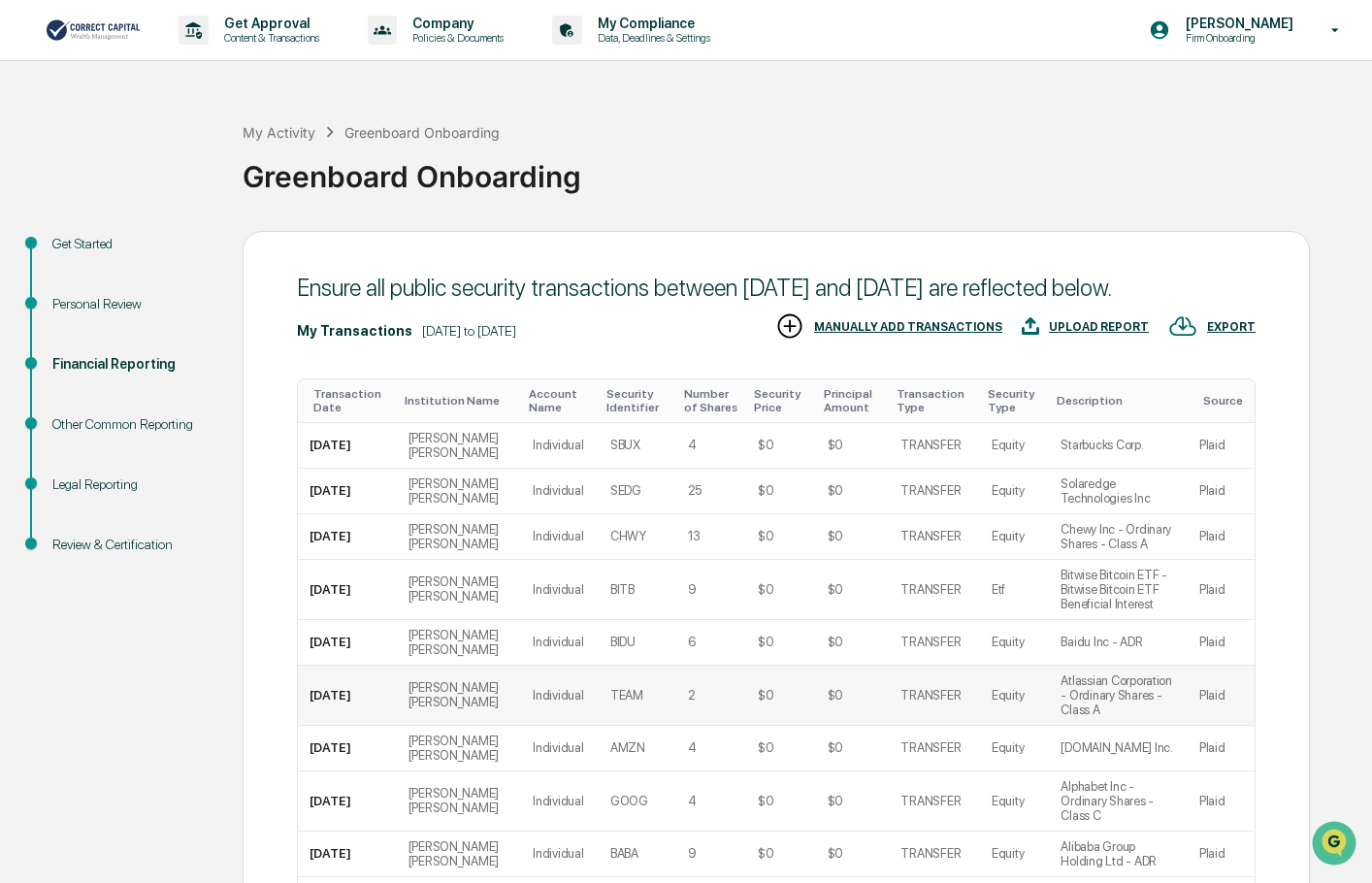
click at [539, 671] on td "Individual" at bounding box center [560, 695] width 78 height 60
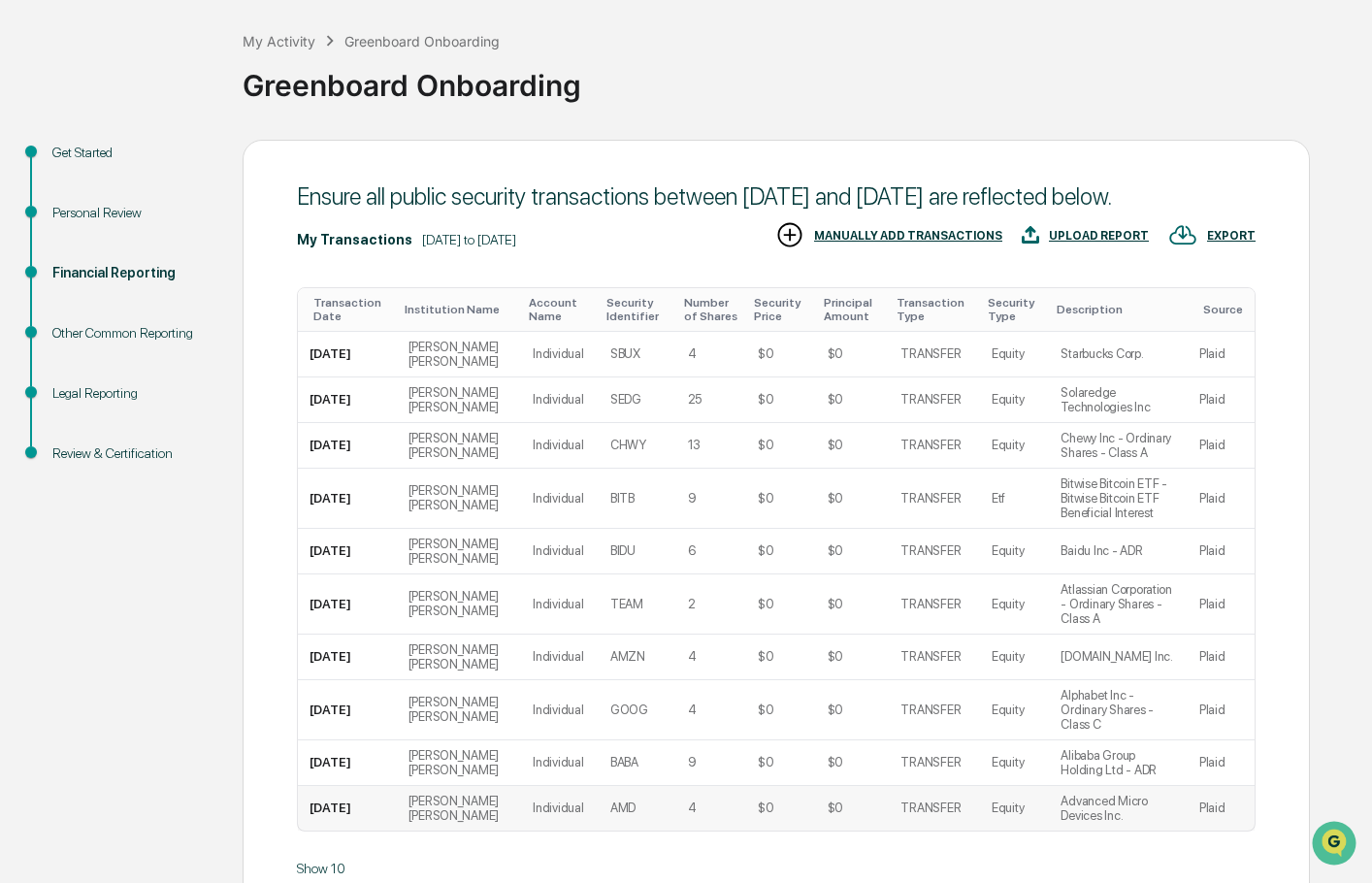
scroll to position [180, 0]
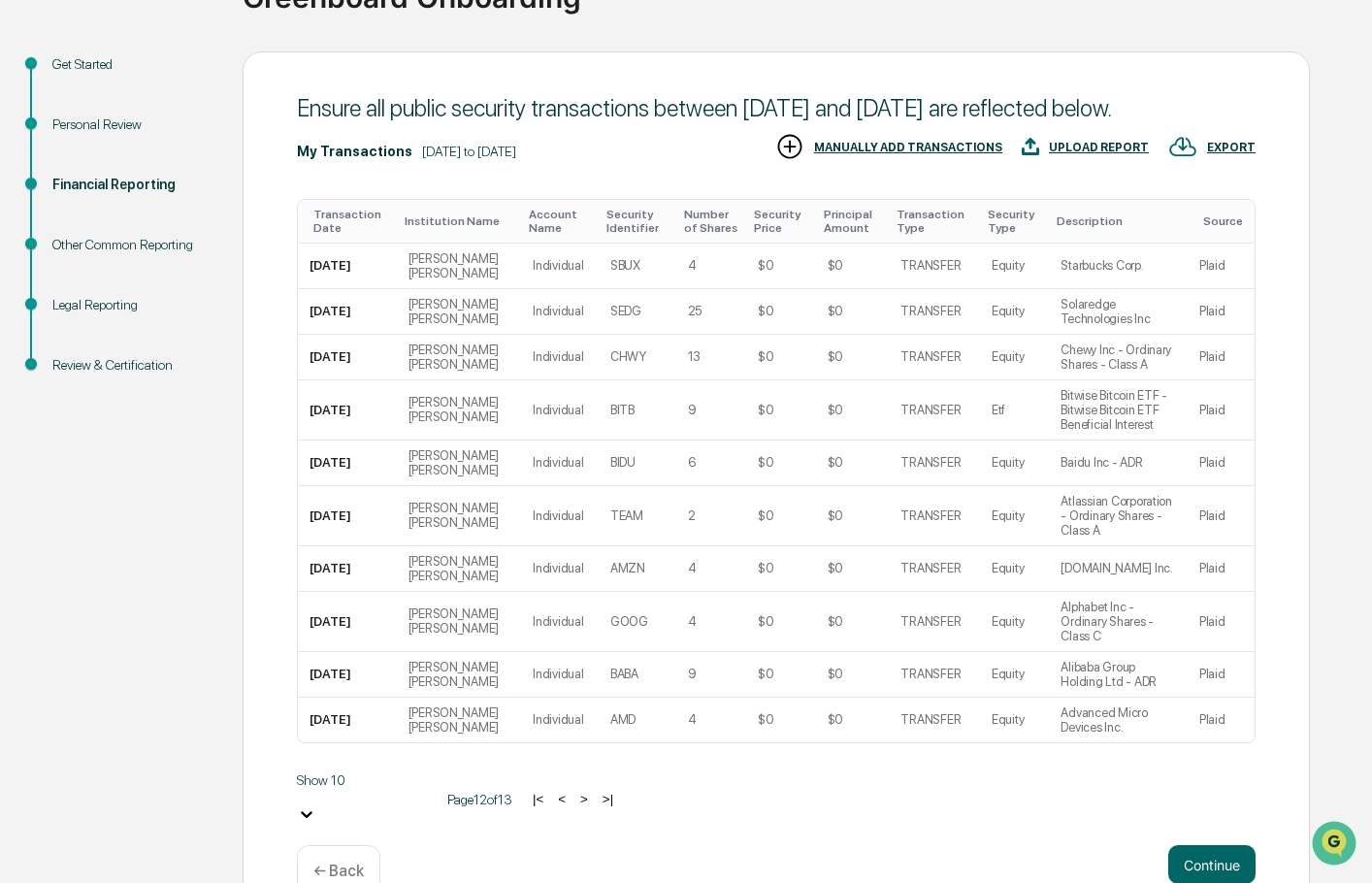
click at [526, 791] on button "|<" at bounding box center [537, 799] width 22 height 17
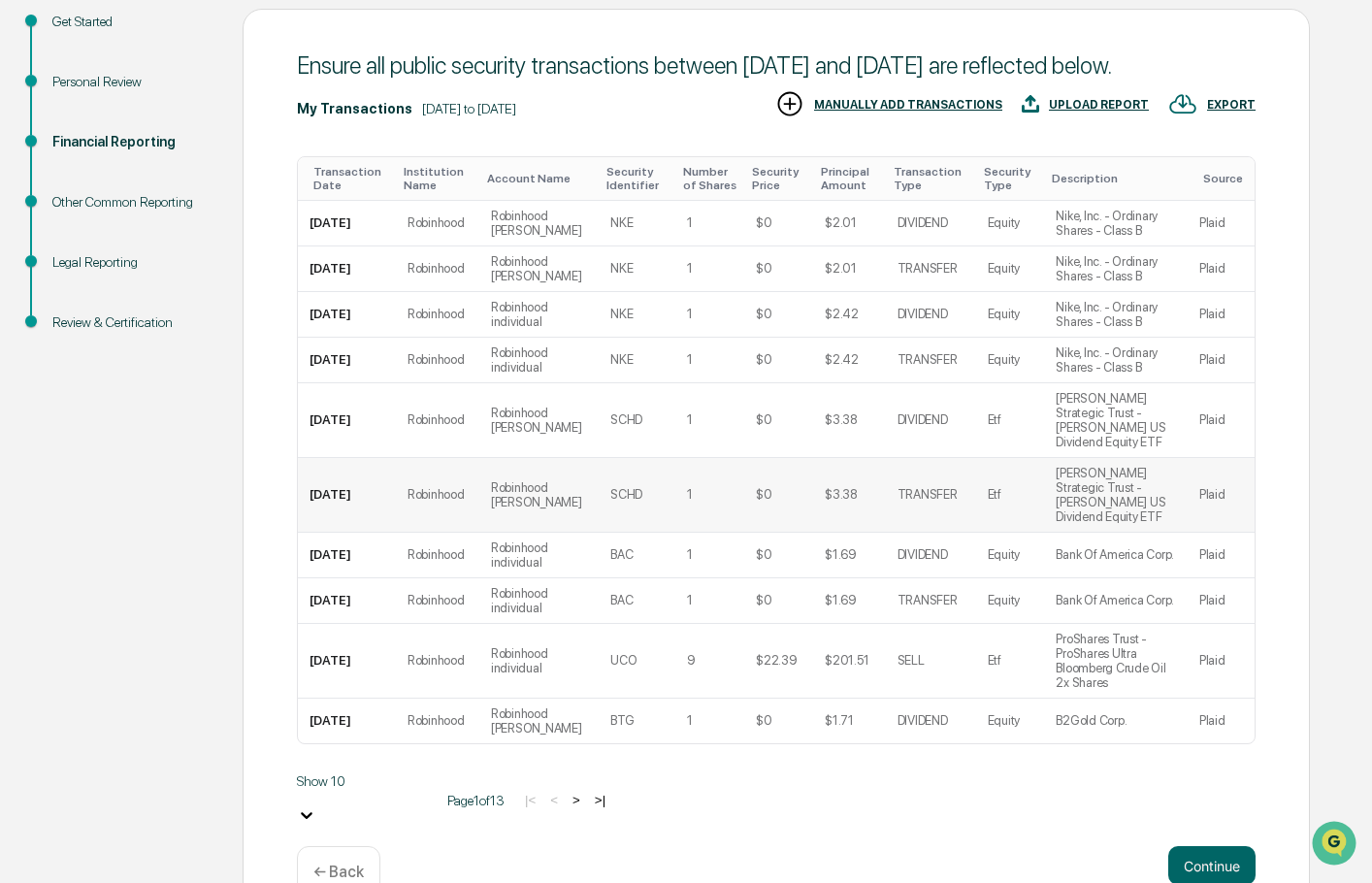
scroll to position [223, 0]
click at [566, 791] on button ">" at bounding box center [575, 799] width 19 height 17
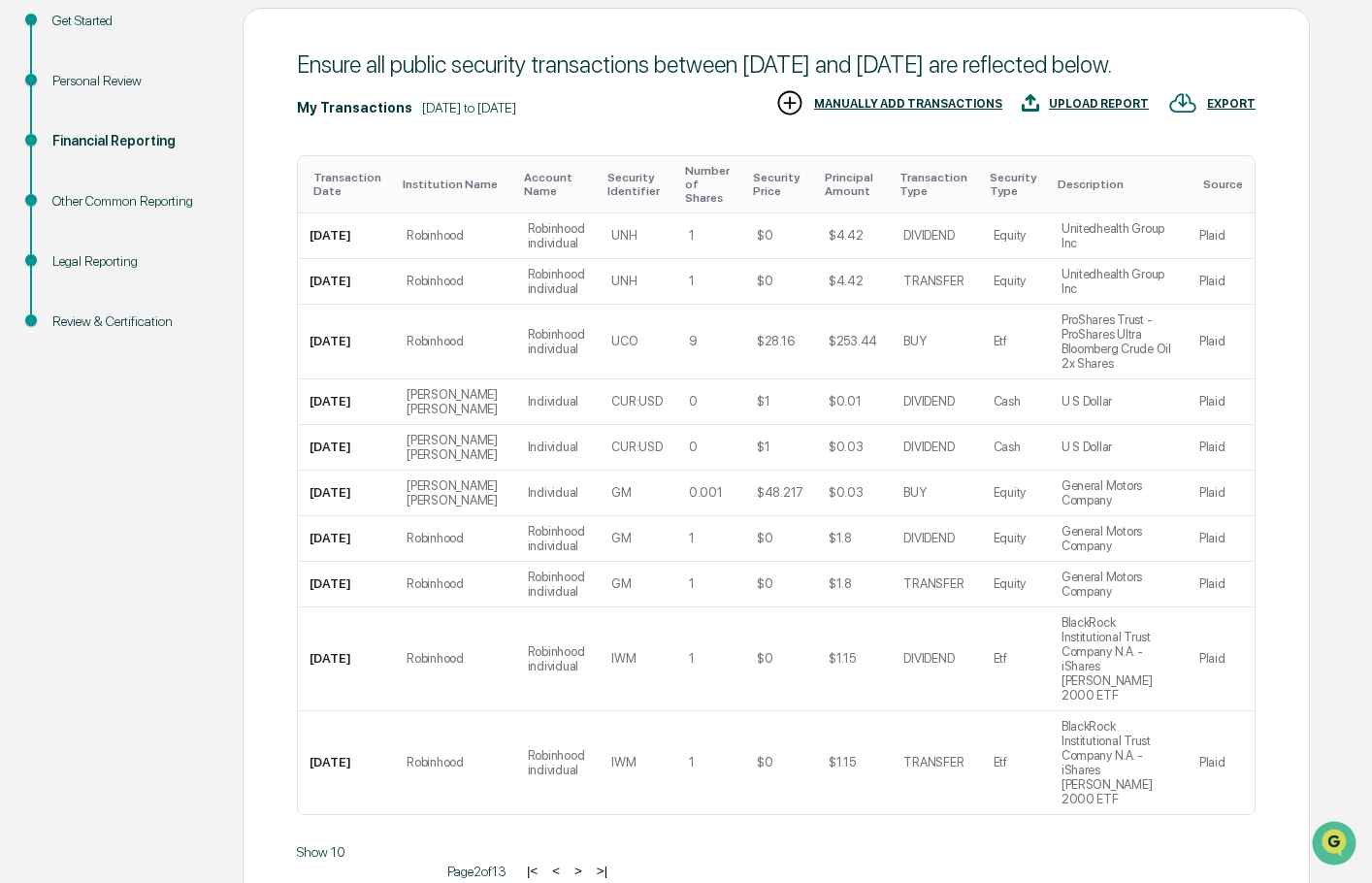
click at [546, 863] on button "<" at bounding box center [555, 871] width 19 height 17
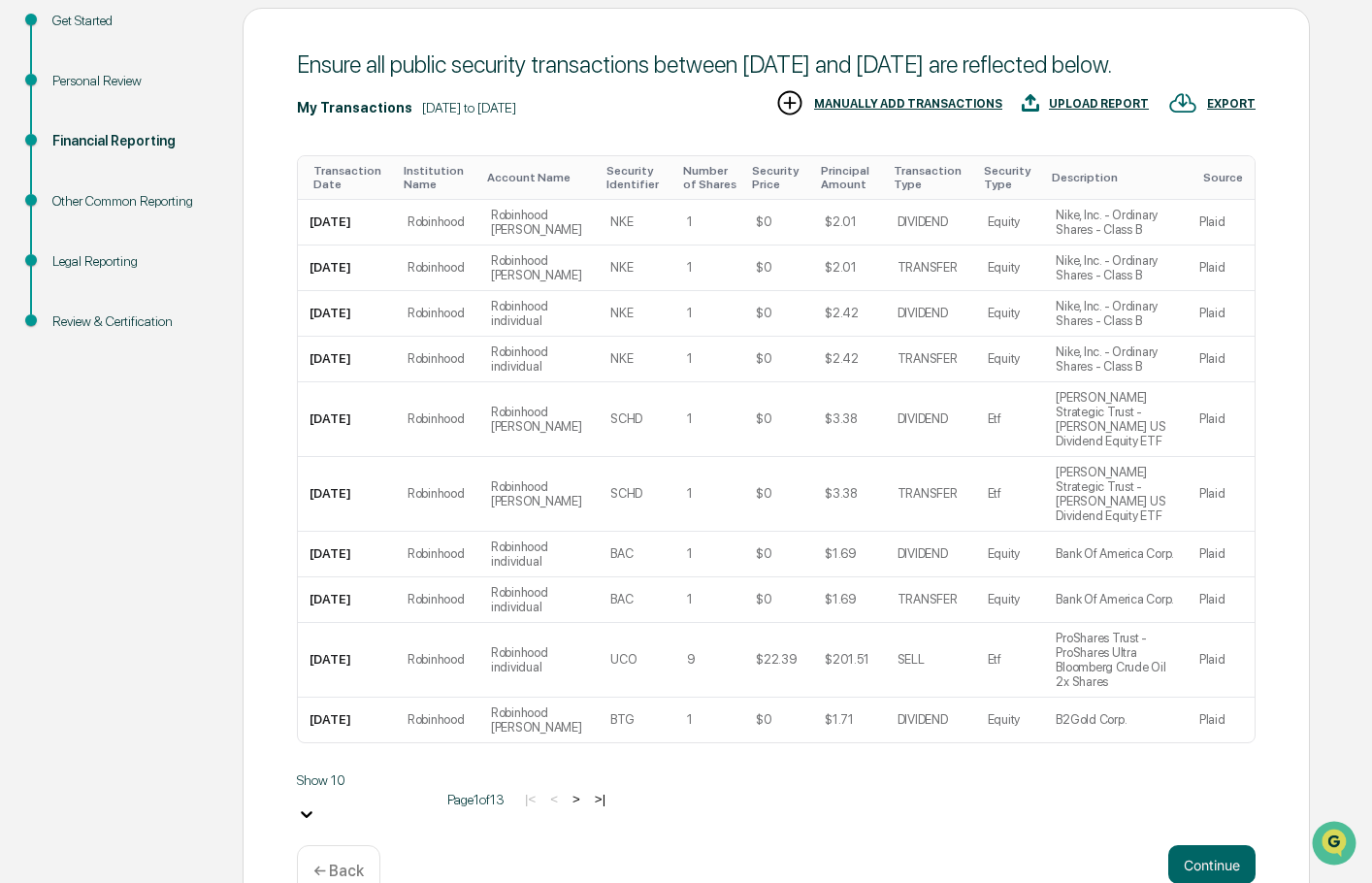
click at [566, 791] on button ">" at bounding box center [575, 799] width 19 height 17
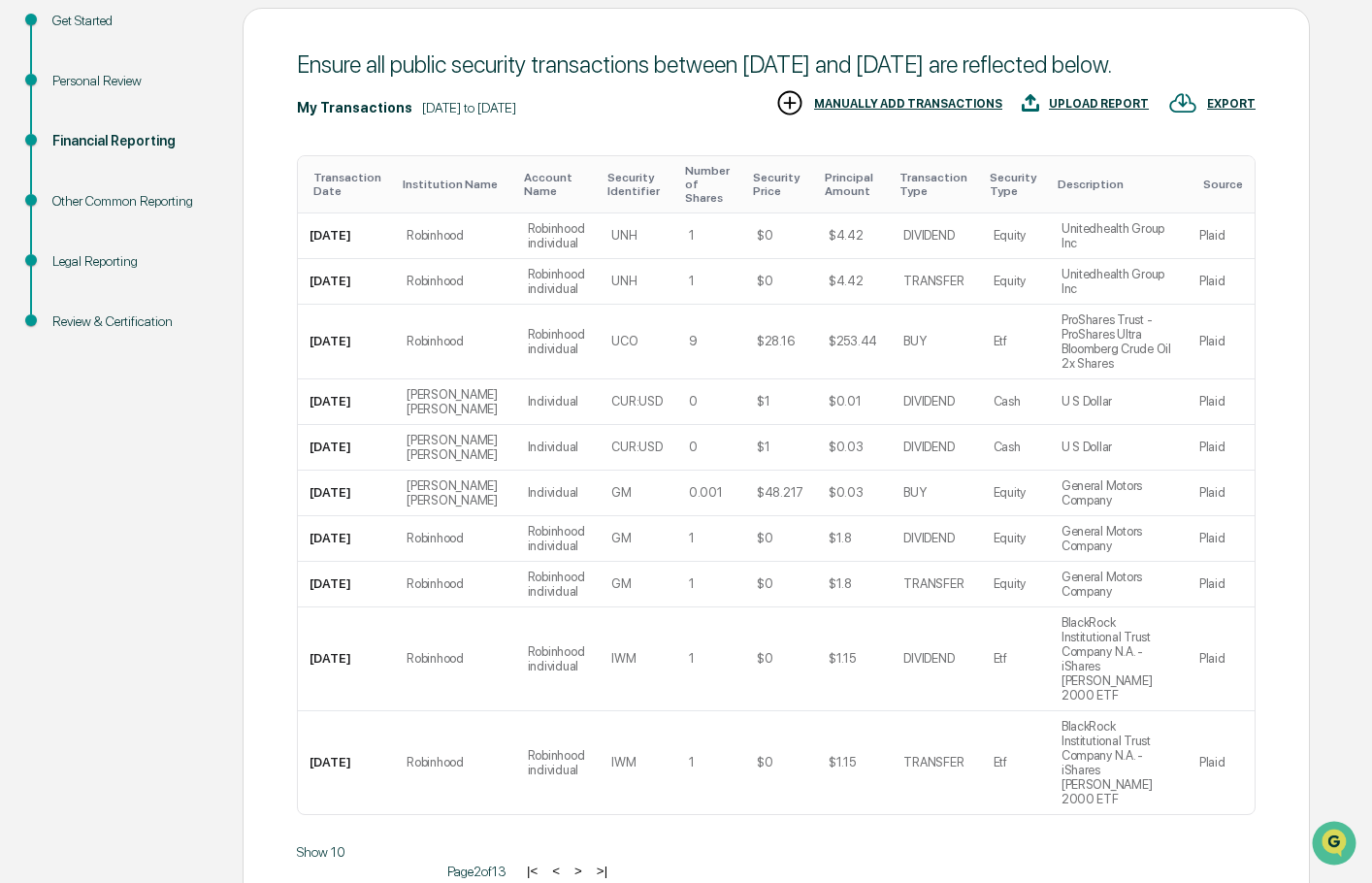
click at [568, 863] on button ">" at bounding box center [577, 871] width 19 height 17
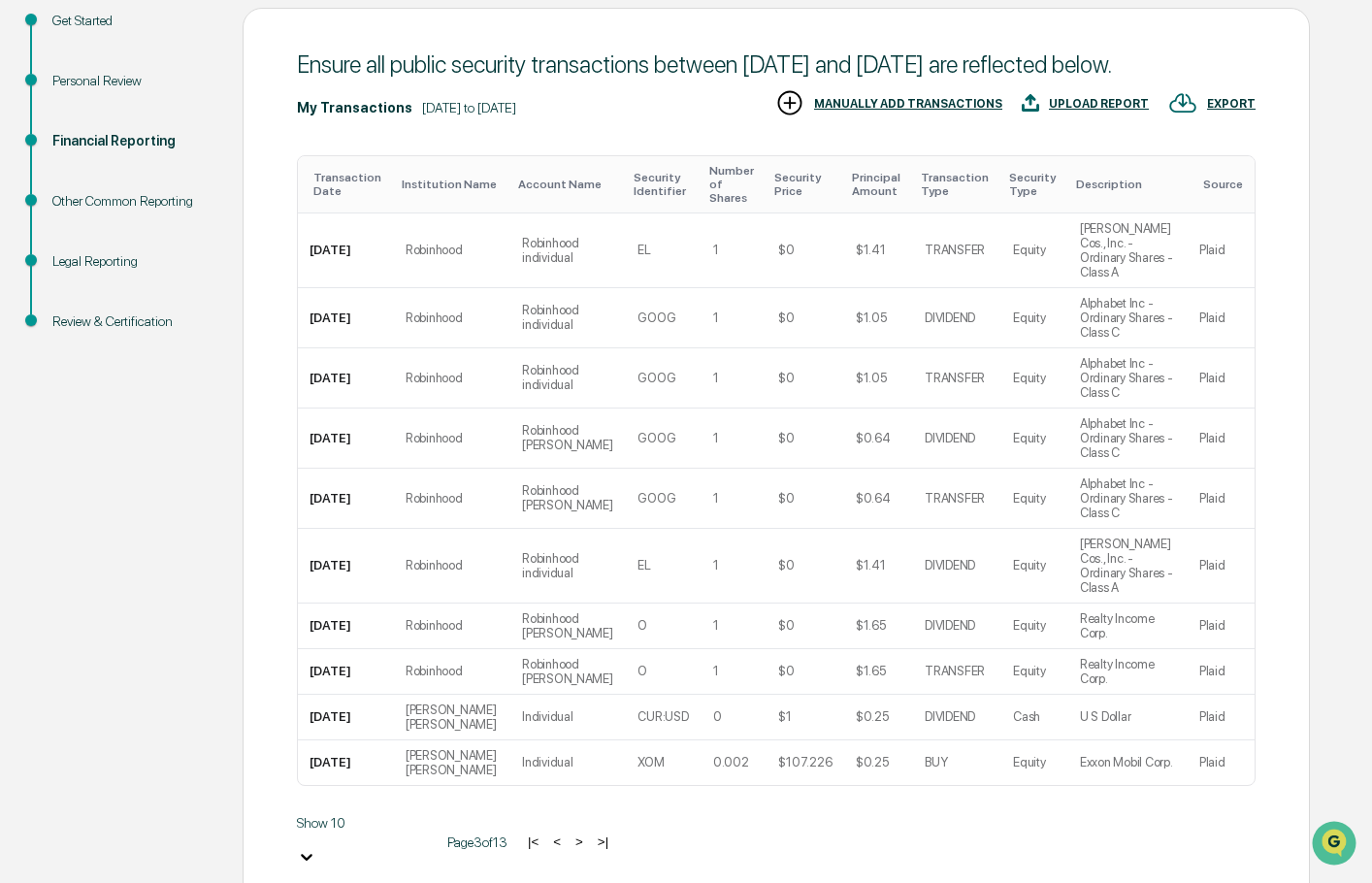
click at [547, 833] on button "<" at bounding box center [556, 841] width 19 height 17
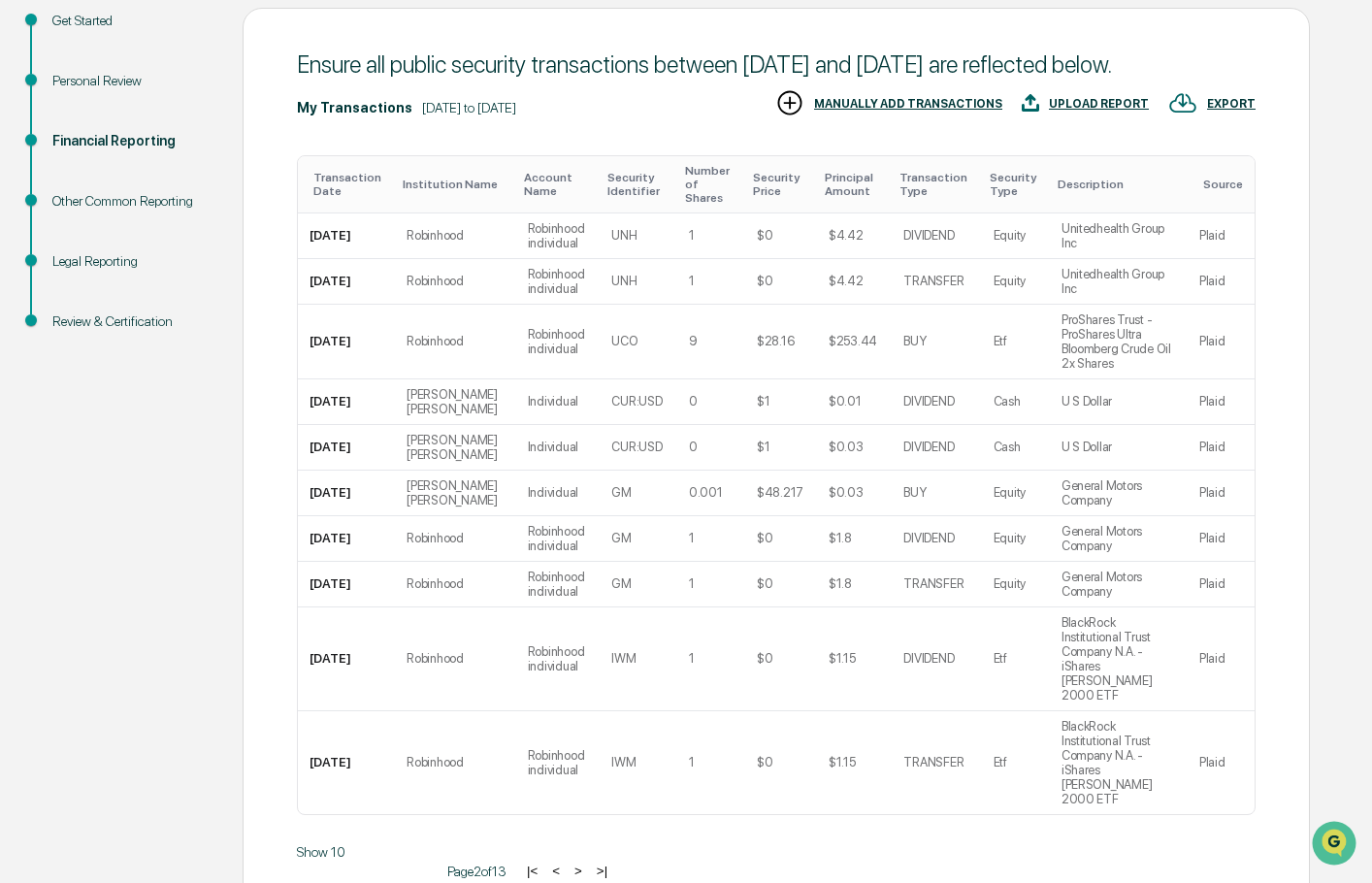
click at [546, 863] on button "<" at bounding box center [555, 871] width 19 height 17
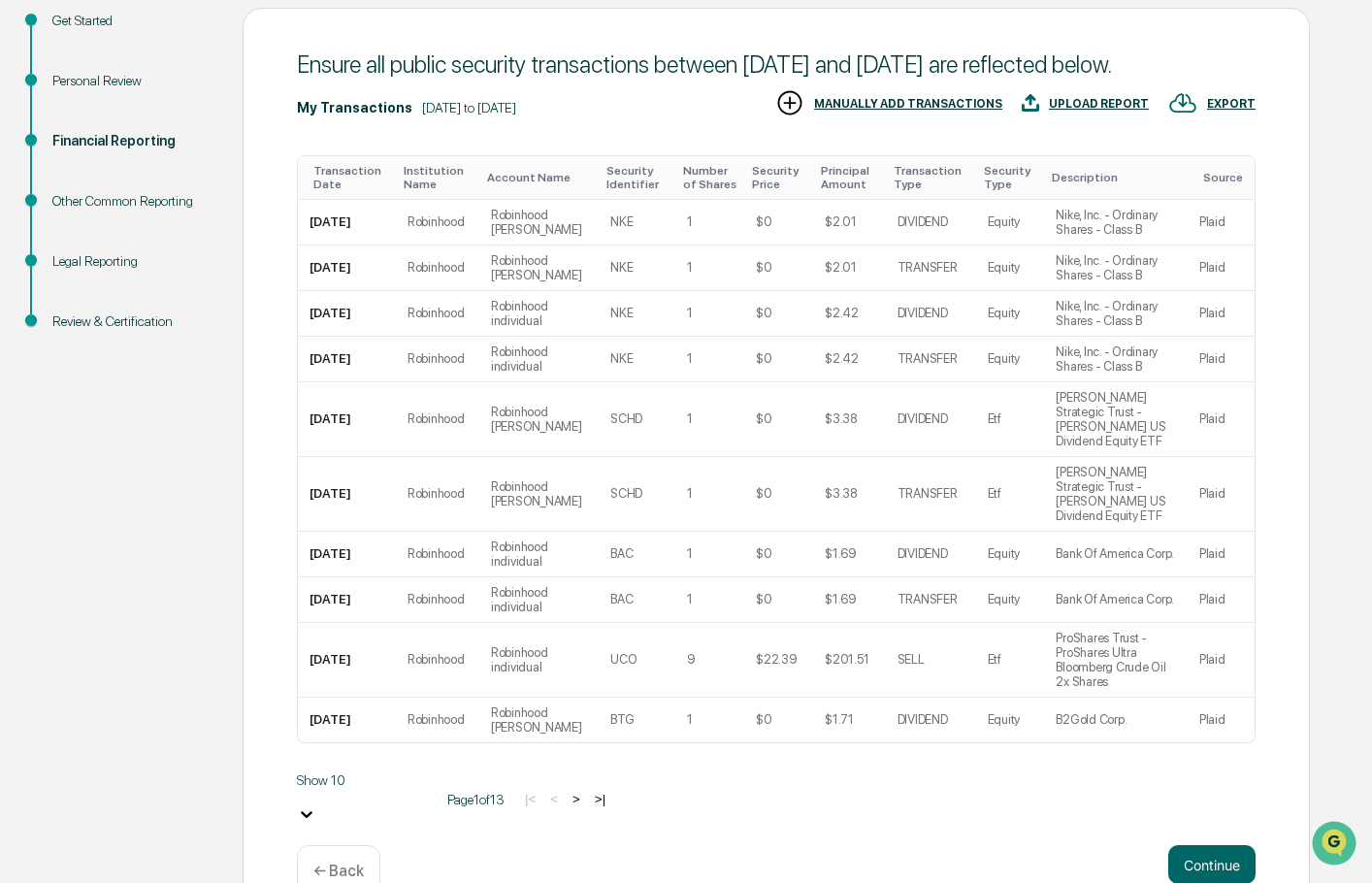
drag, startPoint x: 987, startPoint y: 820, endPoint x: 1029, endPoint y: 816, distance: 42.2
click at [987, 845] on div "Continue ← Back" at bounding box center [776, 870] width 959 height 51
click at [1208, 845] on button "Continue" at bounding box center [1211, 864] width 87 height 39
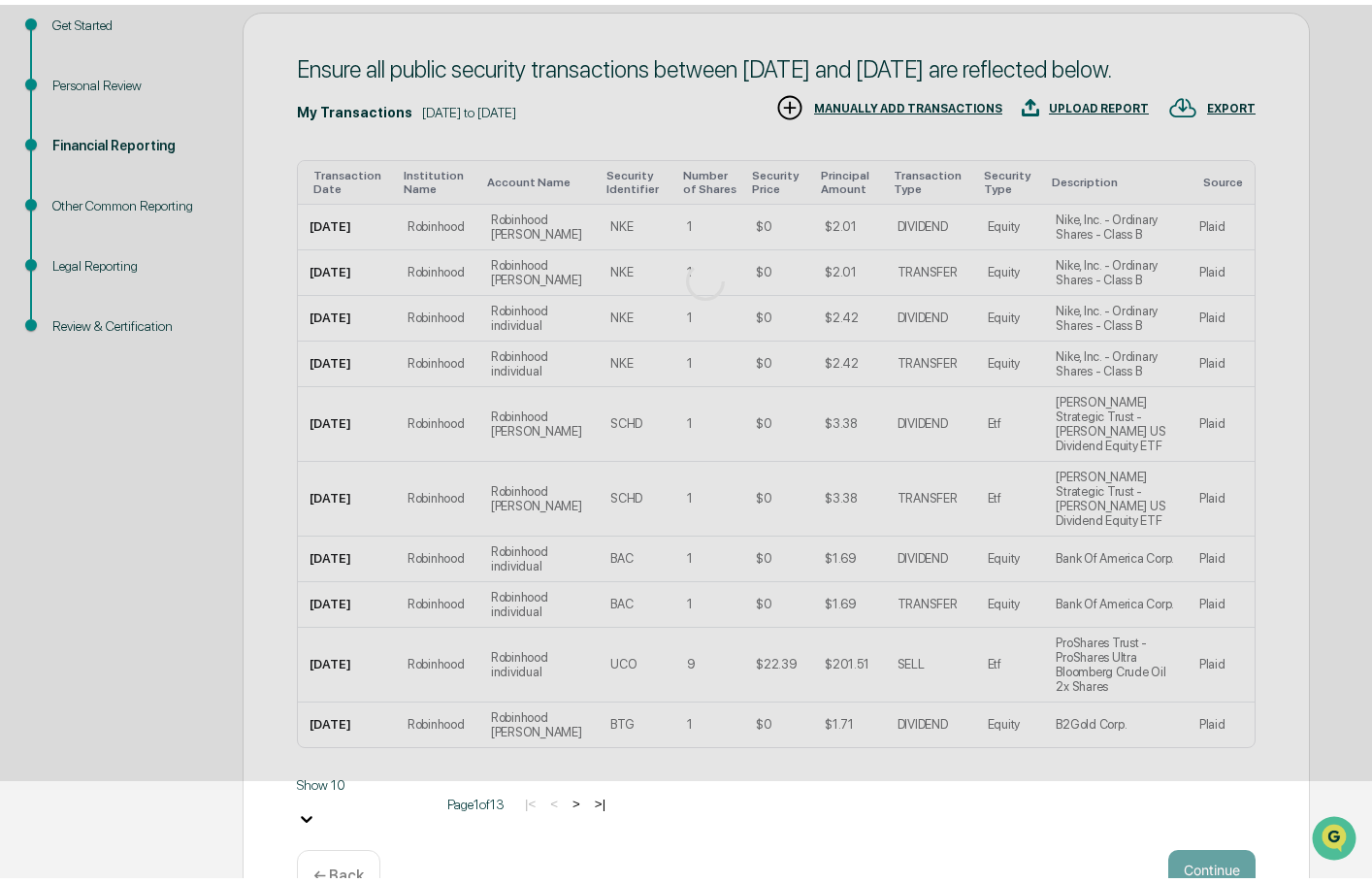
scroll to position [0, 0]
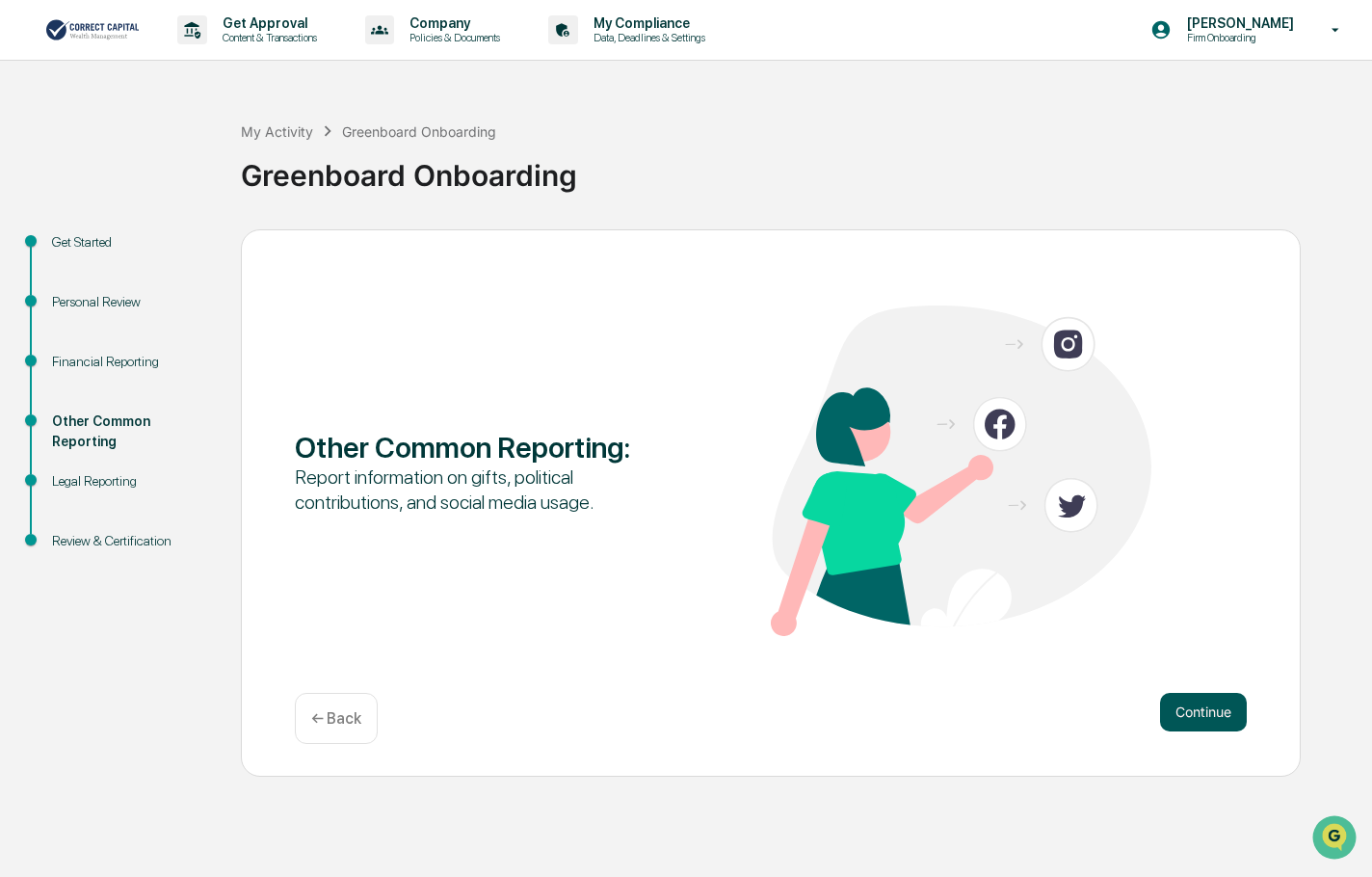
click at [1191, 724] on button "Continue" at bounding box center [1203, 711] width 86 height 39
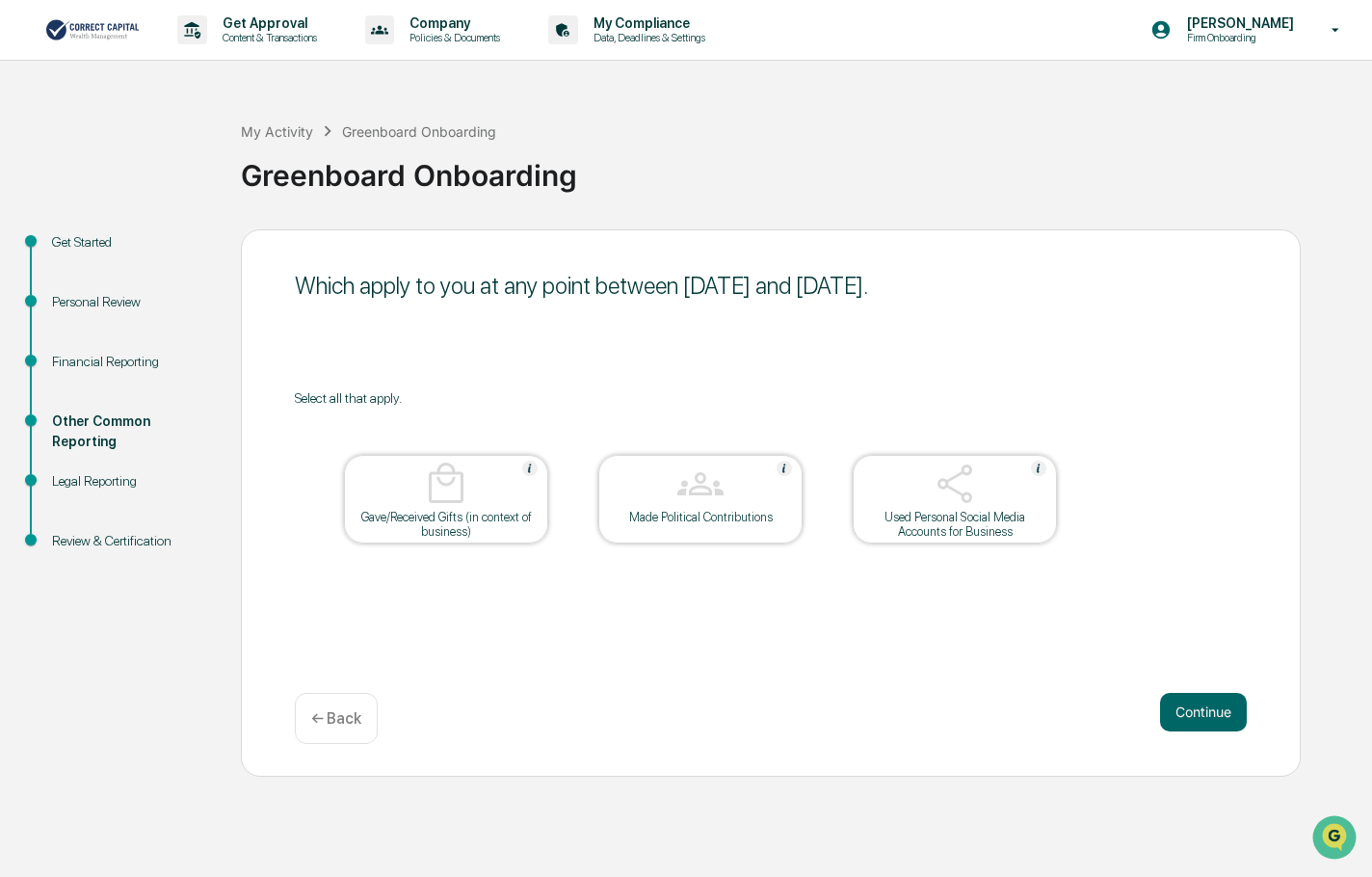
click at [940, 648] on div "Which apply to you at any point between April 1, 2025 and June 30, 2025. Select…" at bounding box center [771, 503] width 1060 height 548
click at [1183, 710] on button "Continue" at bounding box center [1203, 711] width 86 height 39
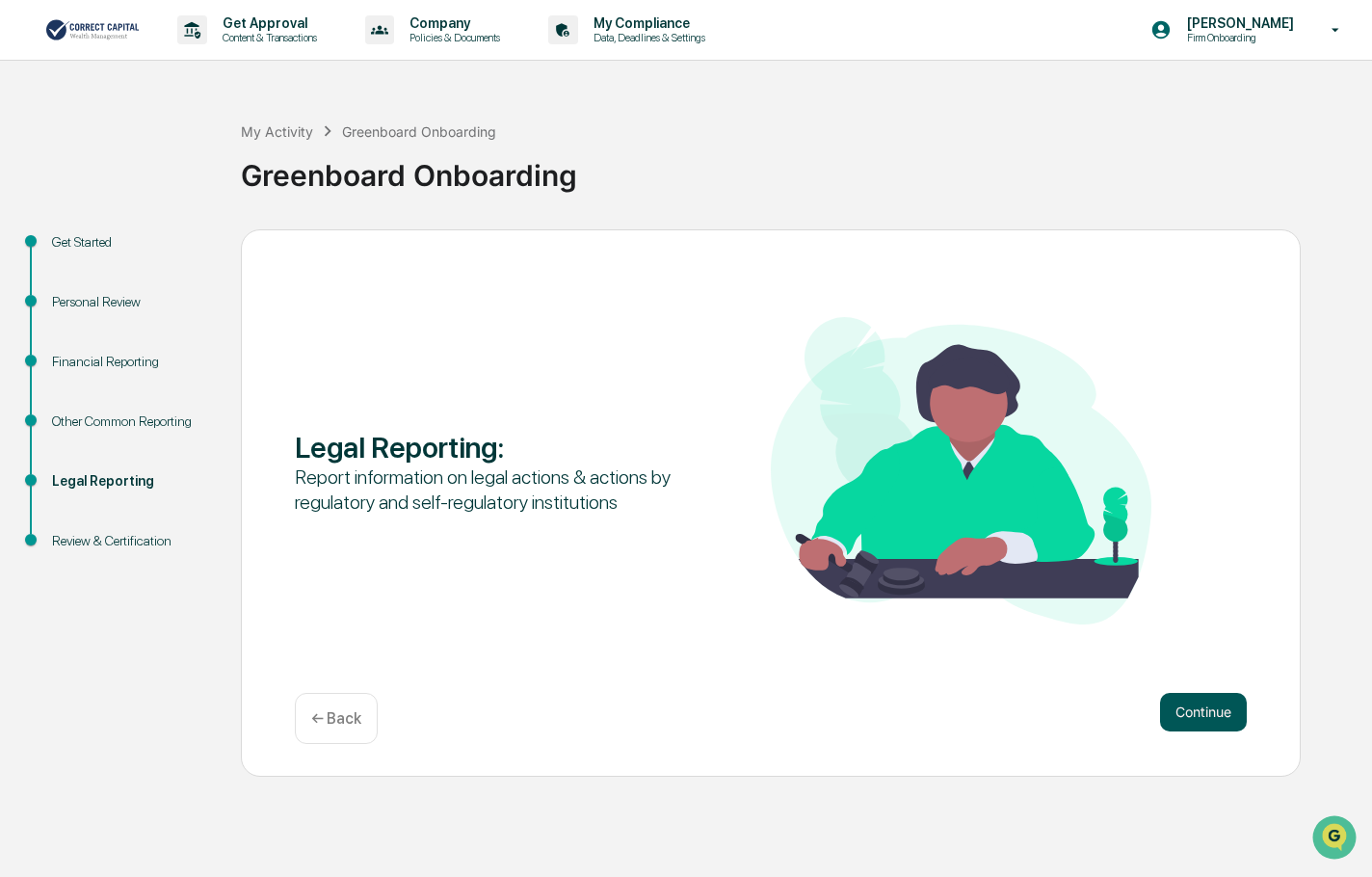
click at [1217, 707] on button "Continue" at bounding box center [1203, 711] width 86 height 39
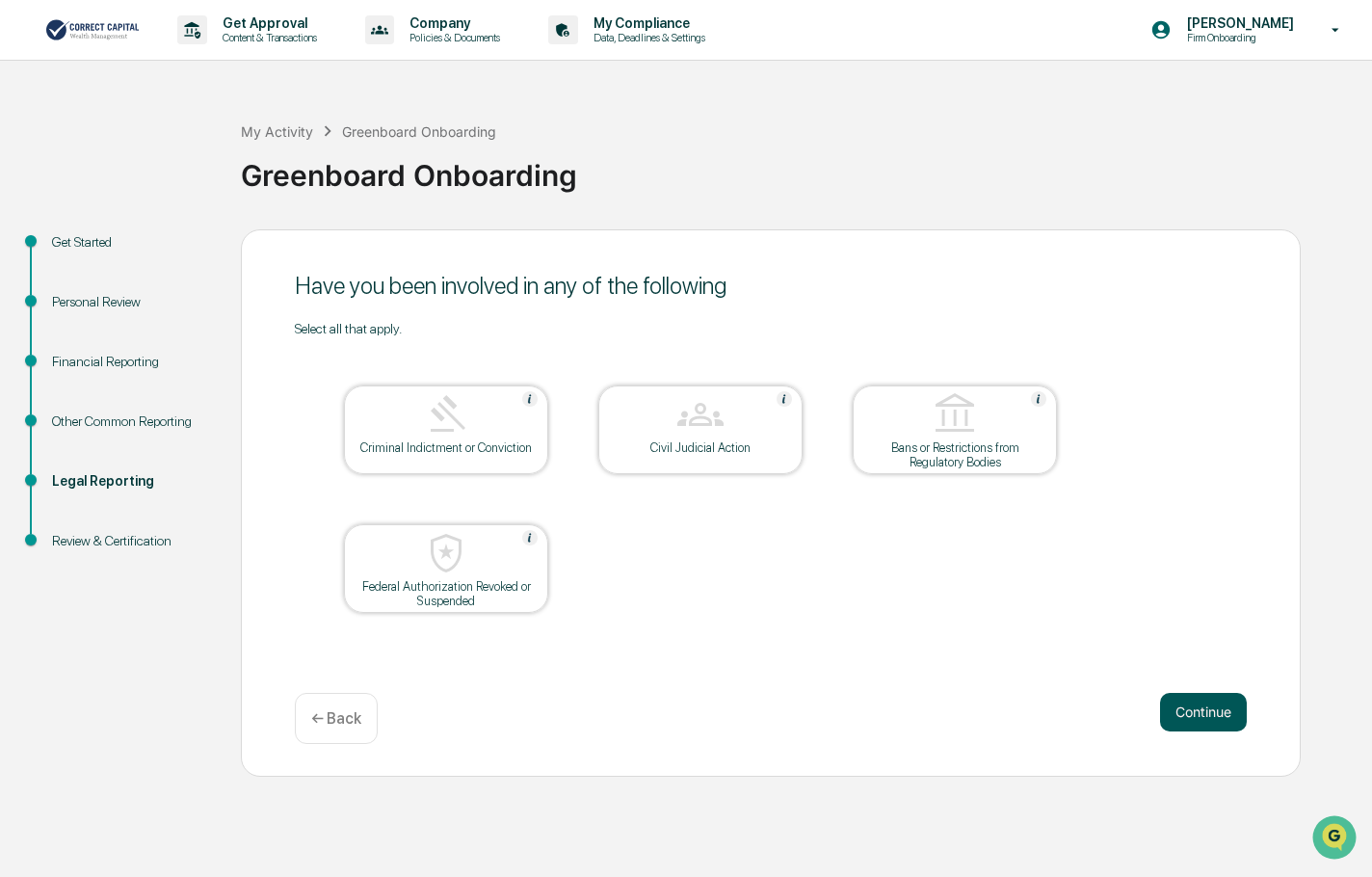
click at [1217, 707] on button "Continue" at bounding box center [1203, 711] width 86 height 39
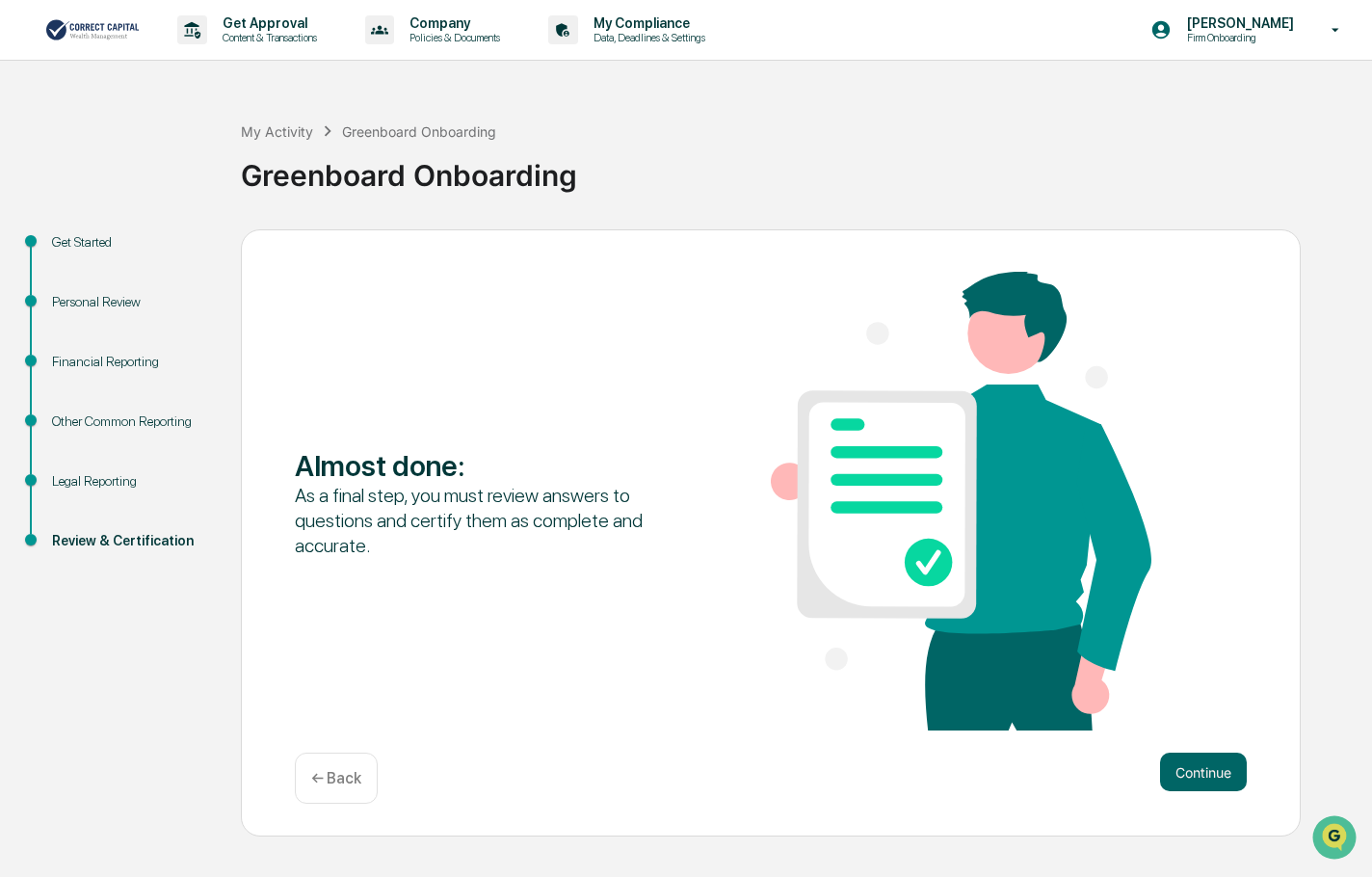
click at [1198, 748] on div "Almost done : As a final step, you must review answers to questions and certify…" at bounding box center [771, 533] width 1060 height 608
click at [1203, 780] on button "Continue" at bounding box center [1203, 772] width 86 height 39
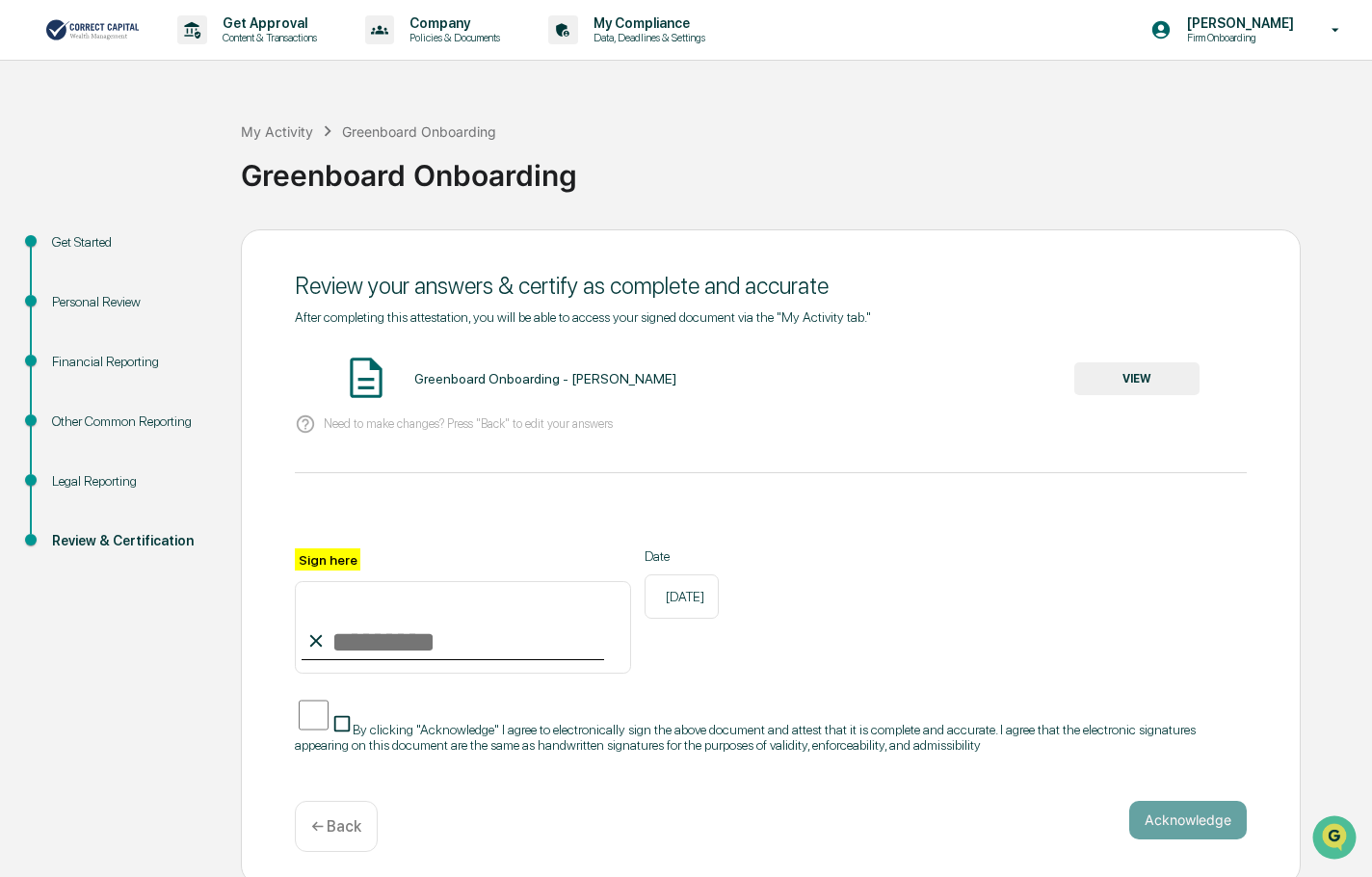
click at [363, 628] on input "Sign here" at bounding box center [462, 627] width 336 height 92
type input "**********"
click at [1185, 782] on div "**********" at bounding box center [771, 557] width 1060 height 656
click at [1186, 801] on button "Acknowledge" at bounding box center [1187, 819] width 118 height 39
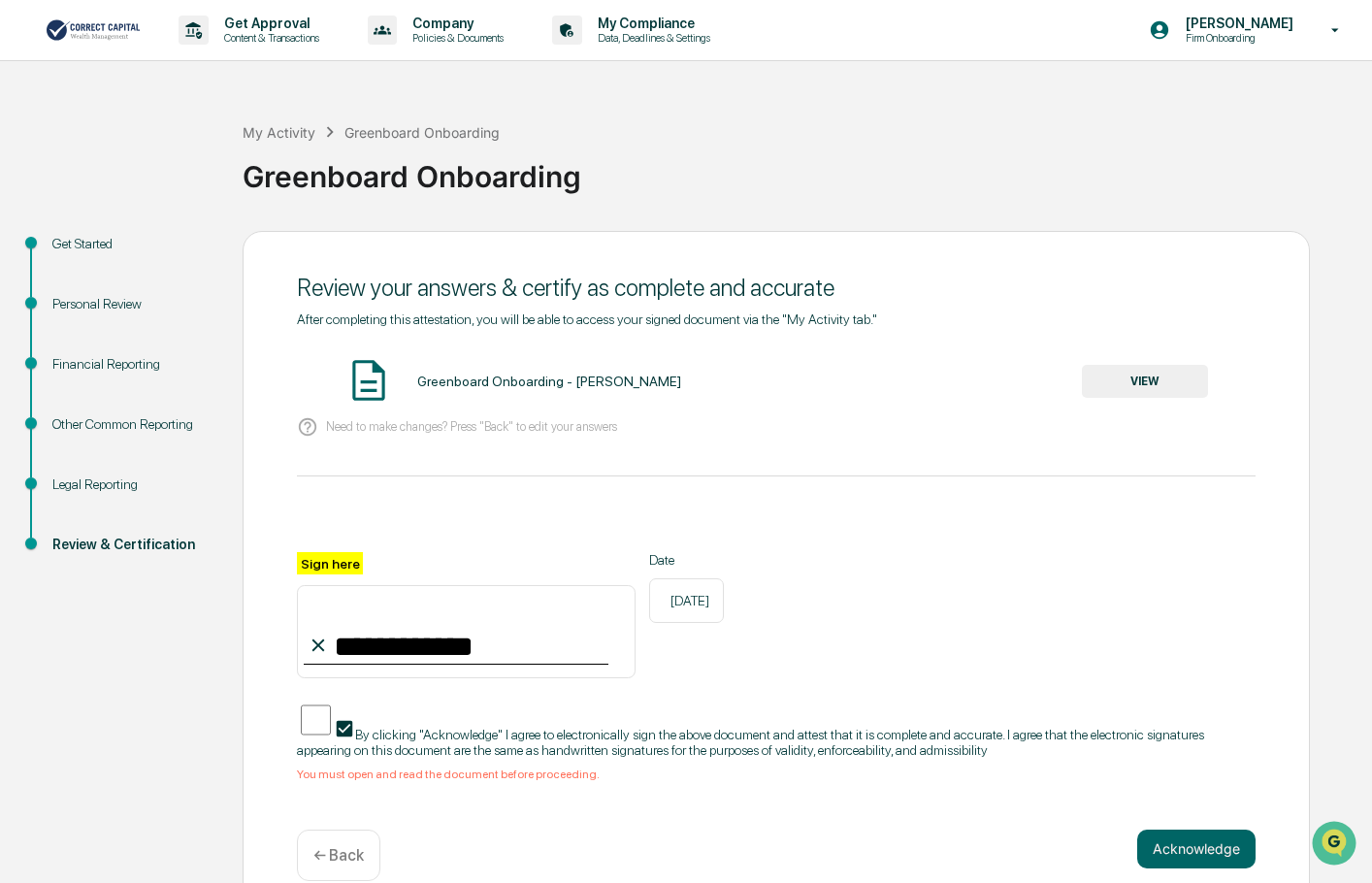
scroll to position [19, 0]
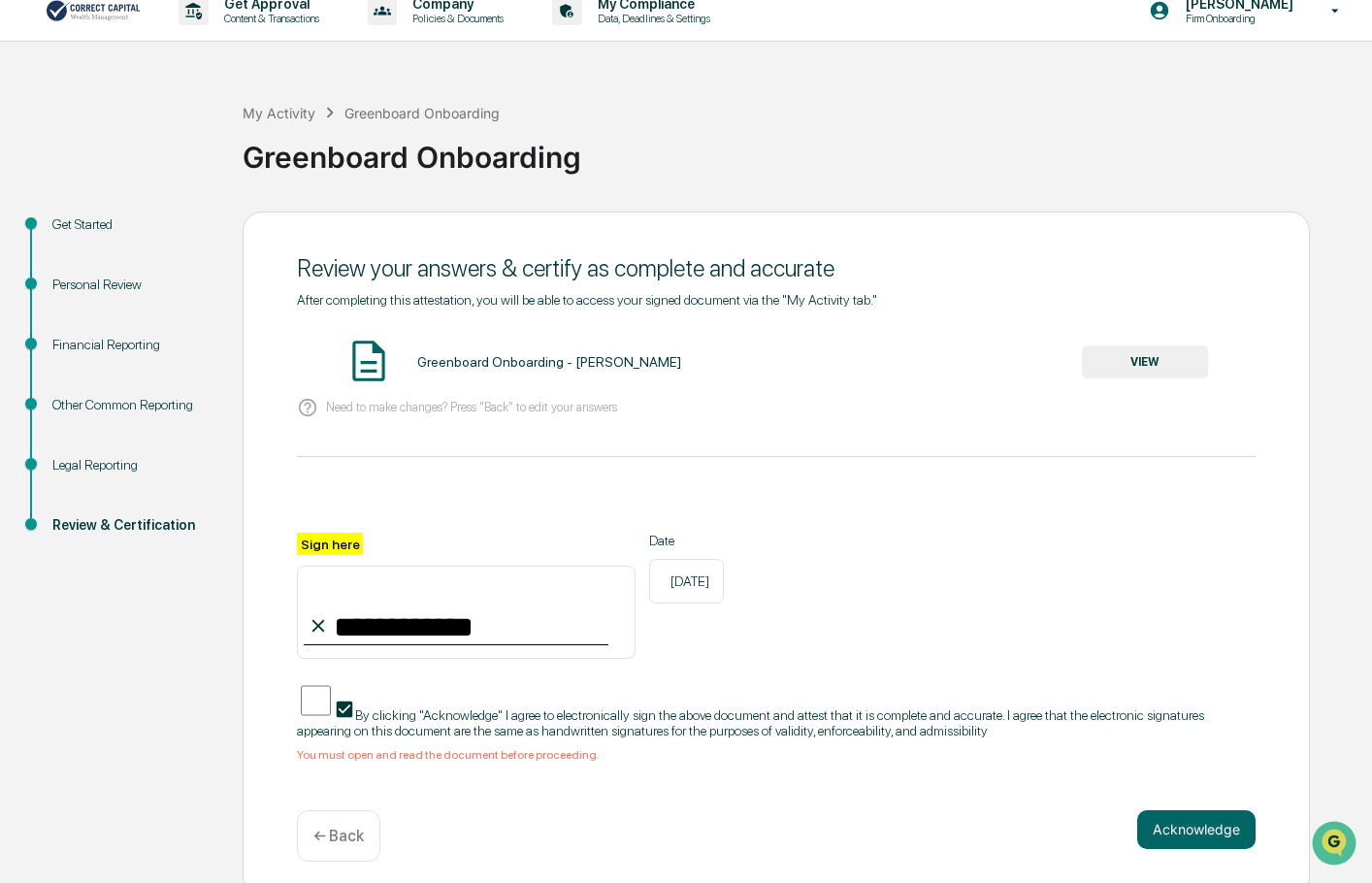
click at [1125, 356] on button "VIEW" at bounding box center [1144, 362] width 126 height 33
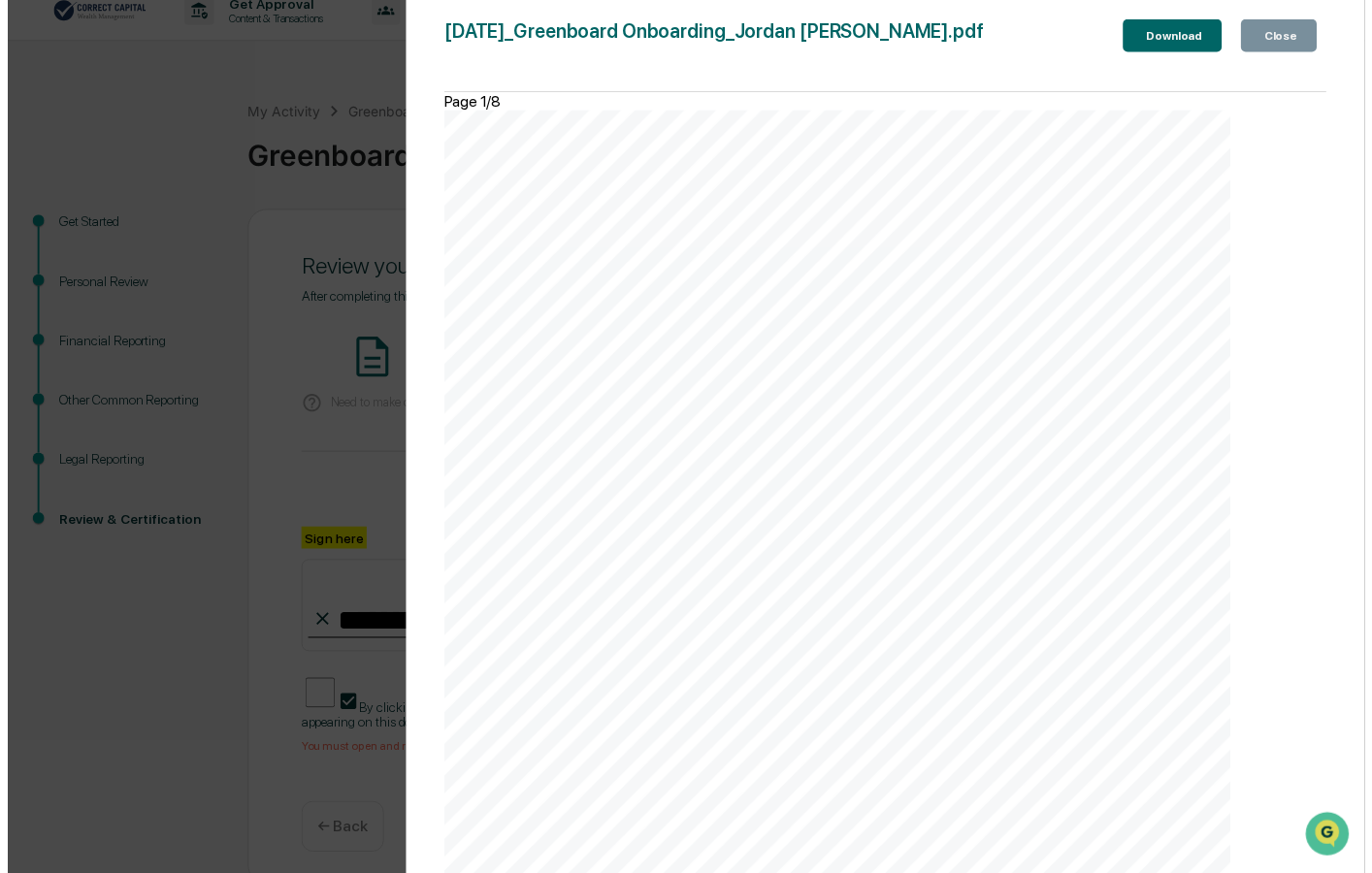
scroll to position [8697, 0]
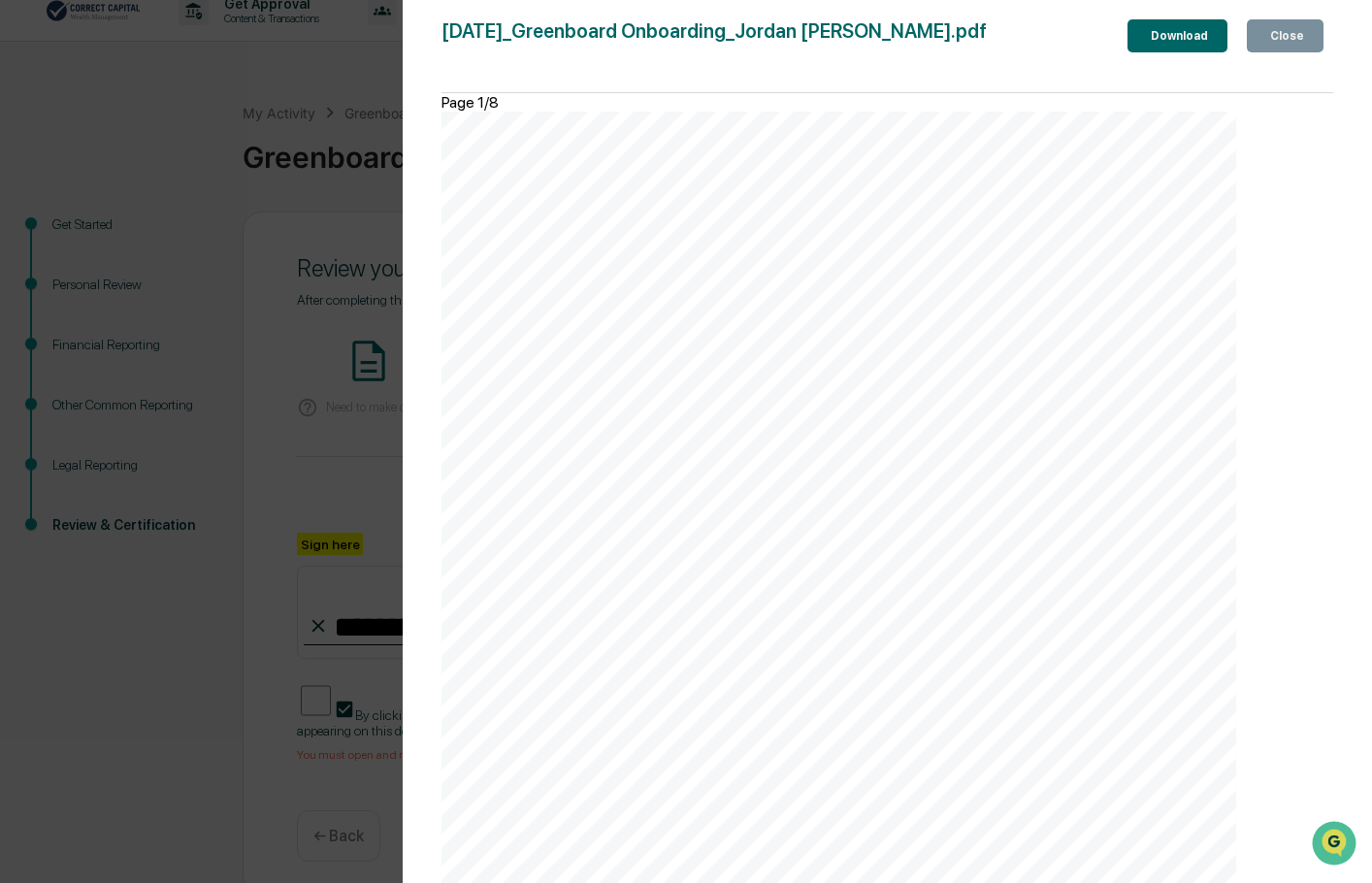
click at [1266, 36] on icon "button" at bounding box center [1266, 36] width 0 height 0
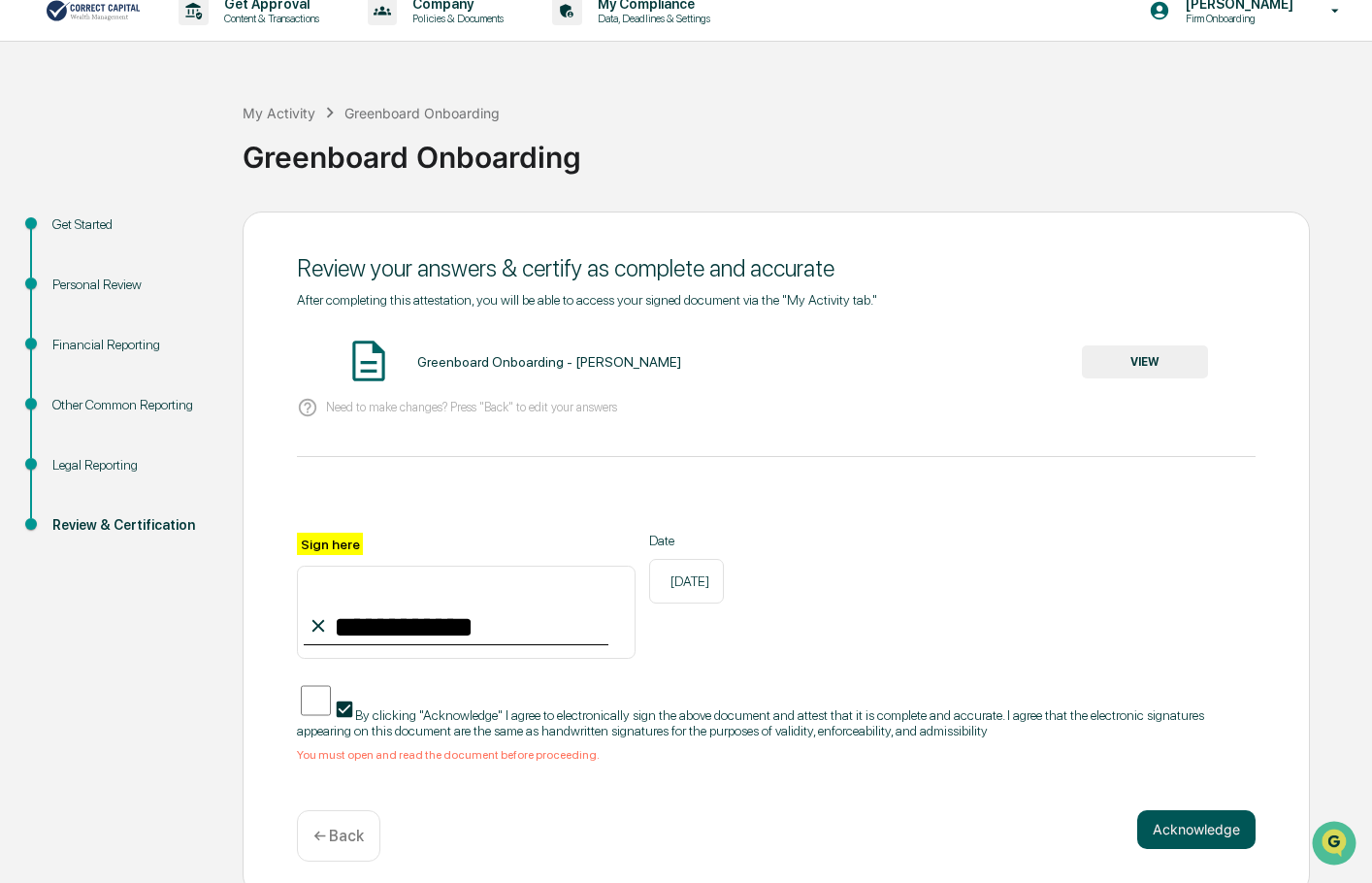
click at [1185, 811] on button "Acknowledge" at bounding box center [1195, 829] width 119 height 39
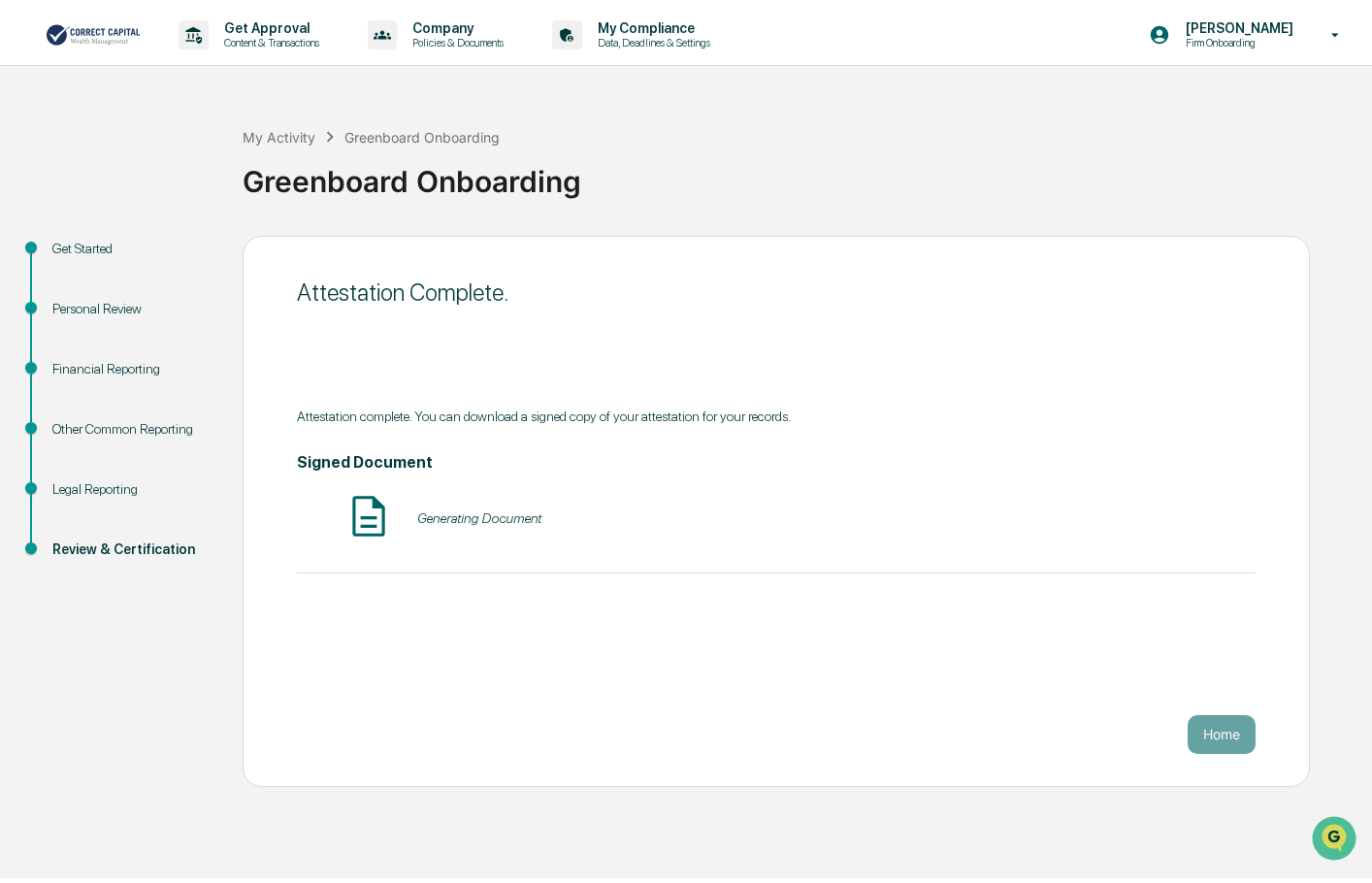
scroll to position [0, 0]
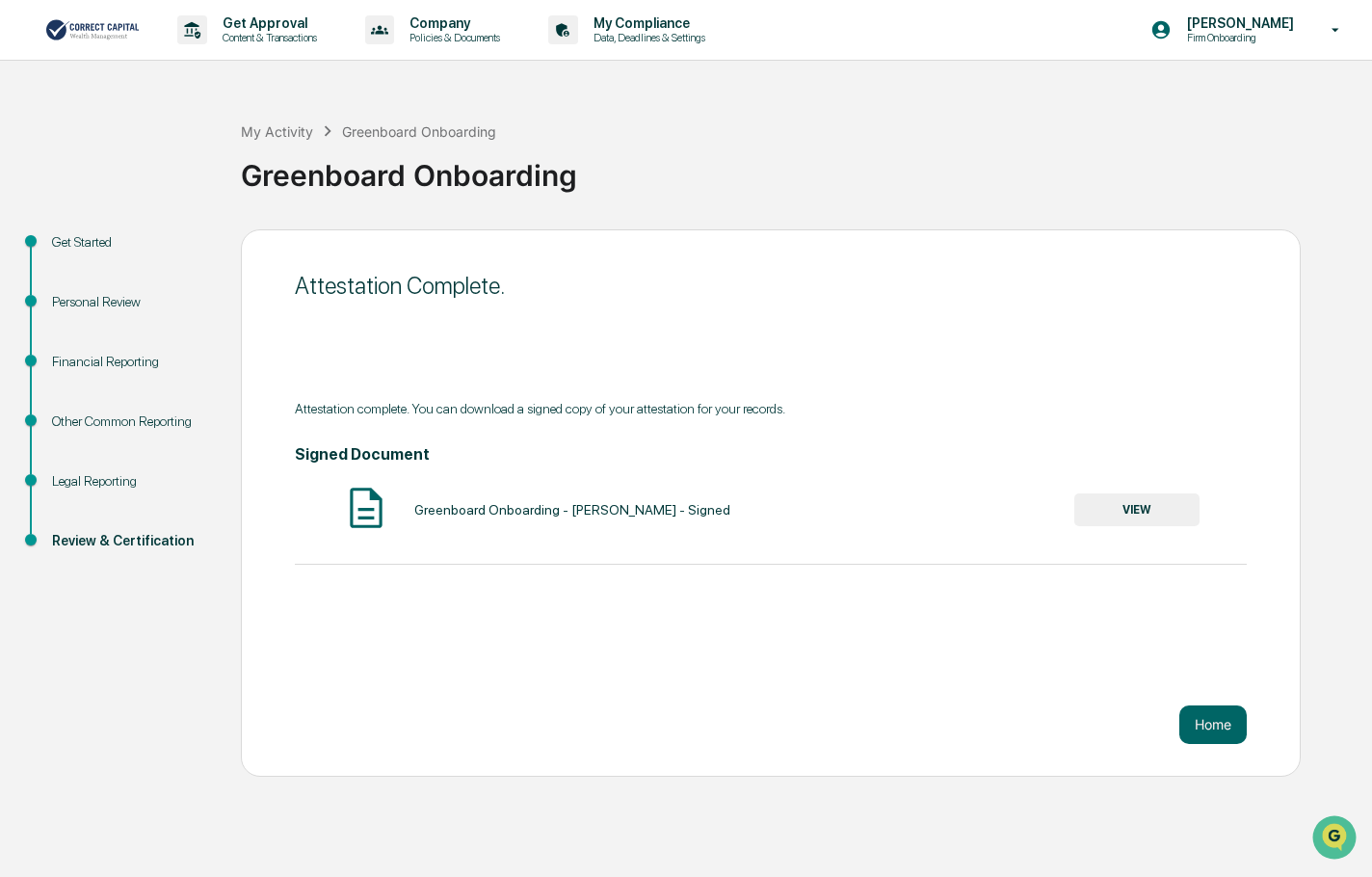
click at [954, 652] on div "Attestation Complete. Attestation complete. You can download a signed copy of y…" at bounding box center [771, 503] width 1060 height 548
click at [1220, 724] on button "Home" at bounding box center [1213, 724] width 67 height 39
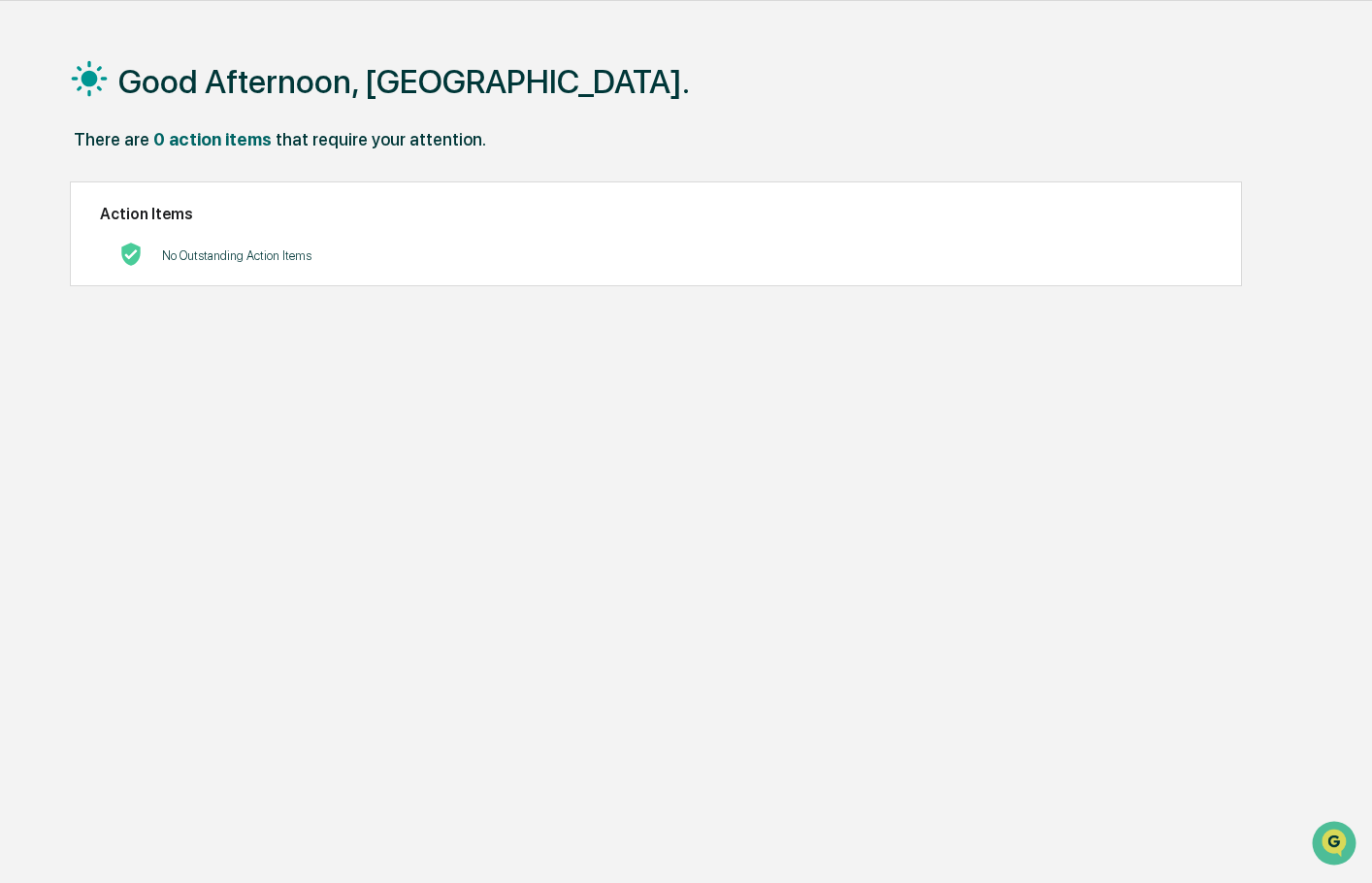
scroll to position [92, 0]
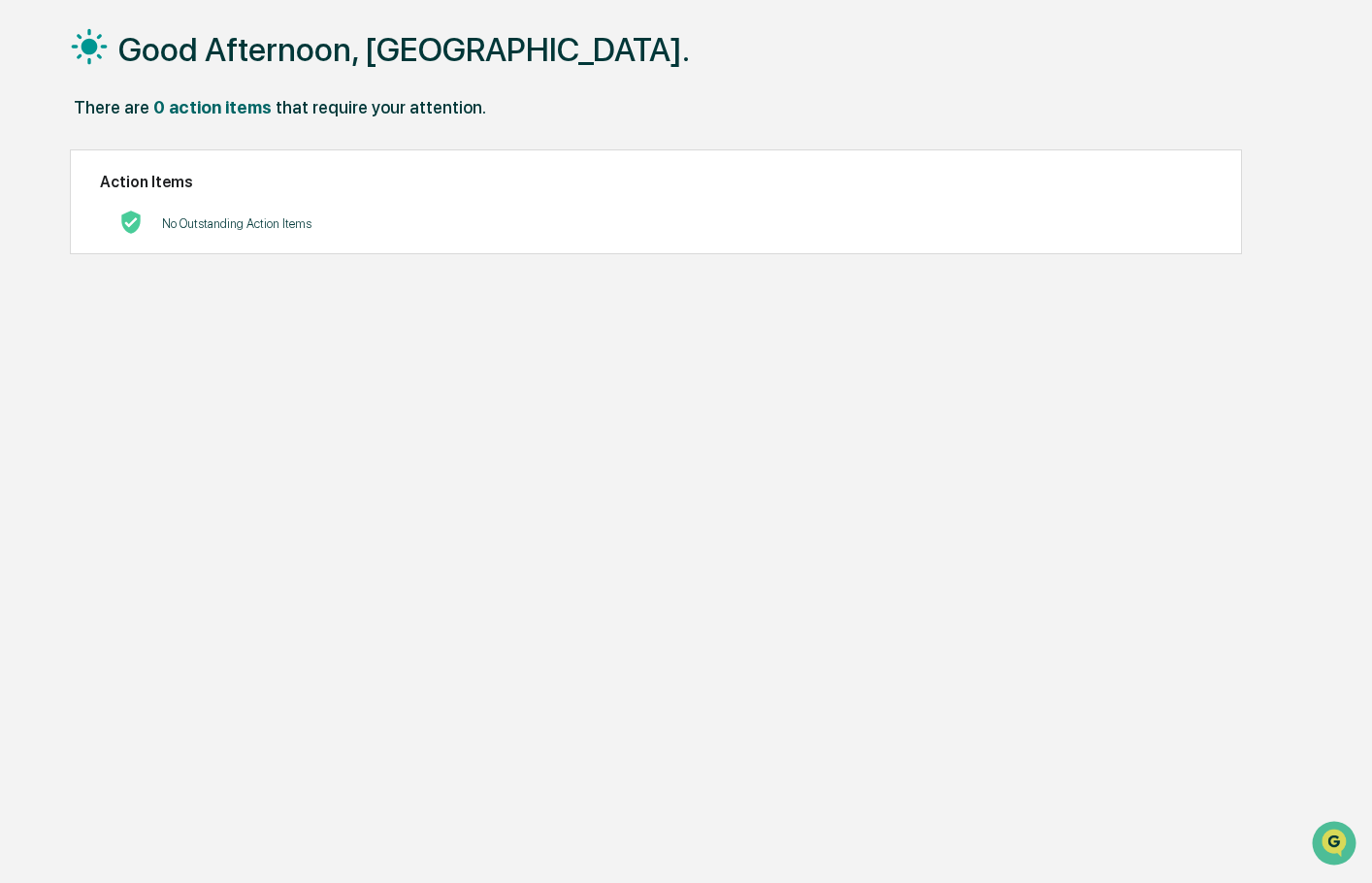
click at [827, 471] on div "Good Afternoon, Jordan. There are 0 action items that require your attention. A…" at bounding box center [687, 442] width 1293 height 883
